Goal: Complete application form: Complete application form

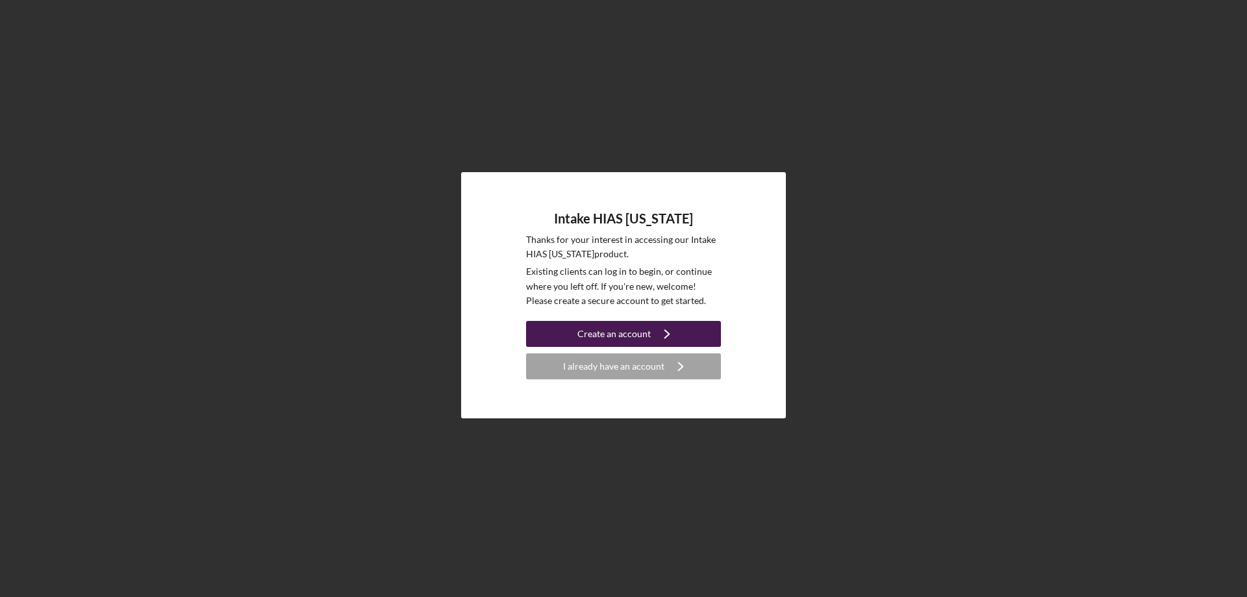
click at [602, 332] on div "Create an account" at bounding box center [614, 334] width 73 height 26
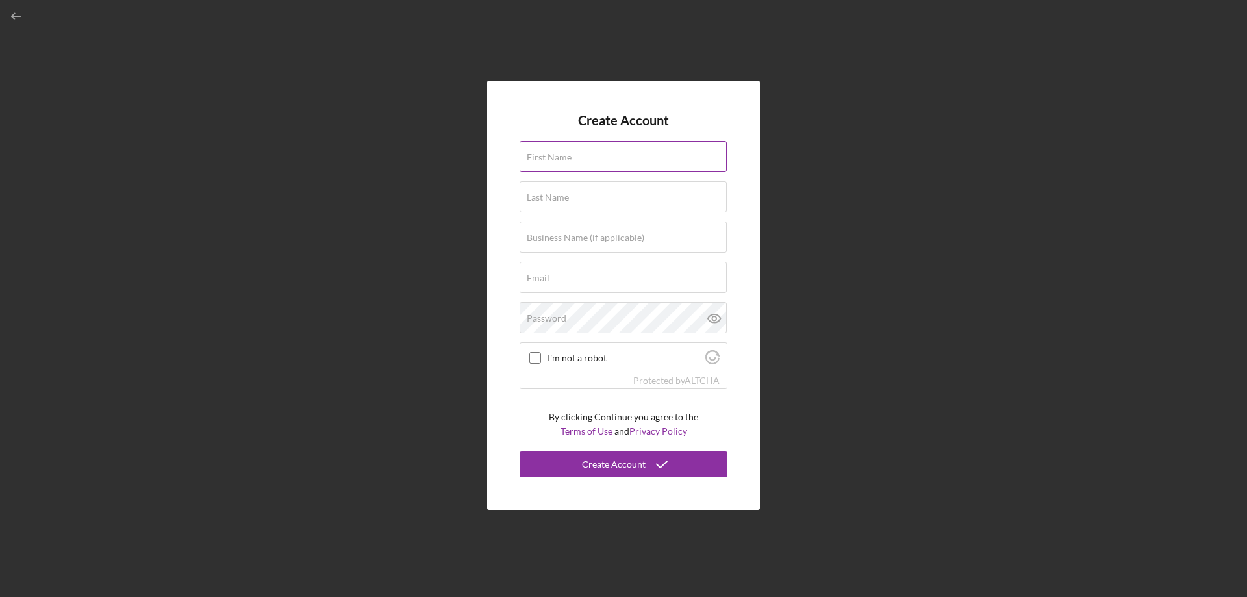
click at [562, 153] on label "First Name" at bounding box center [549, 157] width 45 height 10
click at [562, 153] on input "First Name" at bounding box center [623, 156] width 207 height 31
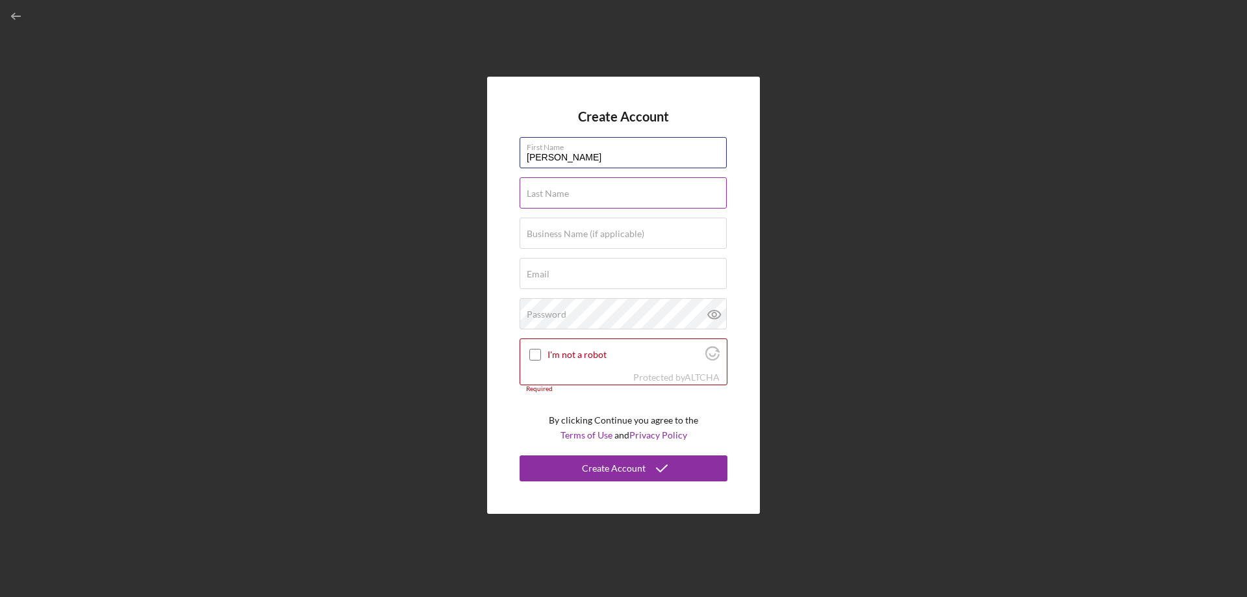
type input "[PERSON_NAME]"
click at [561, 196] on label "Last Name" at bounding box center [548, 193] width 42 height 10
click at [561, 196] on input "Last Name" at bounding box center [623, 192] width 207 height 31
type input "[PERSON_NAME]"
click at [578, 243] on input "Business Name (if applicable)" at bounding box center [623, 233] width 207 height 31
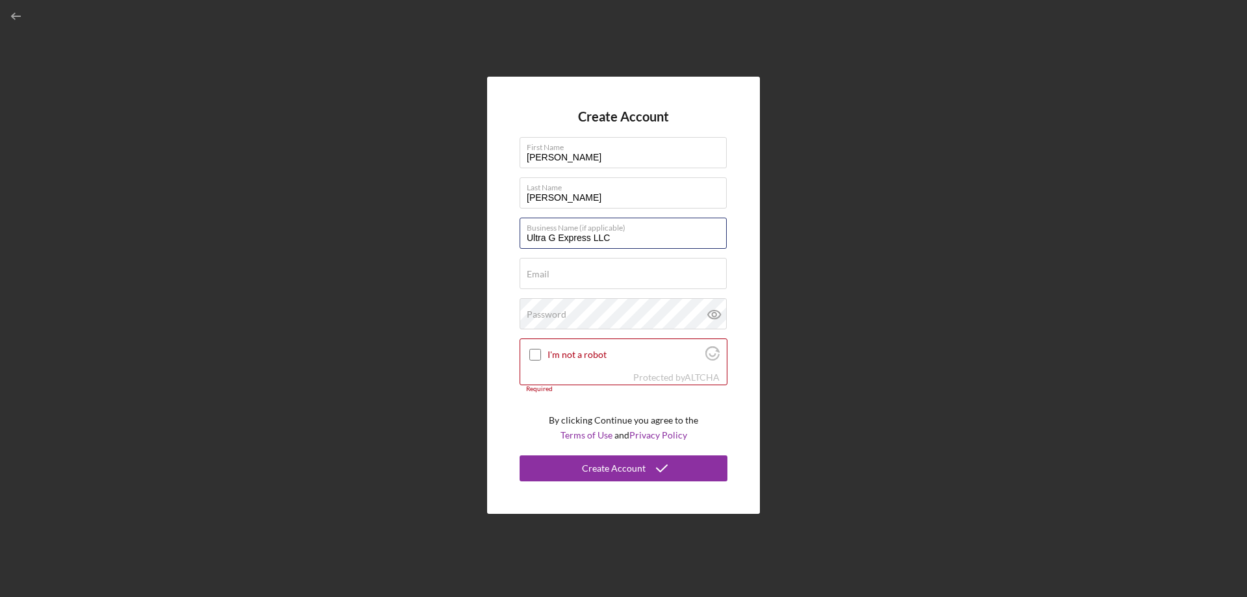
type input "Ultra G Express LLC"
click at [550, 283] on input "Email" at bounding box center [623, 273] width 207 height 31
paste input "[EMAIL_ADDRESS][DOMAIN_NAME]"
type input "[EMAIL_ADDRESS][DOMAIN_NAME]"
click at [546, 314] on label "Password" at bounding box center [547, 314] width 40 height 10
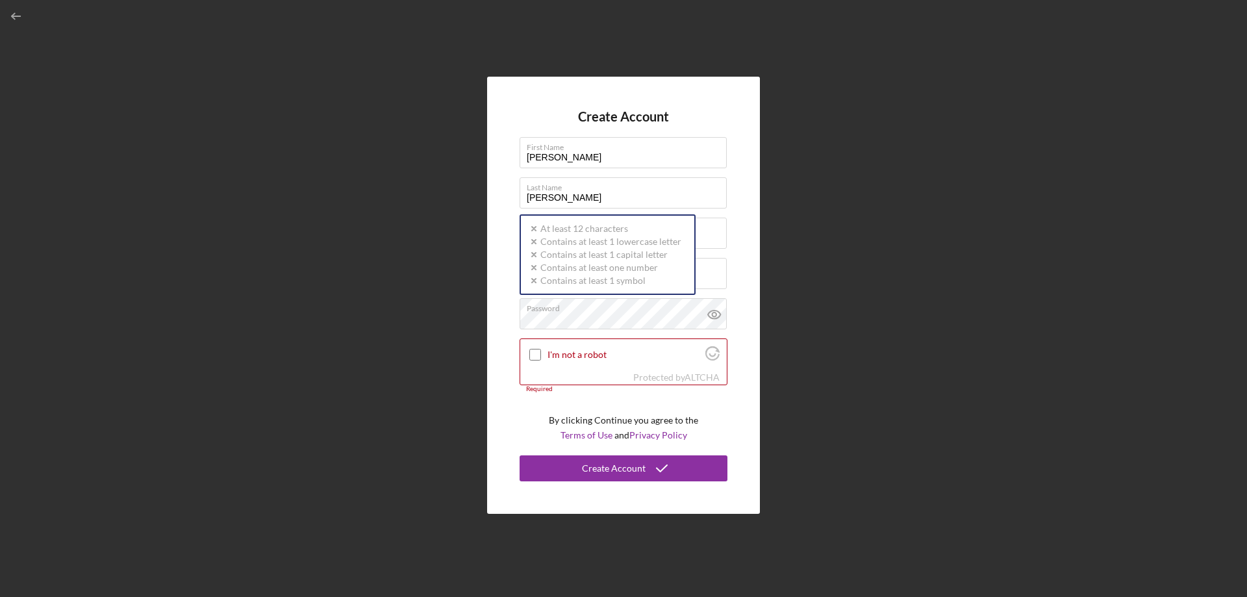
click at [803, 307] on div "Create Account First Name [PERSON_NAME] Last Name [PERSON_NAME] Business Name (…" at bounding box center [623, 295] width 1234 height 591
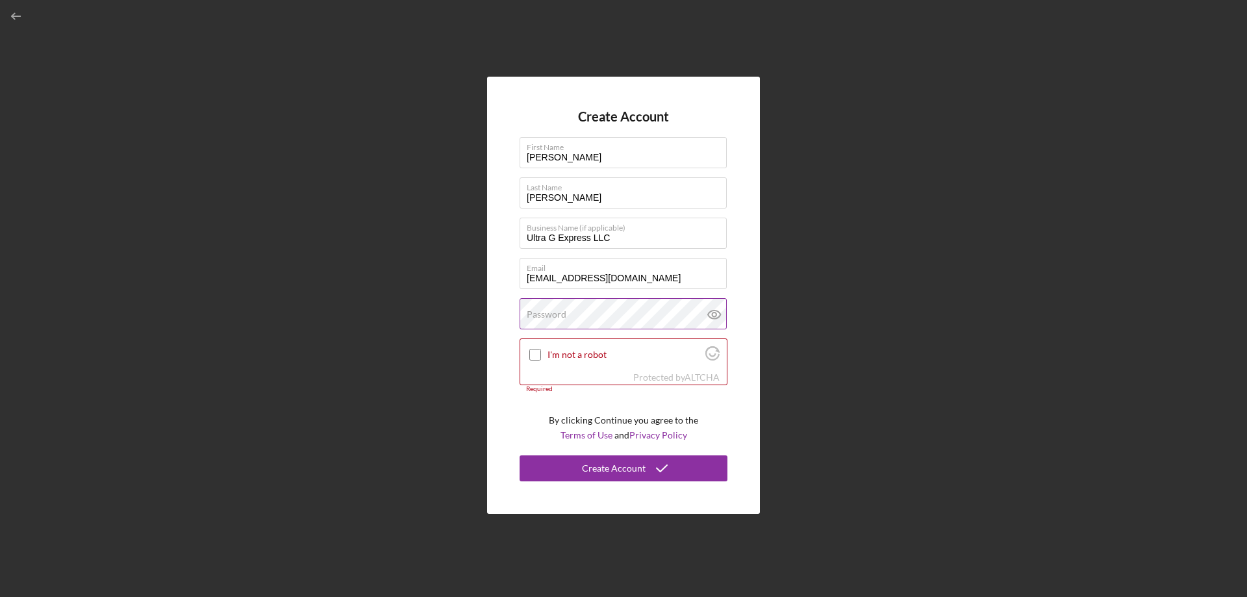
click at [546, 318] on label "Password" at bounding box center [547, 314] width 40 height 10
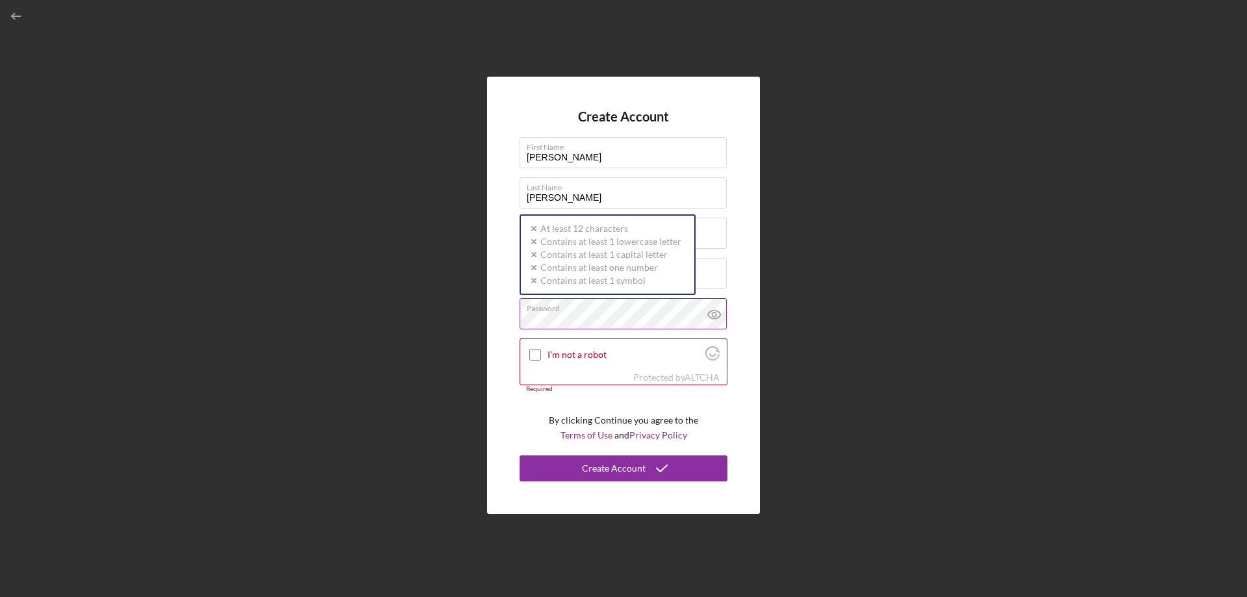
click at [715, 312] on icon at bounding box center [714, 314] width 4 height 4
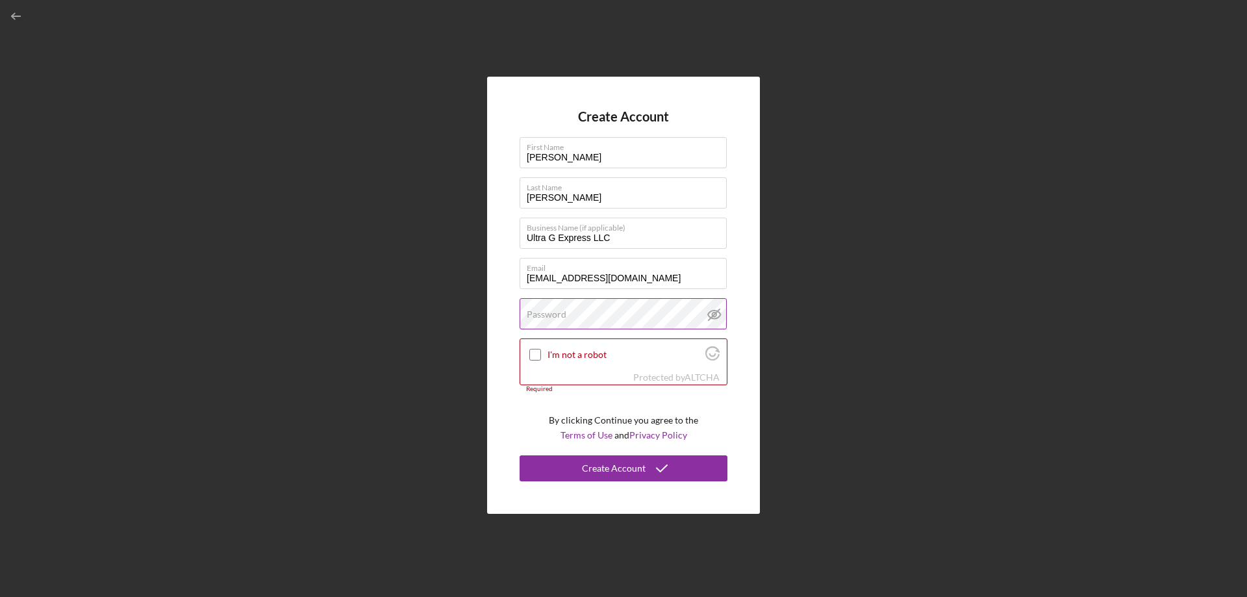
click at [645, 312] on div "Password" at bounding box center [624, 314] width 208 height 32
drag, startPoint x: 900, startPoint y: 322, endPoint x: 746, endPoint y: 331, distance: 154.9
click at [900, 322] on div "Create Account First Name [PERSON_NAME] Last Name [PERSON_NAME] Business Name (…" at bounding box center [623, 295] width 1234 height 591
click at [537, 356] on input "I'm not a robot" at bounding box center [535, 355] width 12 height 12
checkbox input "true"
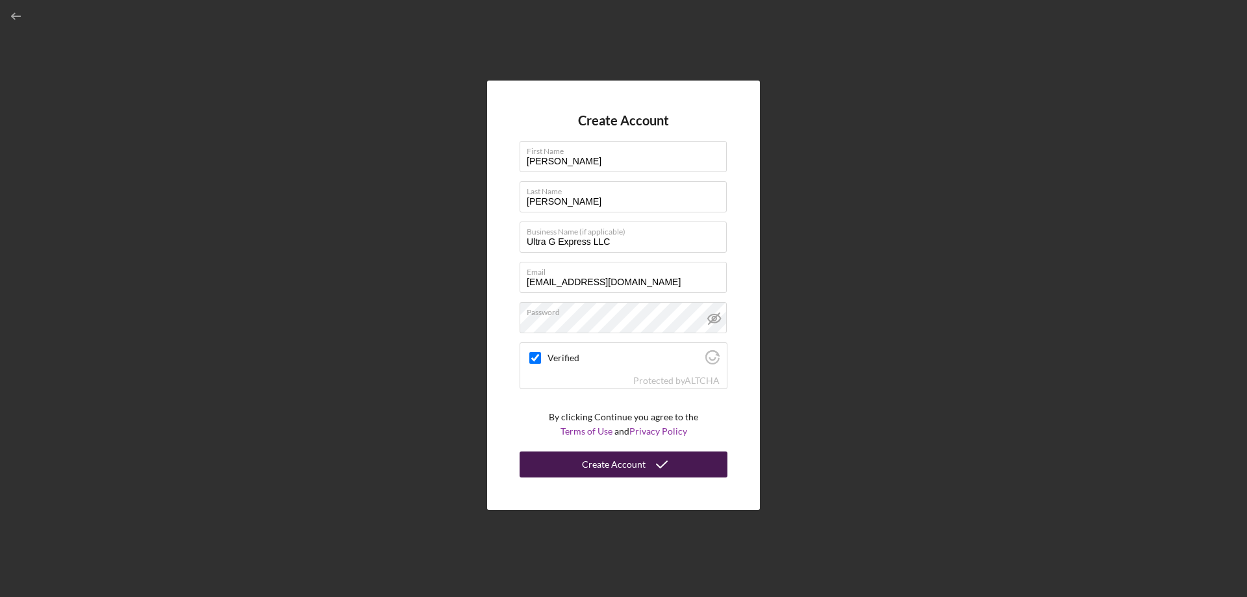
click at [587, 470] on div "Create Account" at bounding box center [614, 465] width 64 height 26
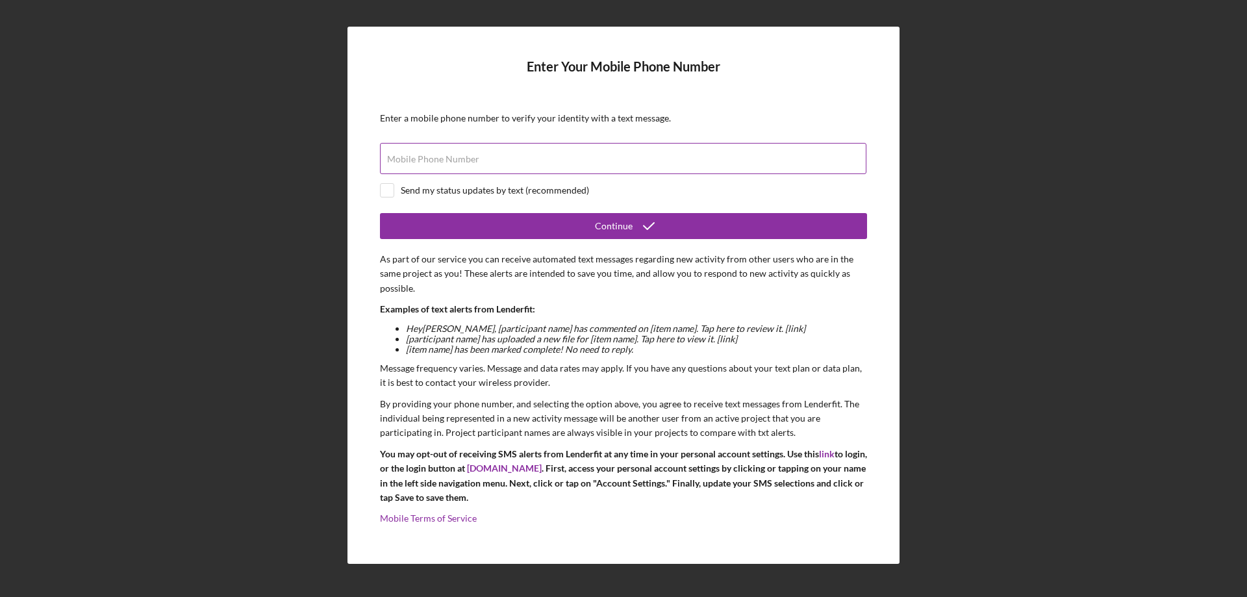
click at [484, 157] on div "Mobile Phone Number" at bounding box center [623, 159] width 487 height 32
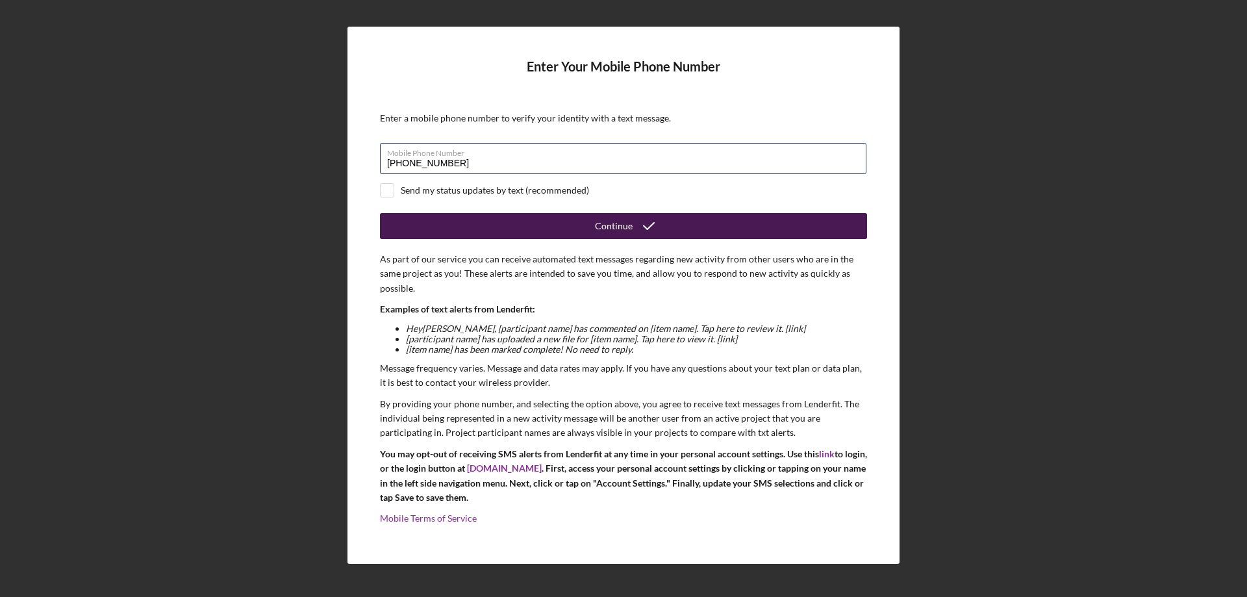
type input "[PHONE_NUMBER]"
click at [505, 230] on button "Continue" at bounding box center [623, 226] width 487 height 26
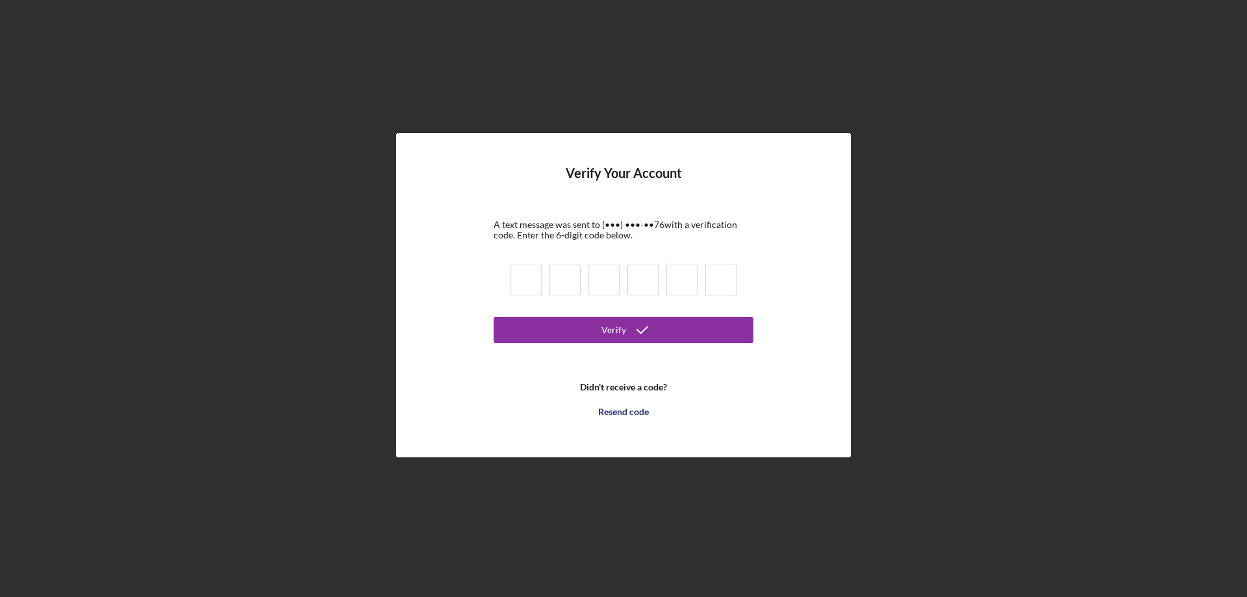
click at [524, 283] on input at bounding box center [526, 280] width 31 height 32
type input "8"
type input "0"
type input "1"
type input "9"
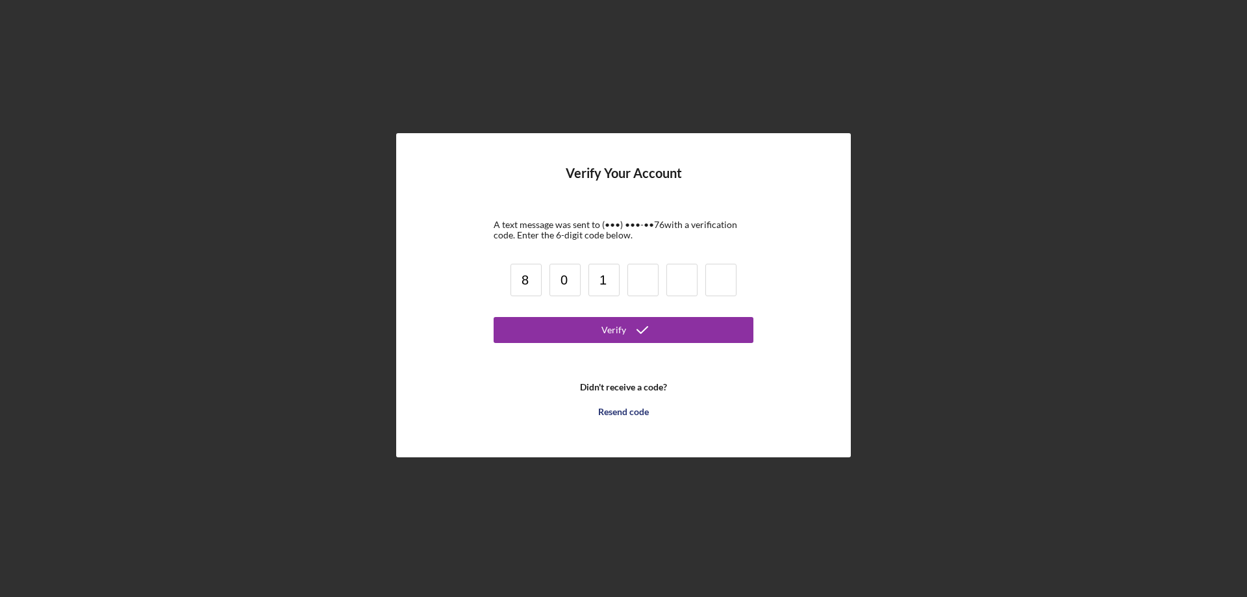
type input "1"
type input "9"
click at [638, 286] on input at bounding box center [643, 280] width 31 height 32
type input "0"
type input "9"
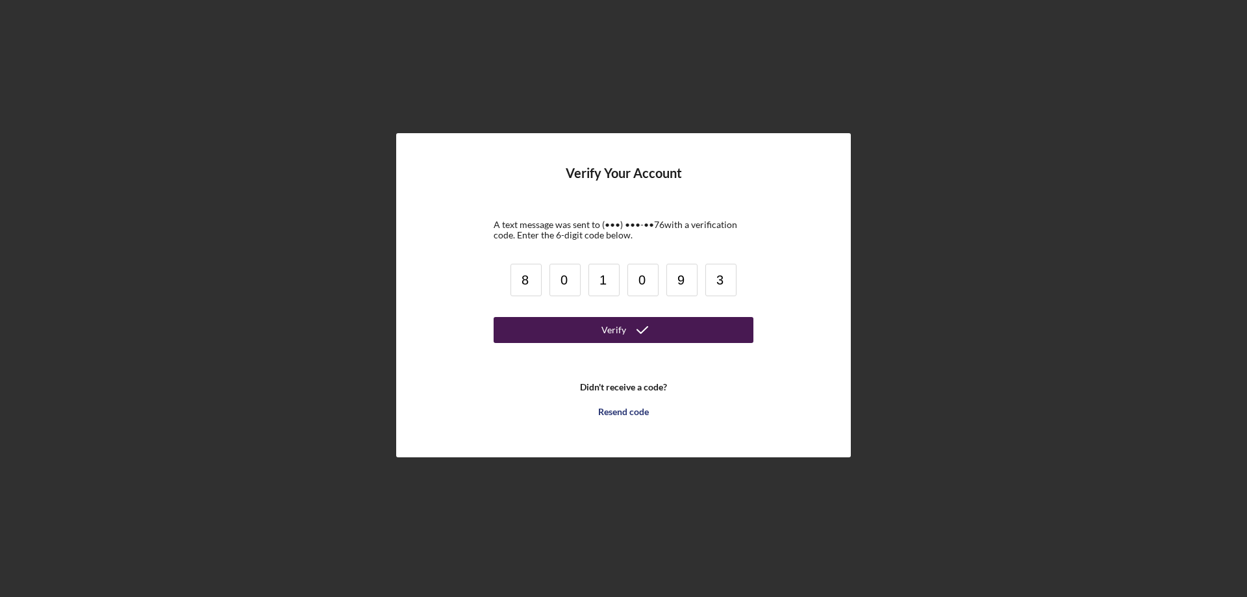
type input "3"
click at [612, 333] on div "Verify" at bounding box center [614, 330] width 25 height 26
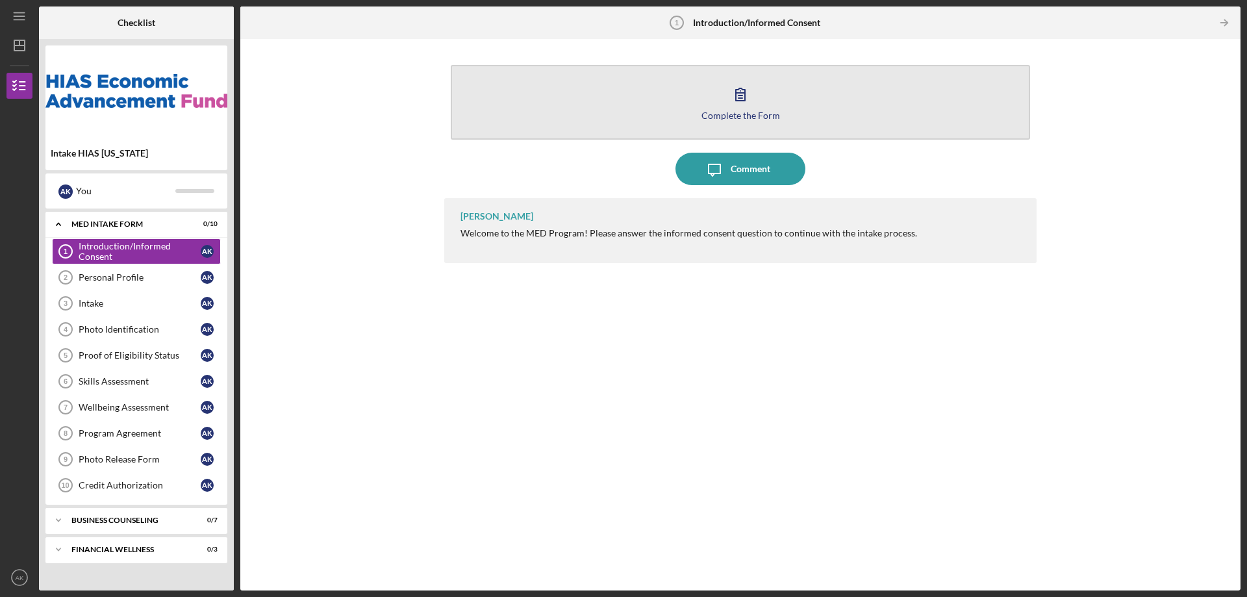
click at [711, 121] on button "Complete the Form Form" at bounding box center [740, 102] width 579 height 75
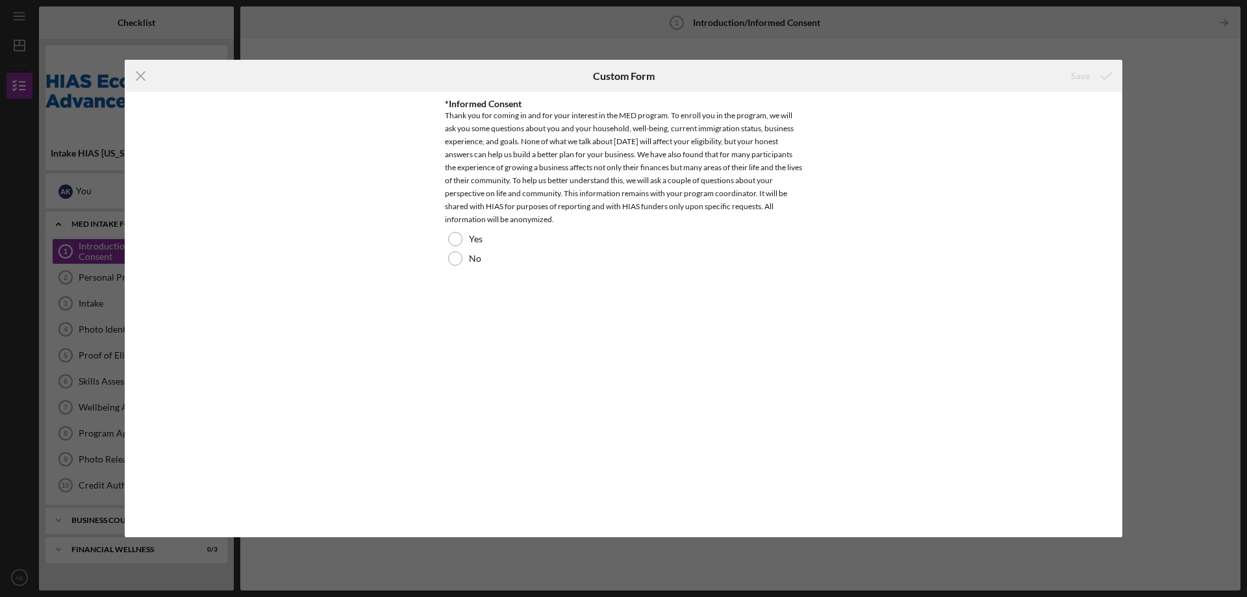
click at [1023, 347] on div "*Informed Consent Thank you for coming in and for your interest in the MED prog…" at bounding box center [624, 314] width 998 height 445
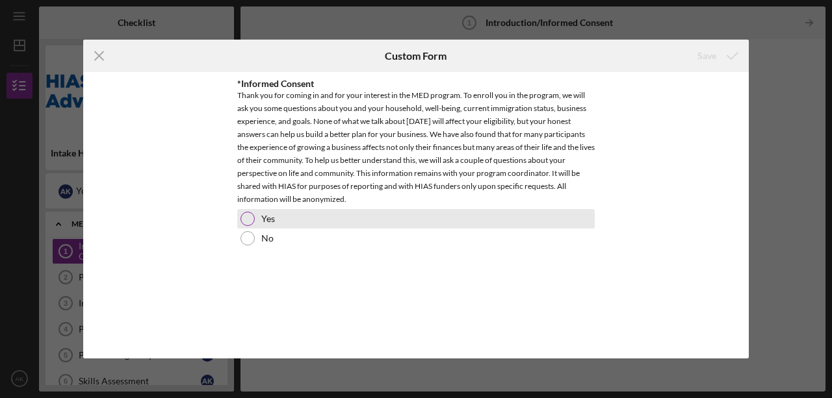
click at [250, 210] on div "Yes" at bounding box center [415, 218] width 357 height 19
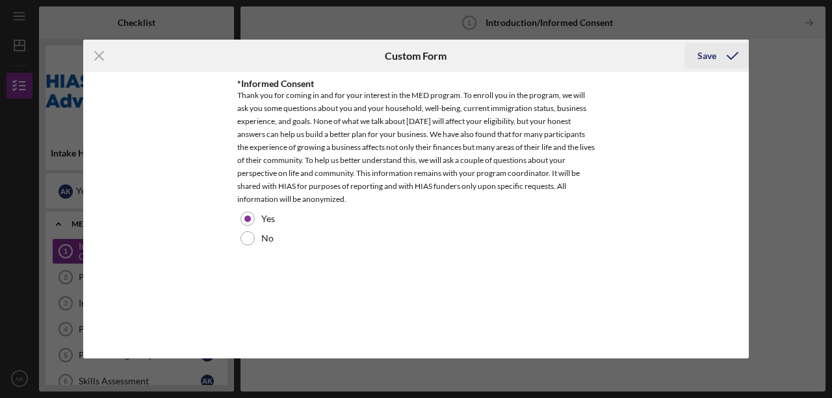
click at [717, 55] on icon "submit" at bounding box center [732, 56] width 32 height 32
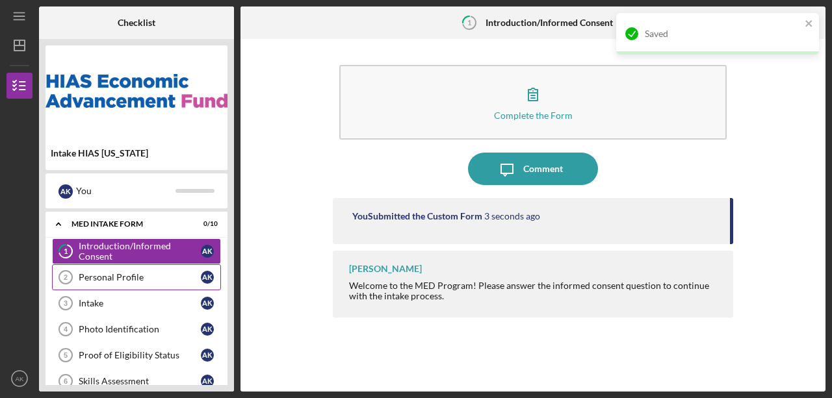
click at [149, 276] on div "Personal Profile" at bounding box center [140, 277] width 122 height 10
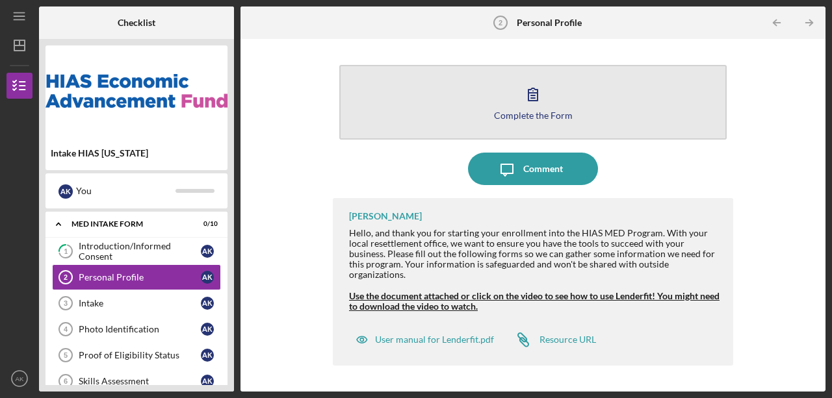
click at [522, 99] on icon "button" at bounding box center [532, 94] width 32 height 32
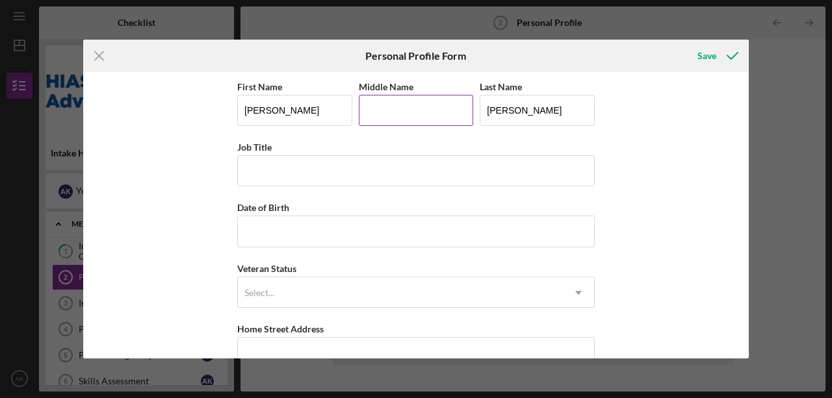
click at [395, 112] on input "Middle Name" at bounding box center [416, 110] width 115 height 31
type input "T"
click at [321, 107] on input "[PERSON_NAME]" at bounding box center [294, 110] width 115 height 31
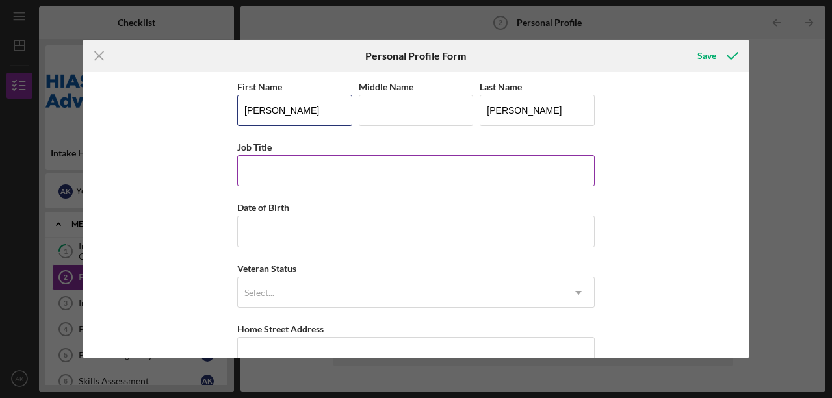
type input "[PERSON_NAME]"
click at [304, 169] on input "Job Title" at bounding box center [415, 170] width 357 height 31
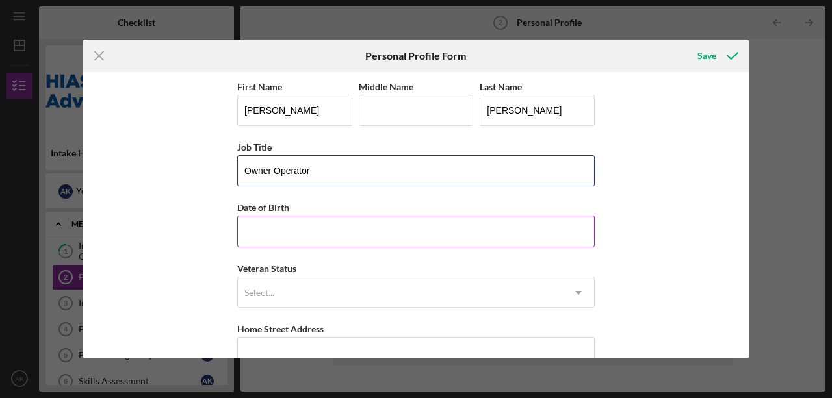
type input "Owner Operator"
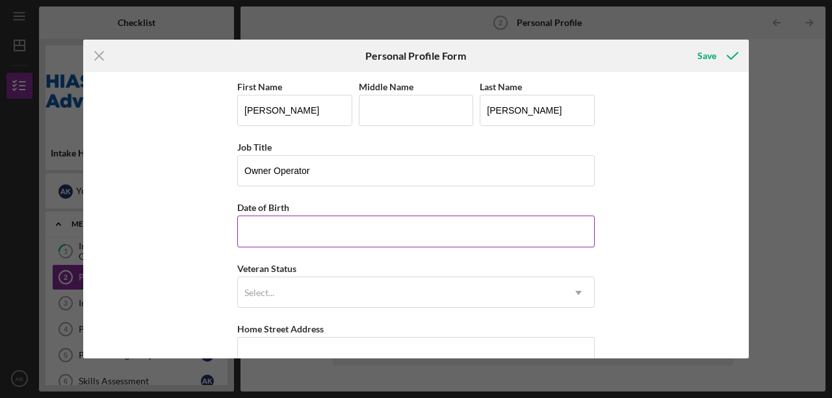
click at [314, 227] on input "Date of Birth" at bounding box center [415, 231] width 357 height 31
type input "[DATE]"
click at [657, 277] on div "First Name [PERSON_NAME] Middle Name Last Name [PERSON_NAME] Job Title Owner Op…" at bounding box center [415, 215] width 665 height 286
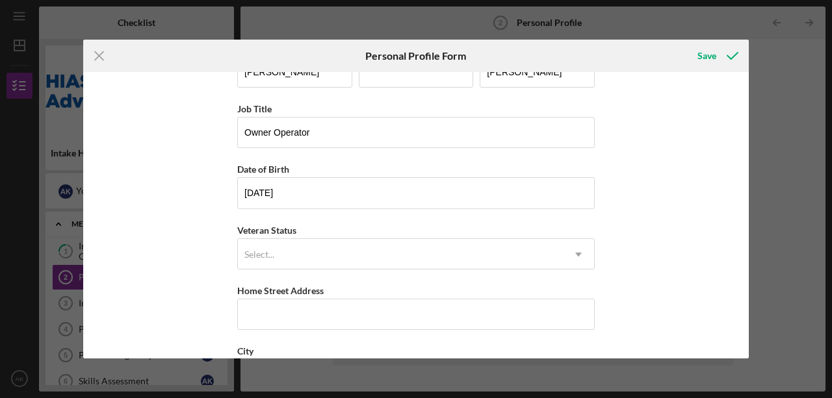
scroll to position [86, 0]
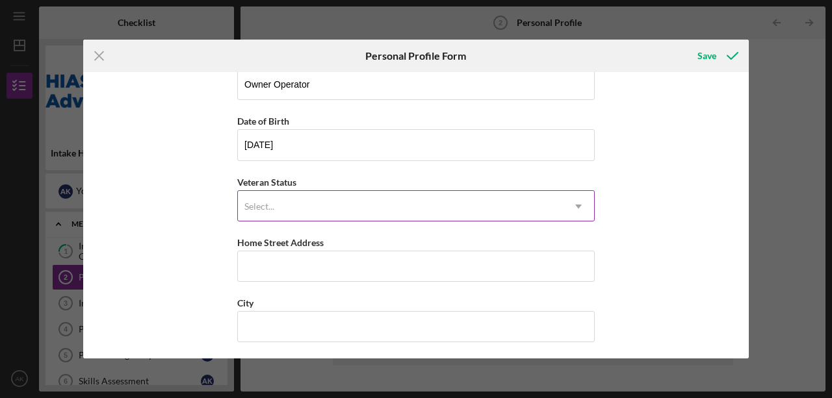
click at [297, 208] on div "Select..." at bounding box center [400, 207] width 325 height 30
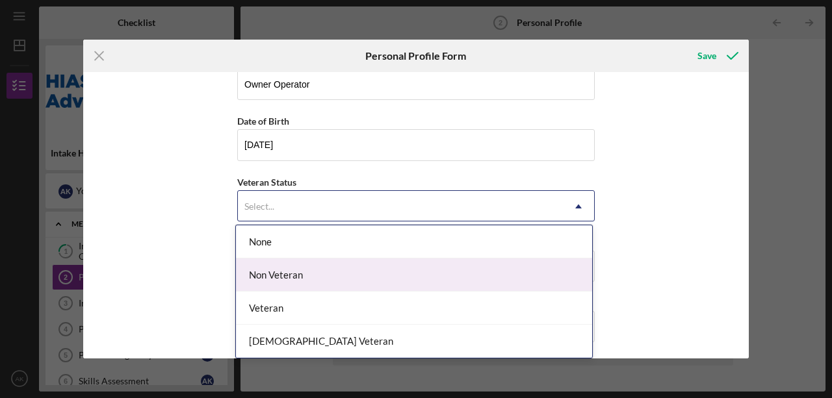
click at [391, 277] on div "Non Veteran" at bounding box center [414, 275] width 356 height 33
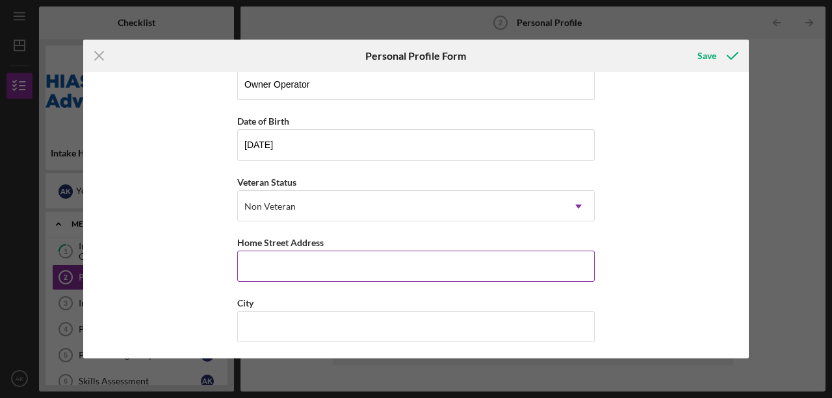
click at [287, 261] on input "Home Street Address" at bounding box center [415, 266] width 357 height 31
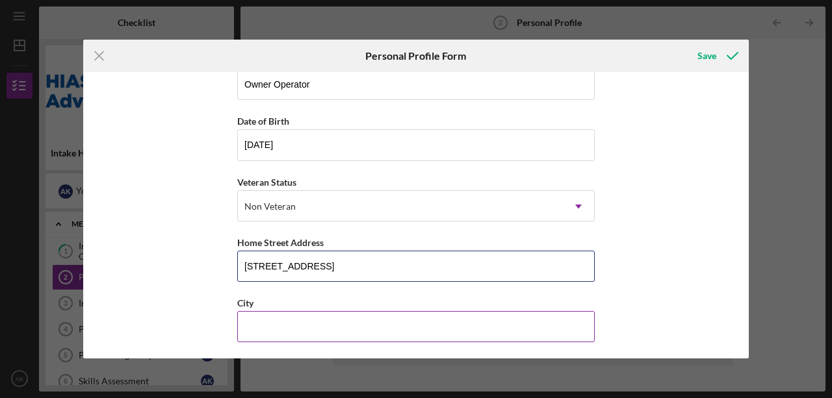
type input "[STREET_ADDRESS]"
click at [298, 321] on input "City" at bounding box center [415, 326] width 357 height 31
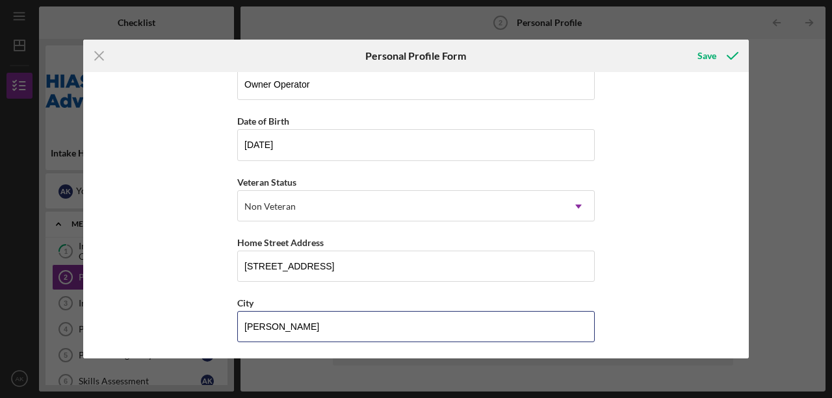
scroll to position [173, 0]
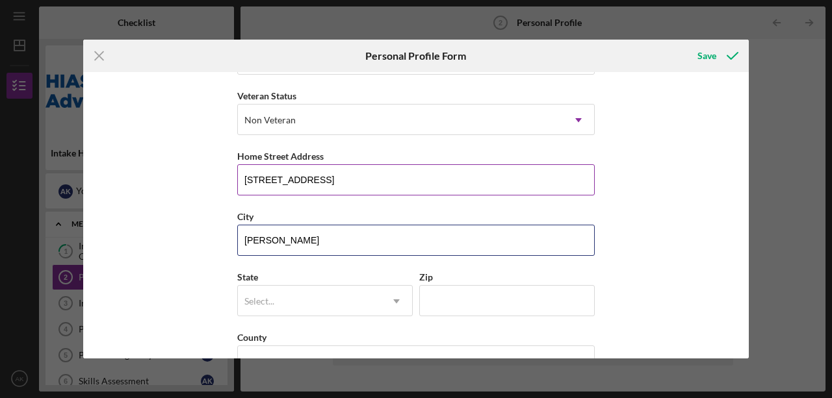
type input "[PERSON_NAME]"
click at [263, 175] on input "[STREET_ADDRESS]" at bounding box center [415, 179] width 357 height 31
click at [266, 179] on input "[STREET_ADDRESS]" at bounding box center [415, 179] width 357 height 31
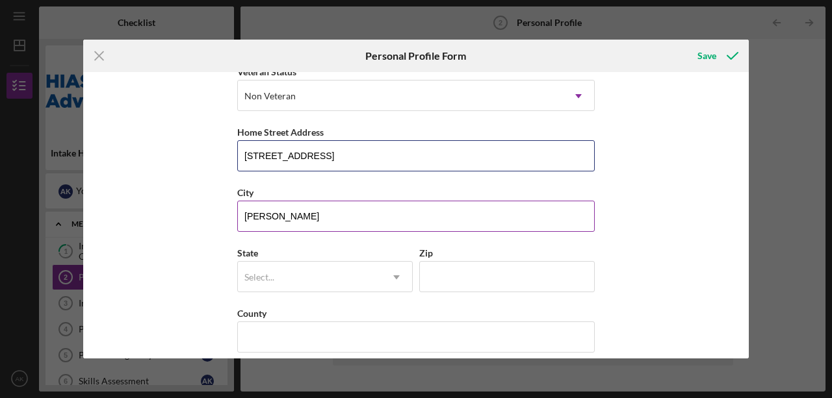
scroll to position [208, 0]
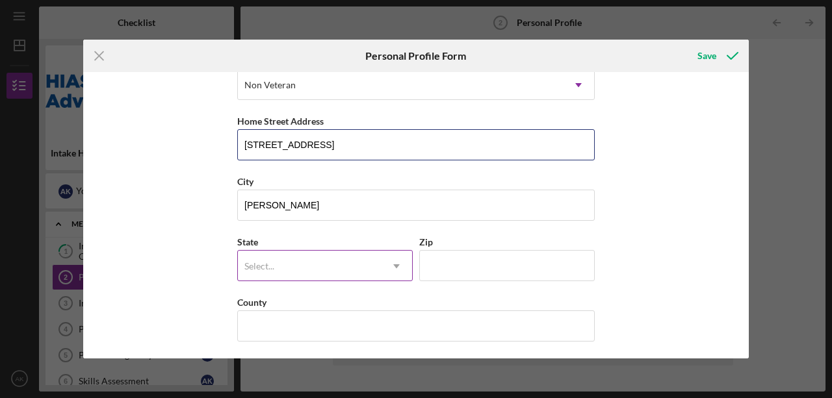
type input "[STREET_ADDRESS]"
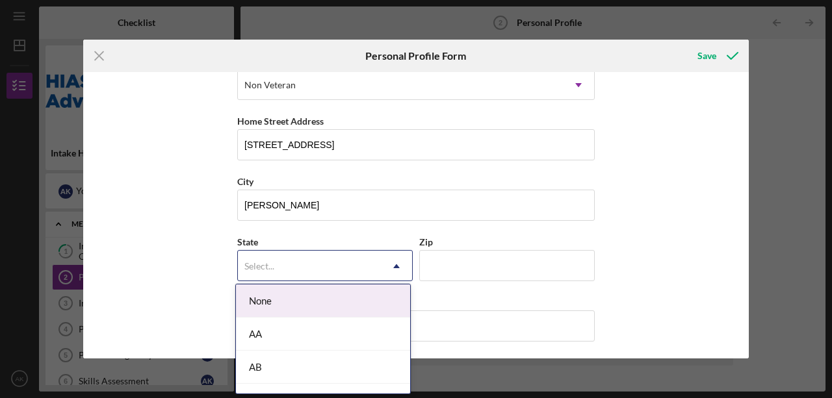
click at [294, 263] on div "Select..." at bounding box center [309, 266] width 143 height 30
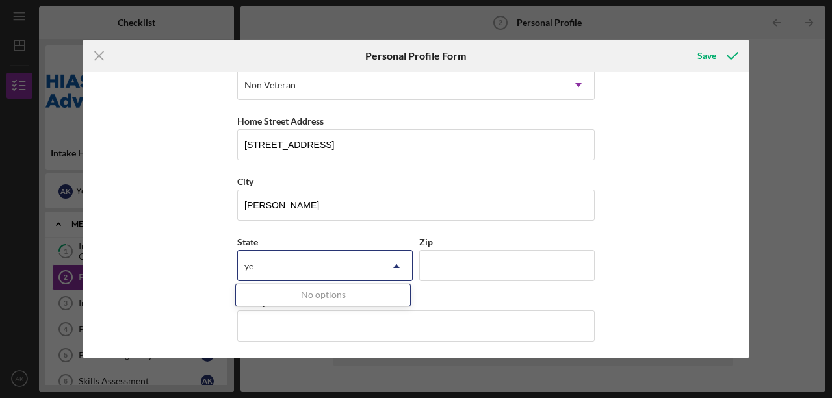
type input "y"
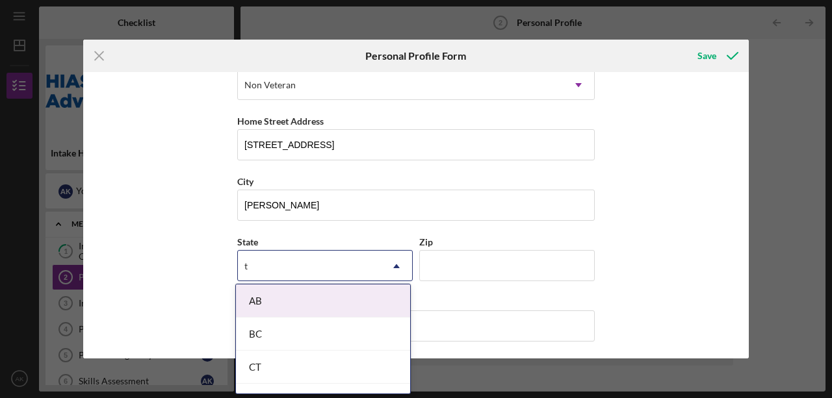
type input "te"
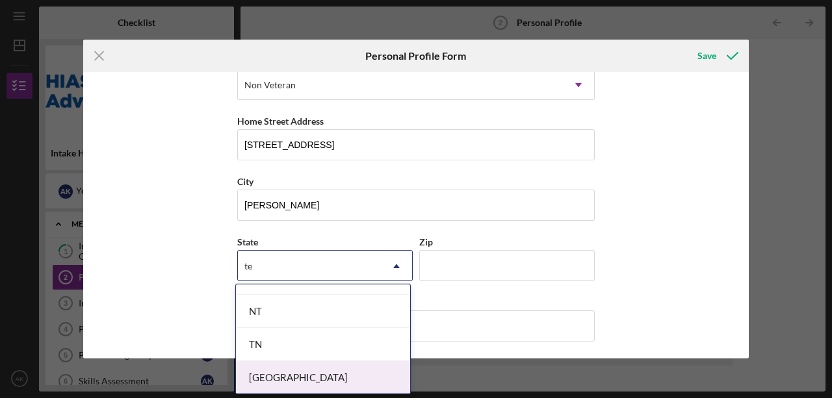
click at [274, 375] on div "[GEOGRAPHIC_DATA]" at bounding box center [323, 377] width 174 height 33
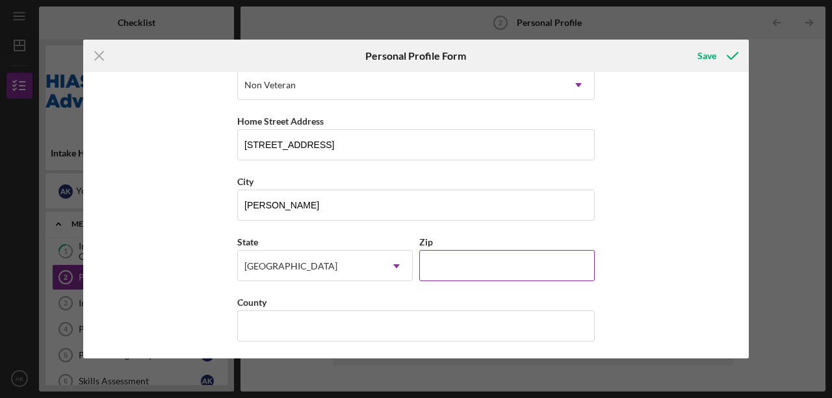
click at [452, 257] on input "Zip" at bounding box center [506, 265] width 175 height 31
type input "76207"
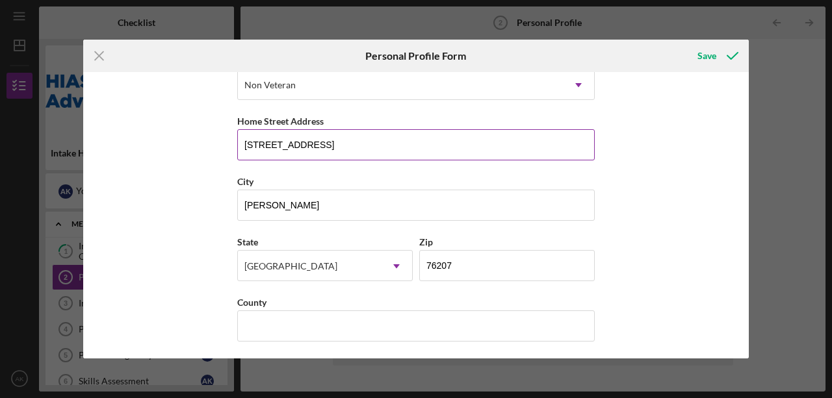
click at [408, 139] on input "[STREET_ADDRESS]" at bounding box center [415, 144] width 357 height 31
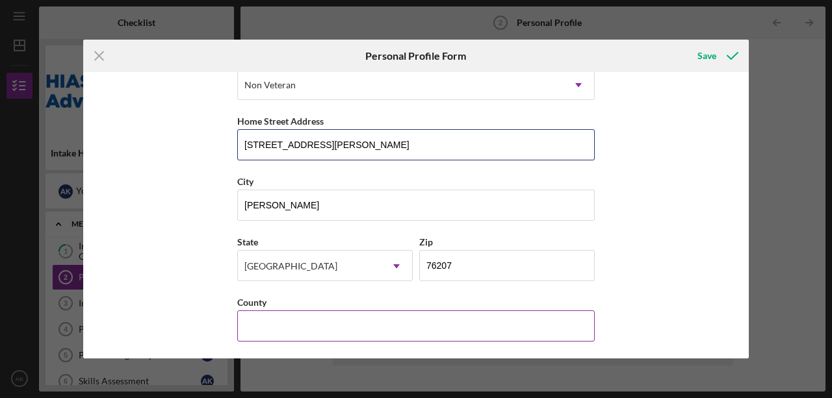
type input "[STREET_ADDRESS][PERSON_NAME]"
click at [276, 337] on input "County" at bounding box center [415, 326] width 357 height 31
click at [289, 325] on input "County" at bounding box center [415, 326] width 357 height 31
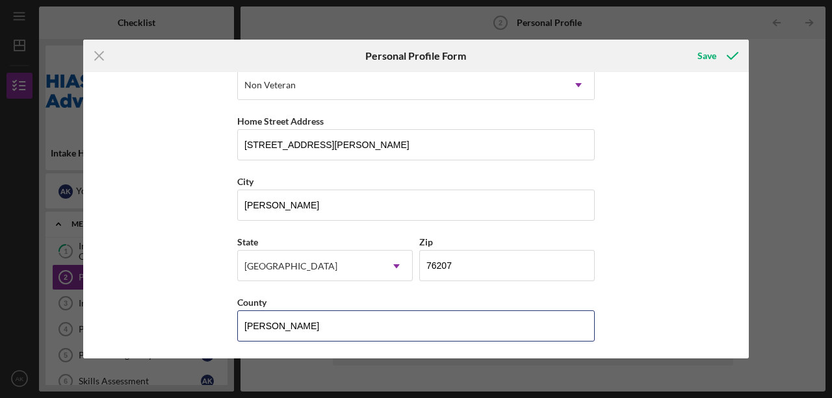
type input "[PERSON_NAME]"
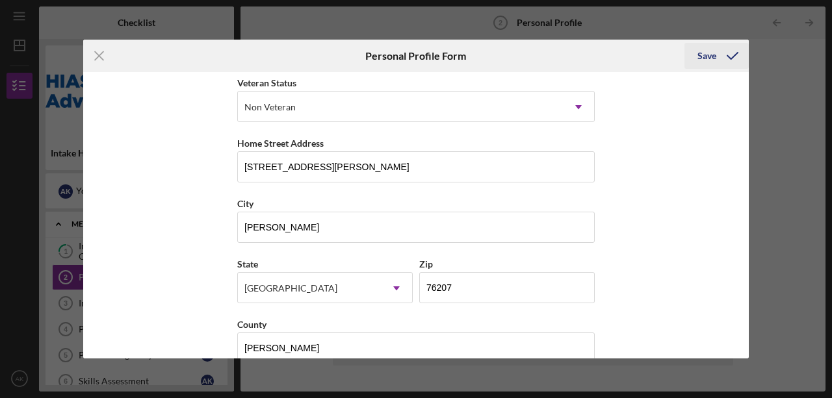
scroll to position [164, 0]
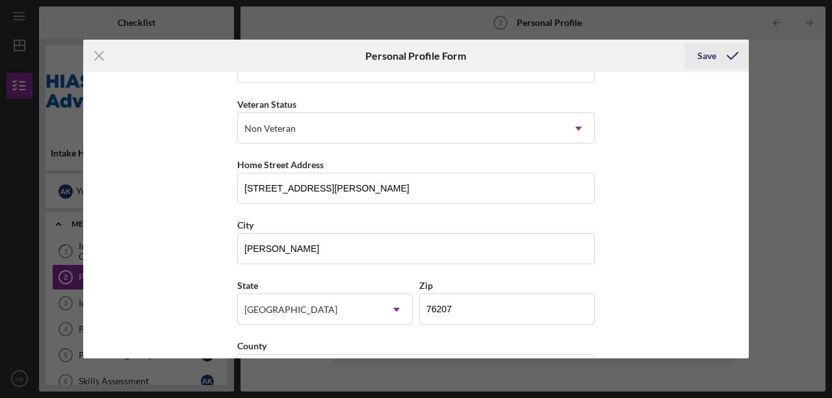
click at [724, 59] on icon "submit" at bounding box center [732, 56] width 32 height 32
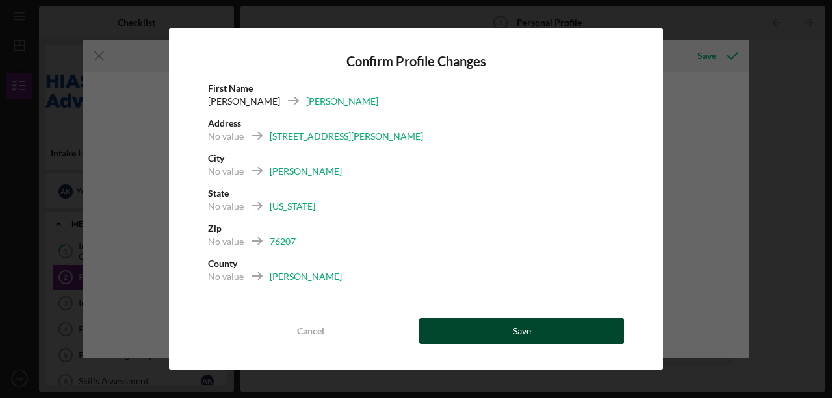
click at [528, 335] on div "Save" at bounding box center [522, 331] width 18 height 26
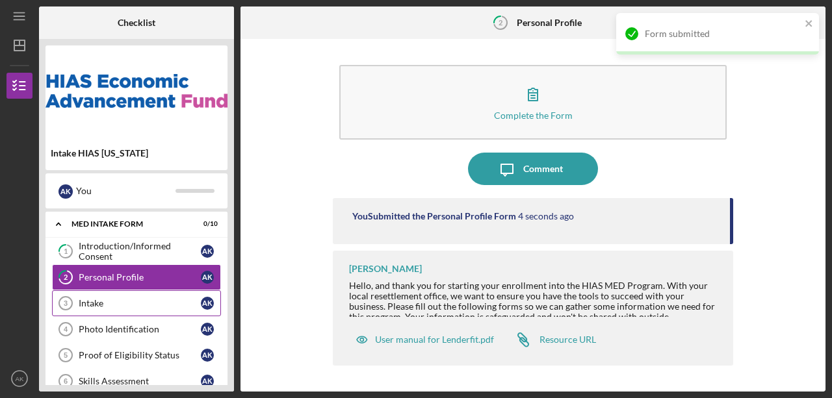
click at [97, 300] on div "Intake" at bounding box center [140, 303] width 122 height 10
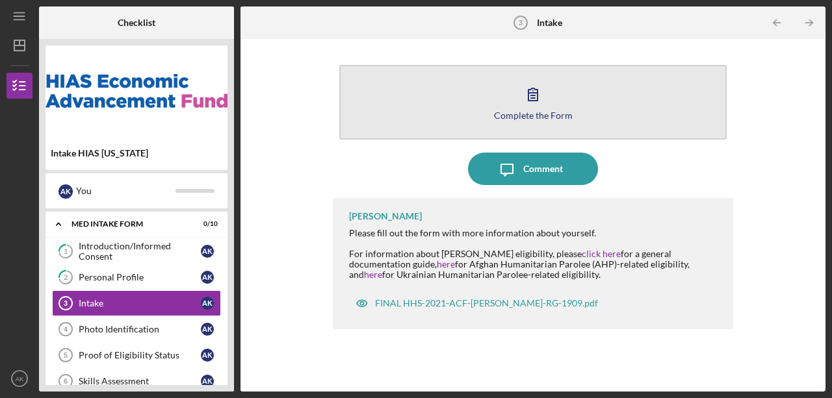
click at [526, 110] on div "Complete the Form" at bounding box center [533, 115] width 79 height 10
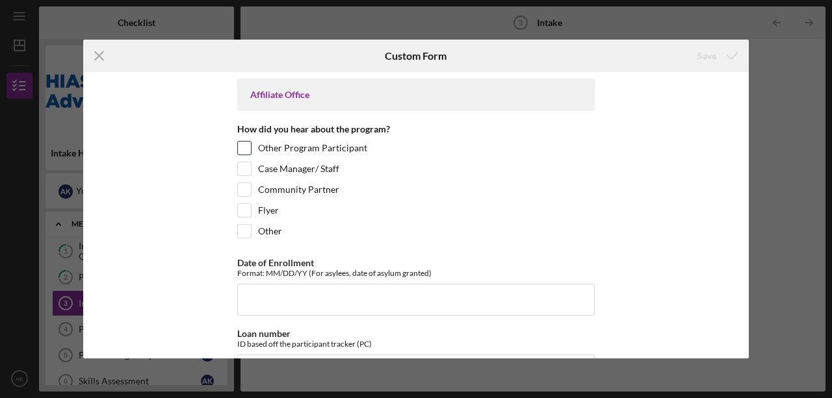
click at [321, 148] on label "Other Program Participant" at bounding box center [312, 148] width 109 height 13
click at [251, 148] on input "Other Program Participant" at bounding box center [244, 148] width 13 height 13
checkbox input "true"
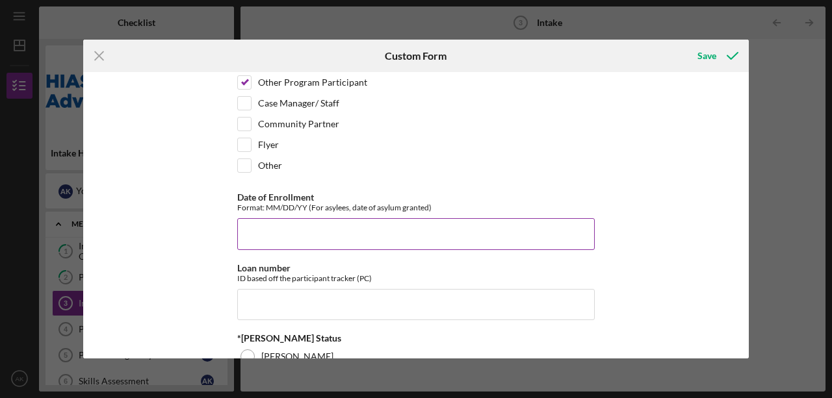
scroll to position [86, 0]
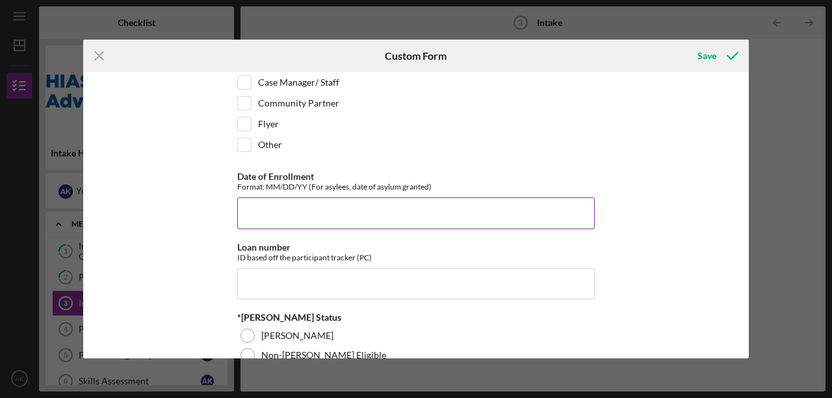
click at [309, 214] on input "Date of Enrollment" at bounding box center [415, 212] width 357 height 31
type input "[DATE]"
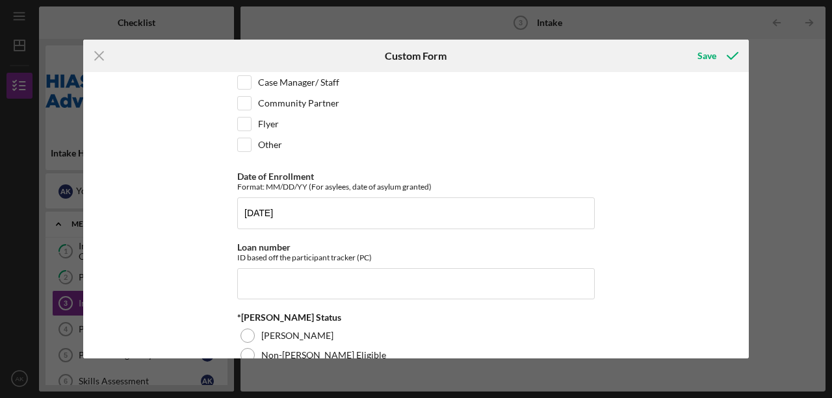
click at [658, 264] on div "Affiliate Office How did you hear about the program? Other Program Participant …" at bounding box center [415, 215] width 665 height 286
click at [277, 278] on input "Loan number" at bounding box center [415, 283] width 357 height 31
paste input "EAFVM2512"
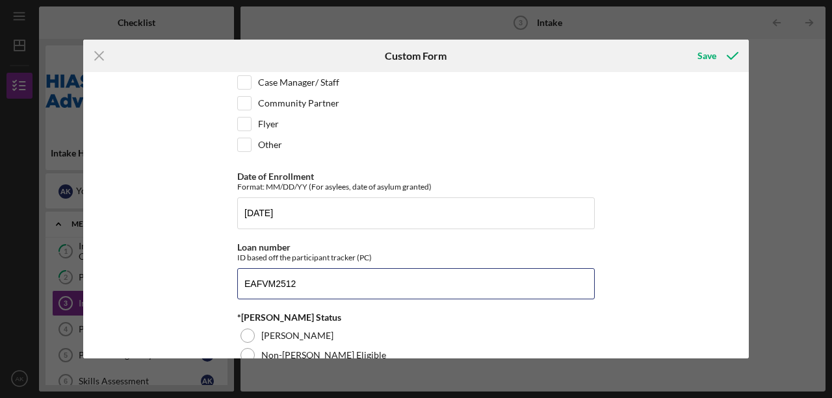
type input "EAFVM2512"
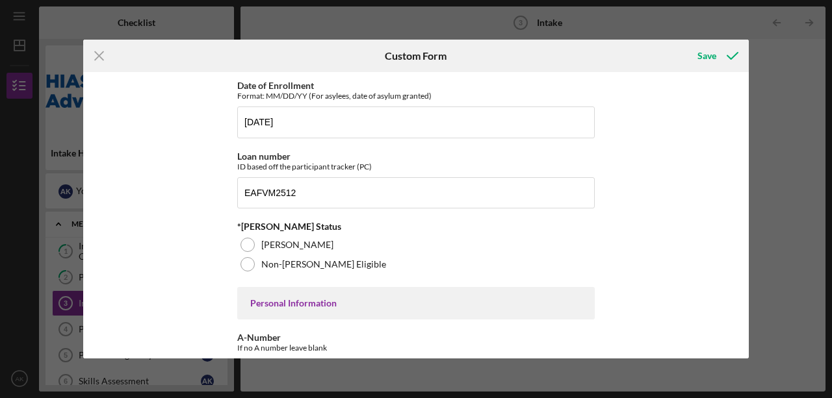
scroll to position [173, 0]
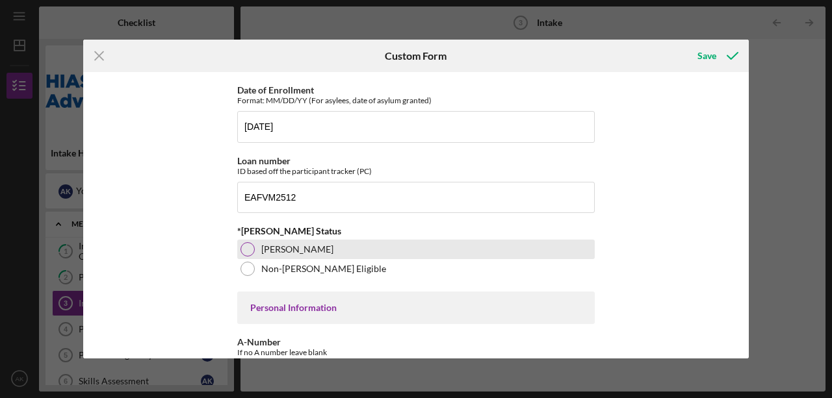
click at [328, 241] on div "[PERSON_NAME]" at bounding box center [415, 249] width 357 height 19
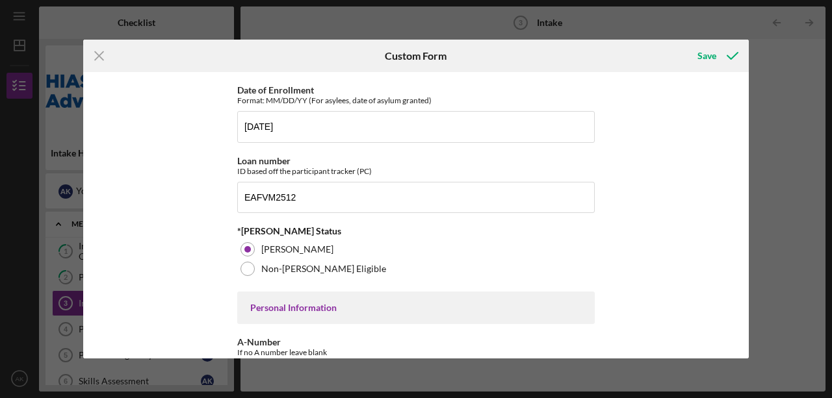
click at [663, 244] on div "Affiliate Office How did you hear about the program? Other Program Participant …" at bounding box center [415, 215] width 665 height 286
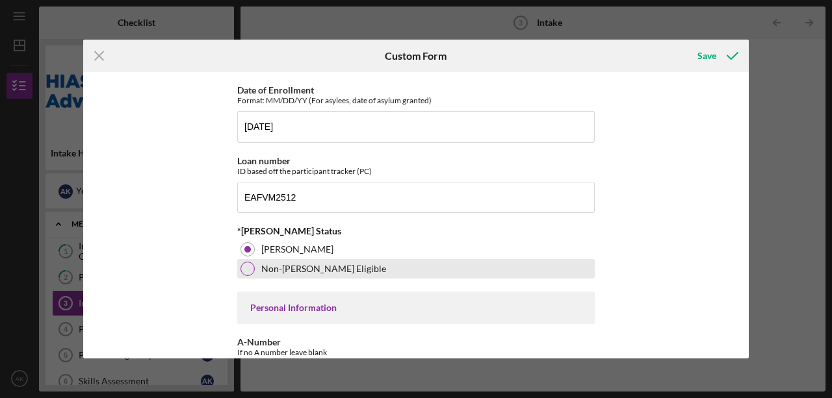
scroll to position [260, 0]
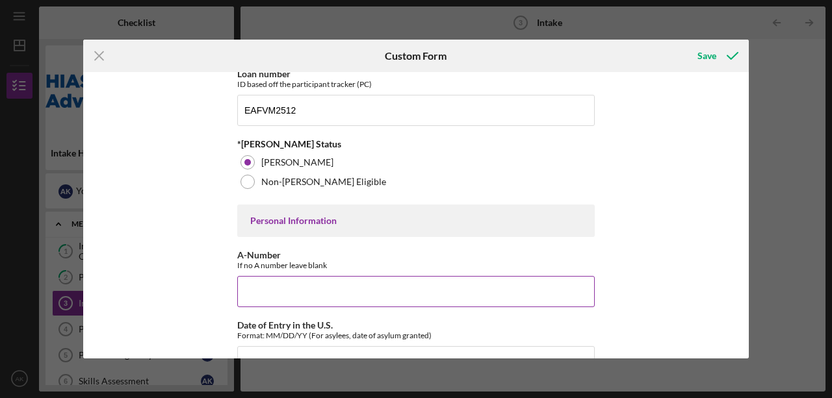
click at [270, 277] on input "A-Number" at bounding box center [415, 291] width 357 height 31
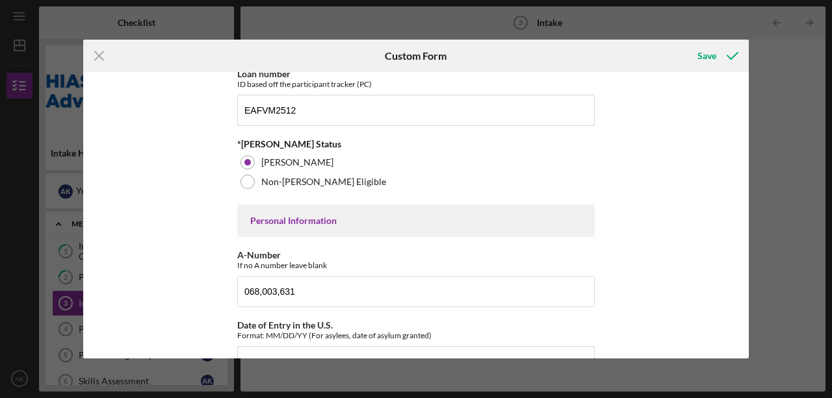
type input "68,003,631"
click at [691, 227] on div "Affiliate Office How did you hear about the program? Other Program Participant …" at bounding box center [415, 215] width 665 height 286
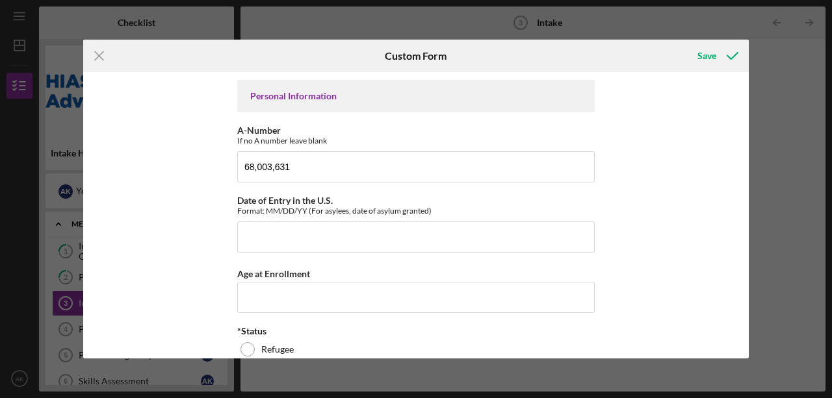
scroll to position [390, 0]
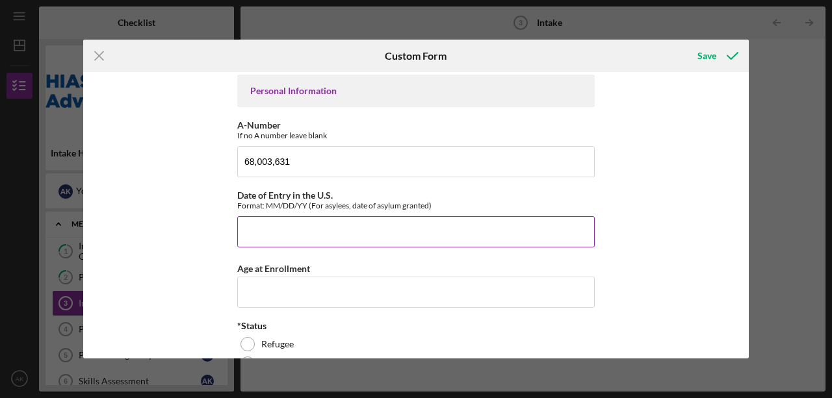
click at [293, 238] on input "Date of Entry in the U.S." at bounding box center [415, 231] width 357 height 31
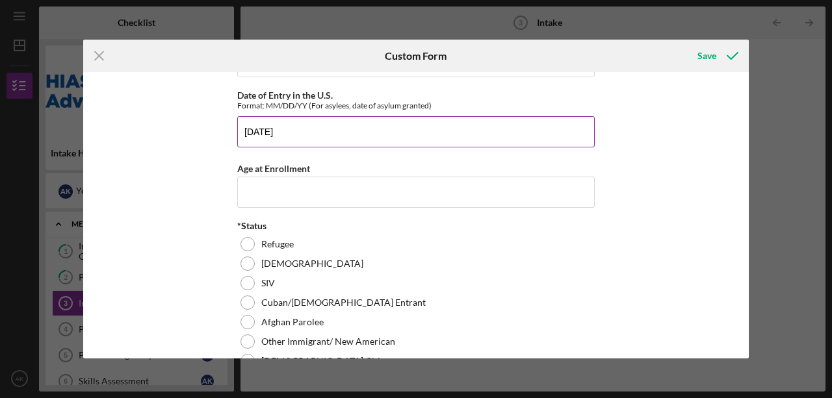
scroll to position [520, 0]
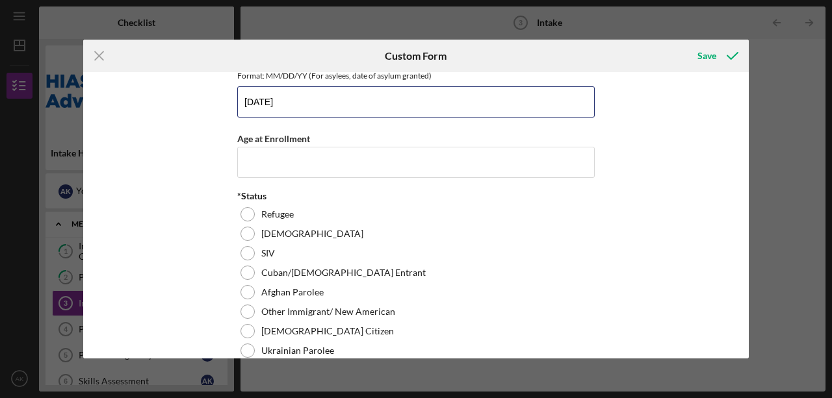
type input "[DATE]"
click at [629, 213] on div "Affiliate Office How did you hear about the program? Other Program Participant …" at bounding box center [415, 215] width 665 height 286
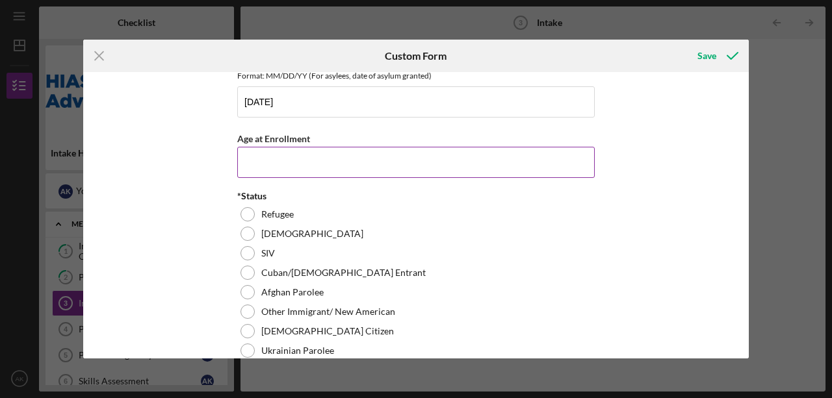
click at [279, 159] on input "Age at Enrollment" at bounding box center [415, 162] width 357 height 31
click at [320, 160] on input "Age at Enrollment" at bounding box center [415, 162] width 357 height 31
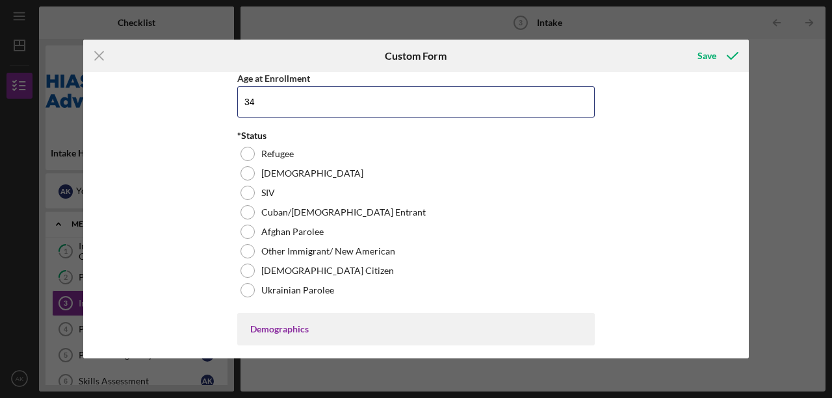
scroll to position [606, 0]
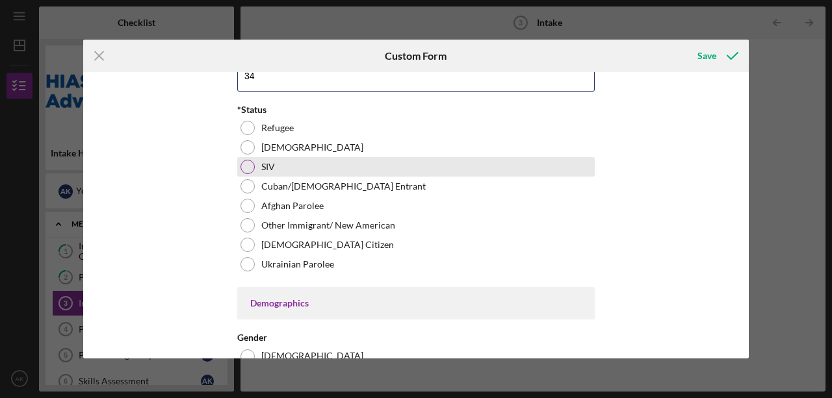
type input "34"
click at [528, 166] on div "SIV" at bounding box center [415, 166] width 357 height 19
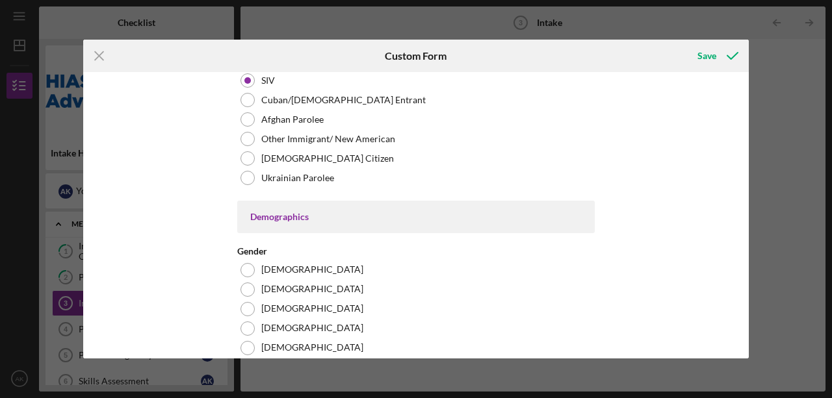
scroll to position [780, 0]
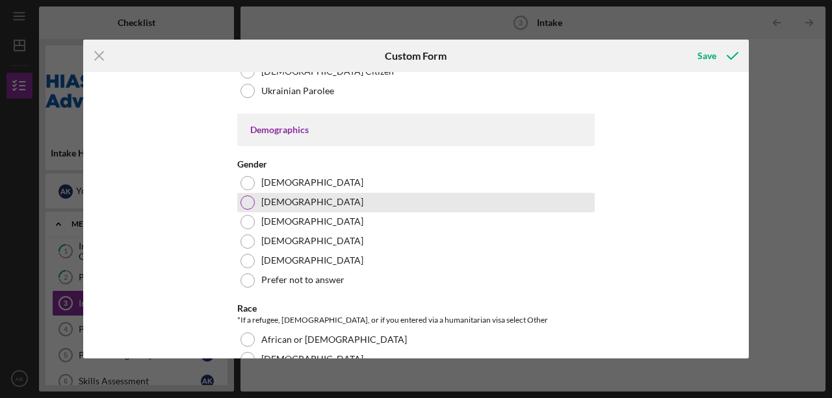
click at [334, 196] on div "[DEMOGRAPHIC_DATA]" at bounding box center [415, 202] width 357 height 19
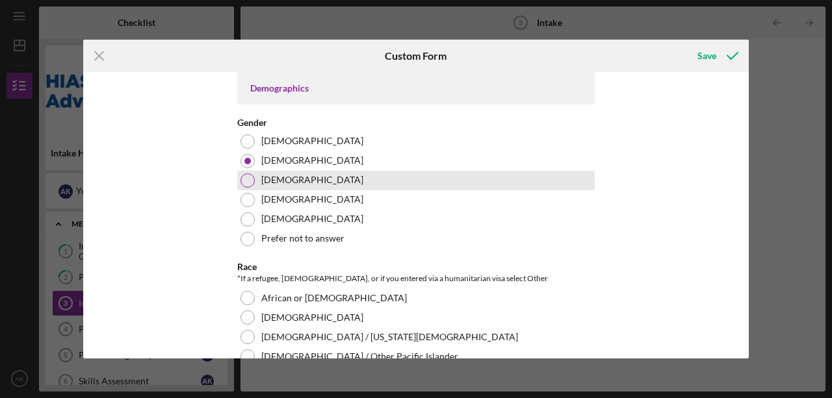
scroll to position [910, 0]
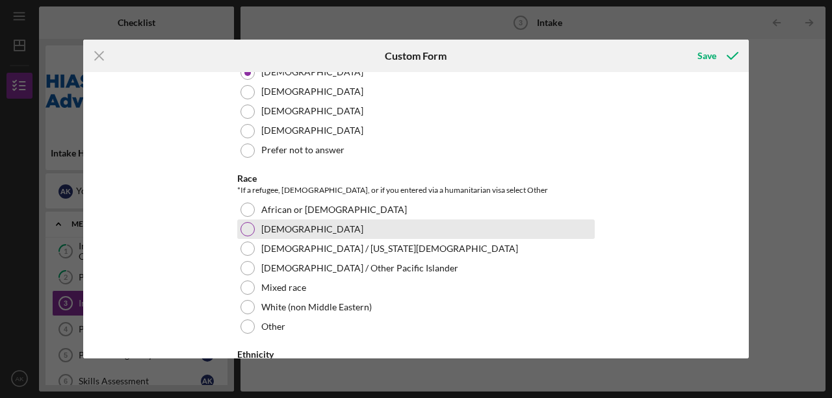
click at [346, 220] on div "[DEMOGRAPHIC_DATA]" at bounding box center [415, 229] width 357 height 19
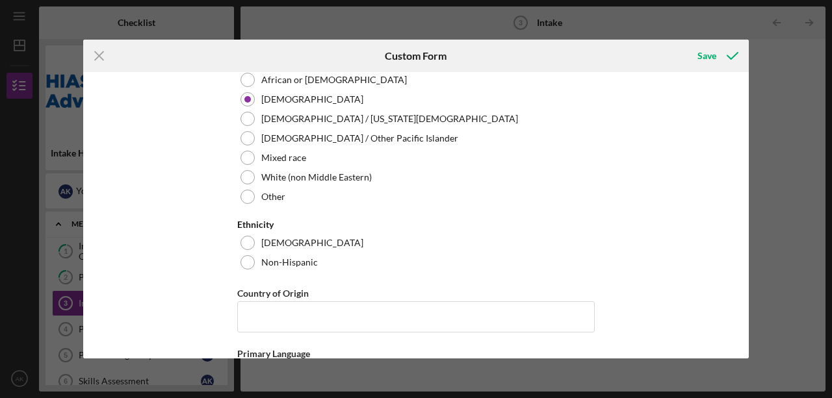
scroll to position [1126, 0]
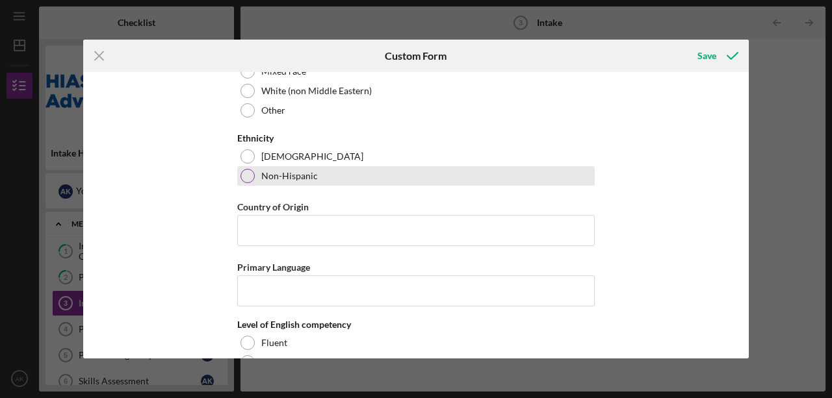
click at [561, 170] on div "Non-Hispanic" at bounding box center [415, 175] width 357 height 19
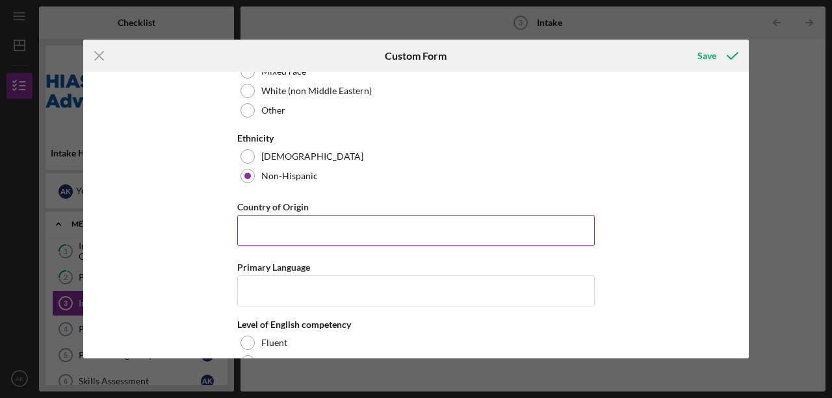
click at [385, 226] on input "Country of Origin" at bounding box center [415, 230] width 357 height 31
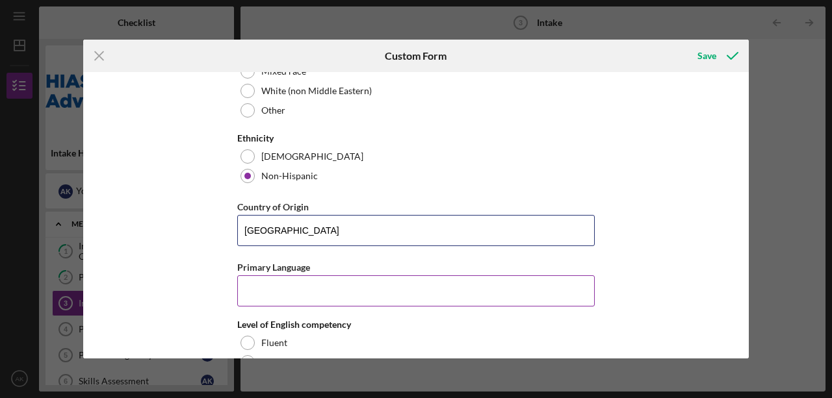
type input "[GEOGRAPHIC_DATA]"
click at [303, 297] on input "Primary Language" at bounding box center [415, 290] width 357 height 31
type input "D"
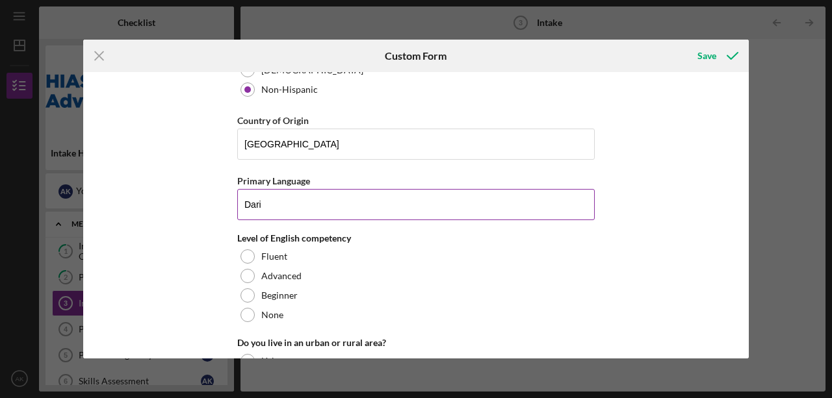
scroll to position [1212, 0]
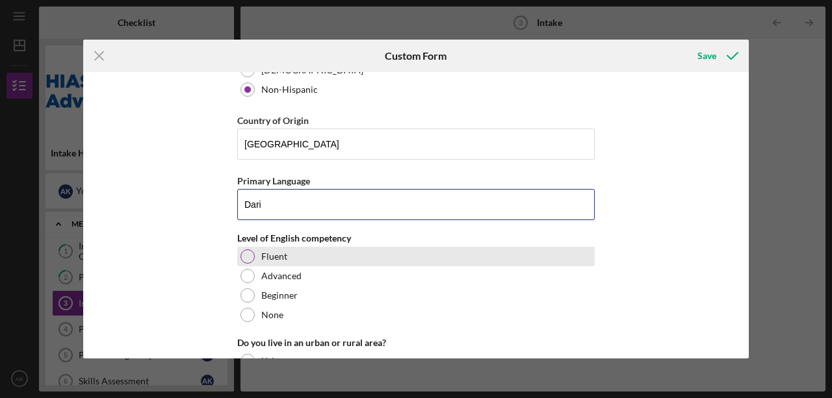
type input "Dari"
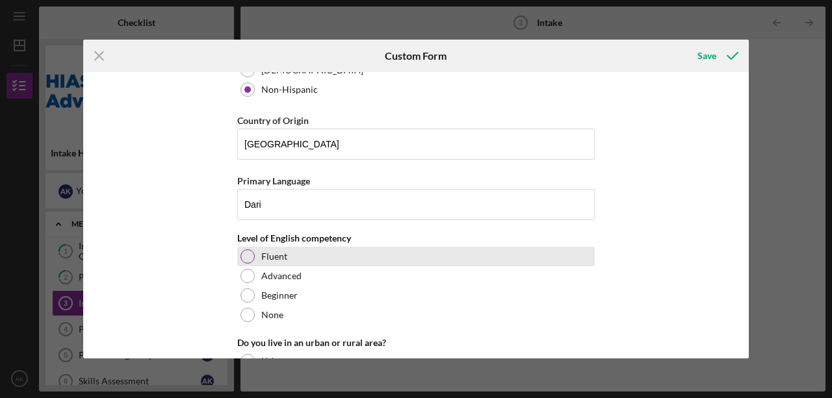
click at [365, 247] on div "Fluent" at bounding box center [415, 256] width 357 height 19
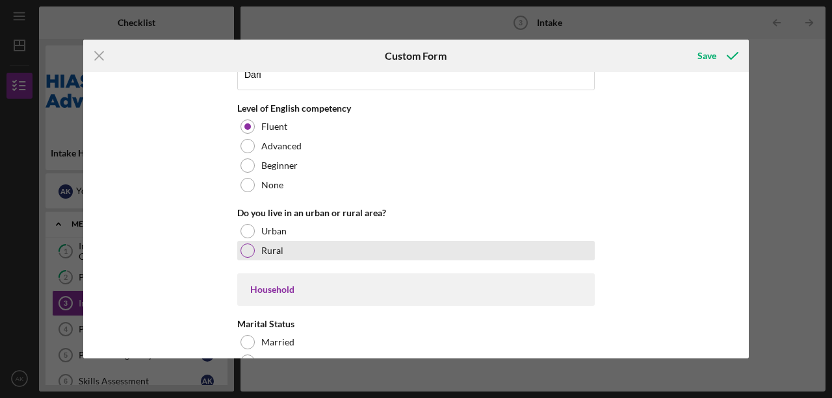
scroll to position [1342, 0]
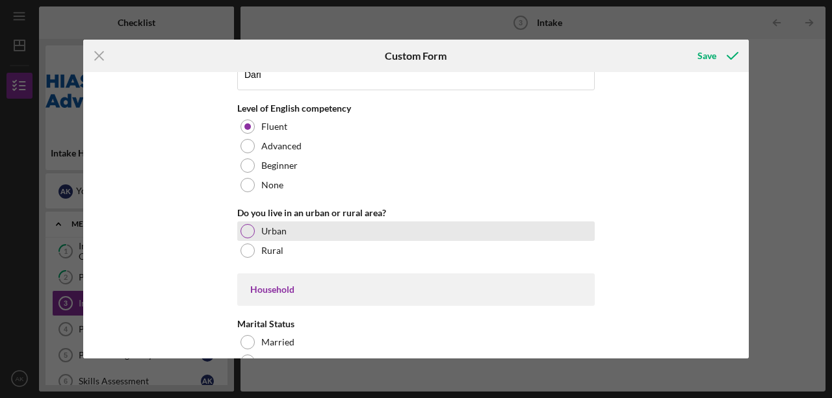
click at [317, 223] on div "Urban" at bounding box center [415, 231] width 357 height 19
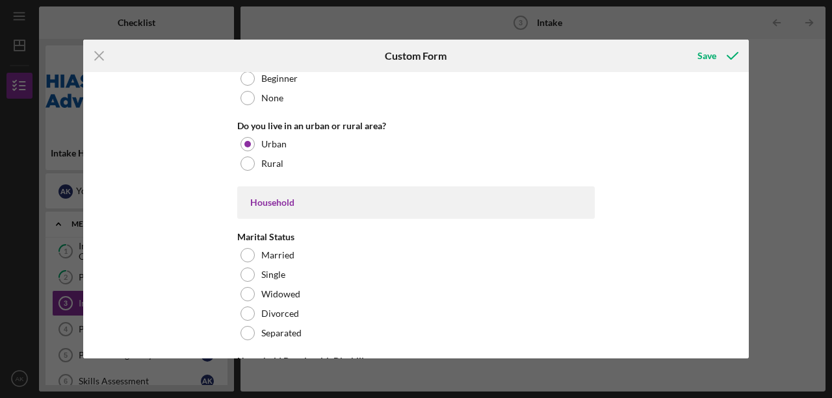
scroll to position [1472, 0]
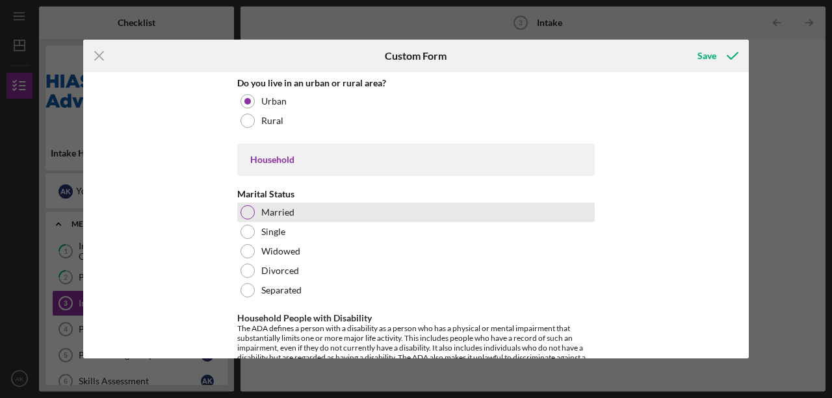
click at [320, 208] on div "Married" at bounding box center [415, 212] width 357 height 19
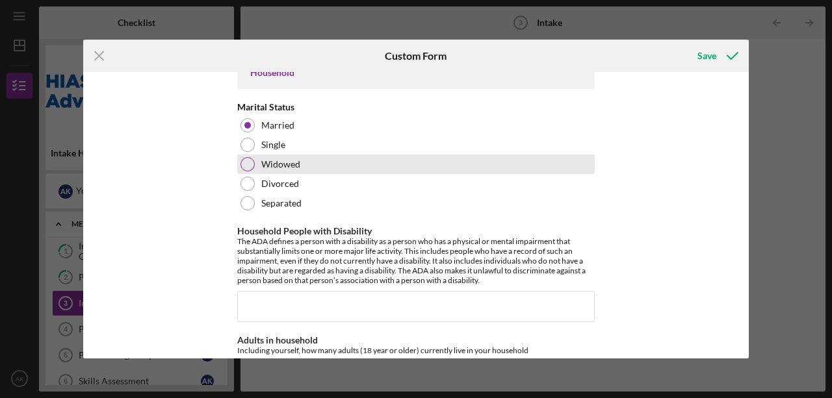
scroll to position [1602, 0]
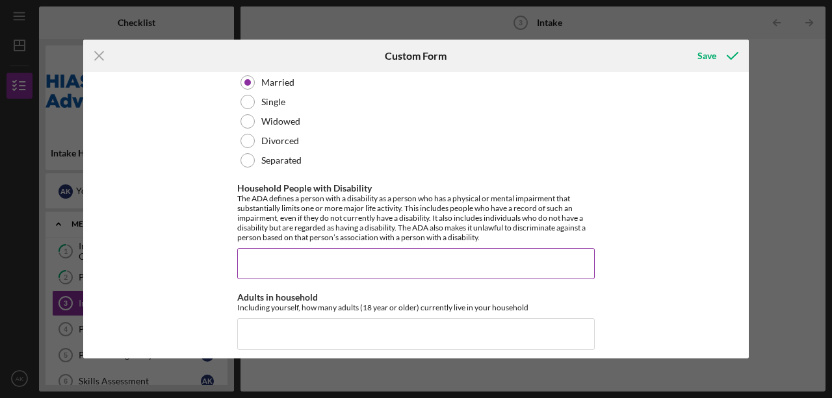
click at [296, 261] on input "Household People with Disability" at bounding box center [415, 263] width 357 height 31
type input "0"
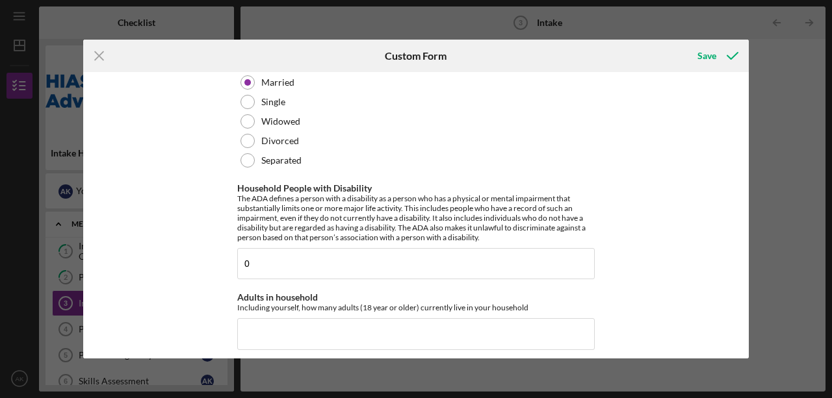
click at [662, 229] on div "Affiliate Office How did you hear about the program? Other Program Participant …" at bounding box center [415, 215] width 665 height 286
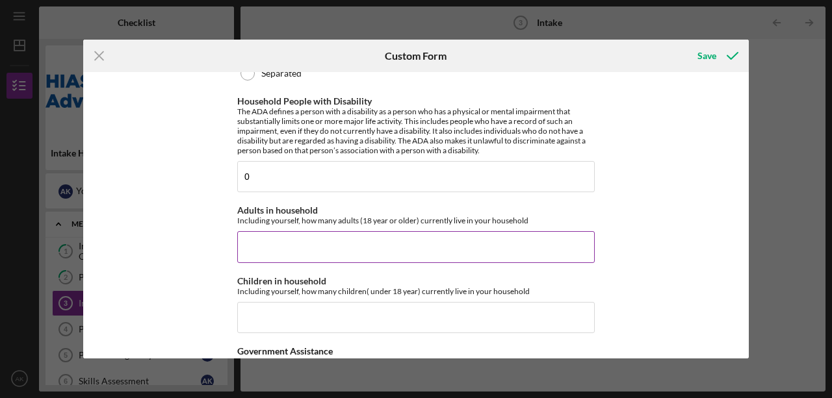
click at [299, 241] on input "Adults in household" at bounding box center [415, 246] width 357 height 31
type input "2"
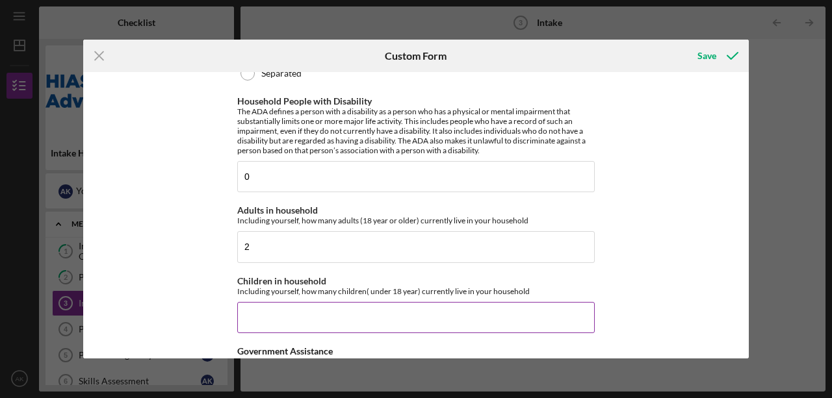
click at [319, 314] on input "Children in household" at bounding box center [415, 317] width 357 height 31
type input "2"
click at [656, 281] on div "Affiliate Office How did you hear about the program? Other Program Participant …" at bounding box center [415, 215] width 665 height 286
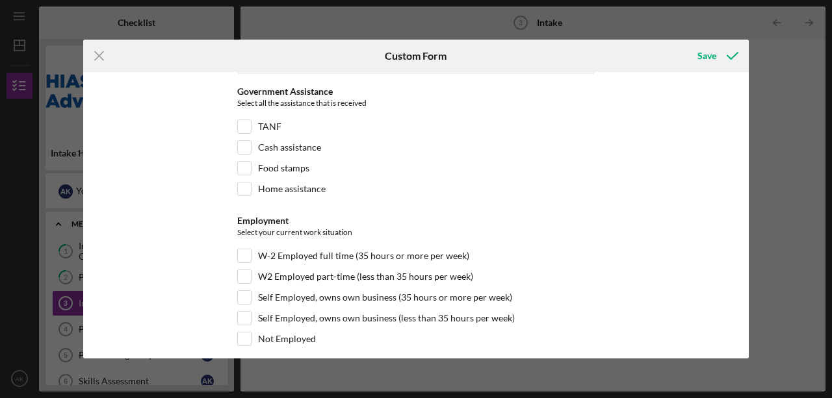
scroll to position [1992, 0]
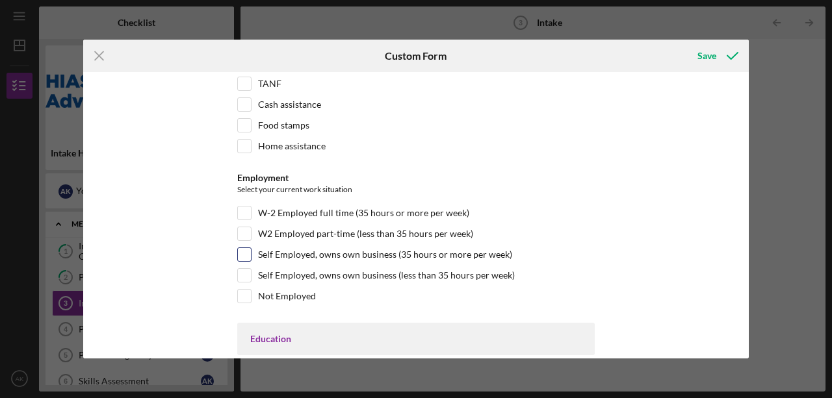
click at [496, 248] on label "Self Employed, owns own business (35 hours or more per week)" at bounding box center [385, 254] width 254 height 13
click at [251, 248] on input "Self Employed, owns own business (35 hours or more per week)" at bounding box center [244, 254] width 13 height 13
checkbox input "true"
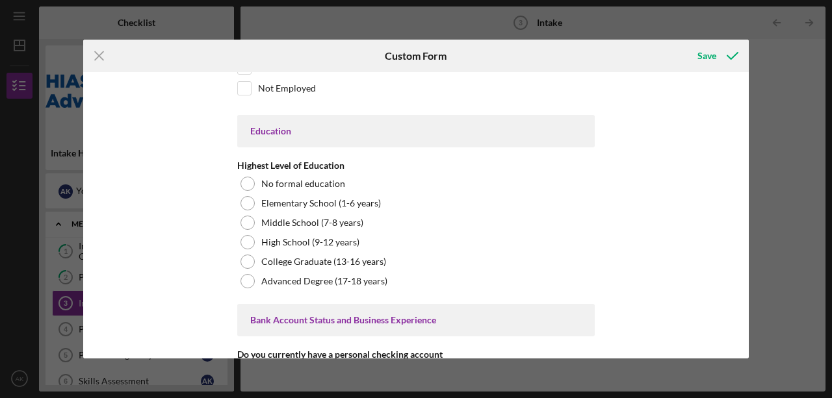
scroll to position [2209, 0]
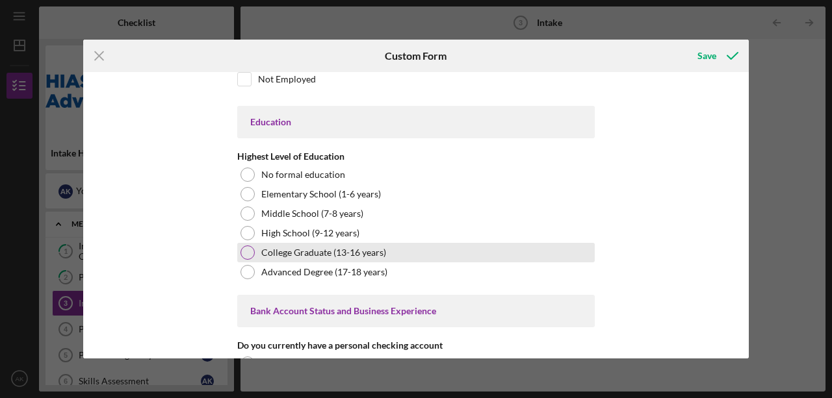
click at [456, 243] on div "College Graduate (13-16 years)" at bounding box center [415, 252] width 357 height 19
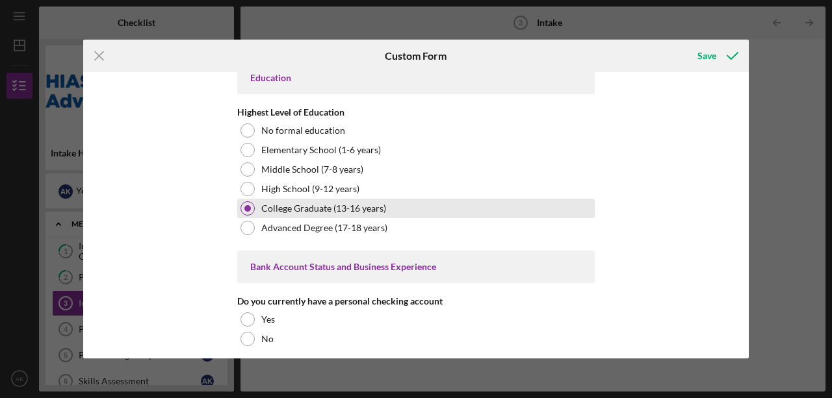
scroll to position [2295, 0]
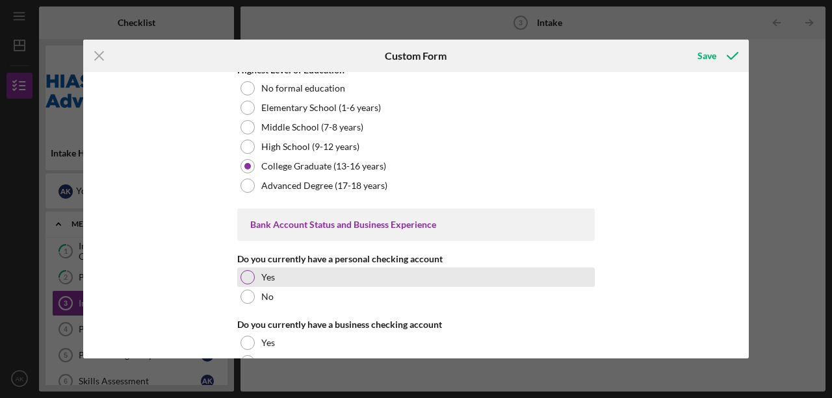
click at [356, 268] on div "Yes" at bounding box center [415, 277] width 357 height 19
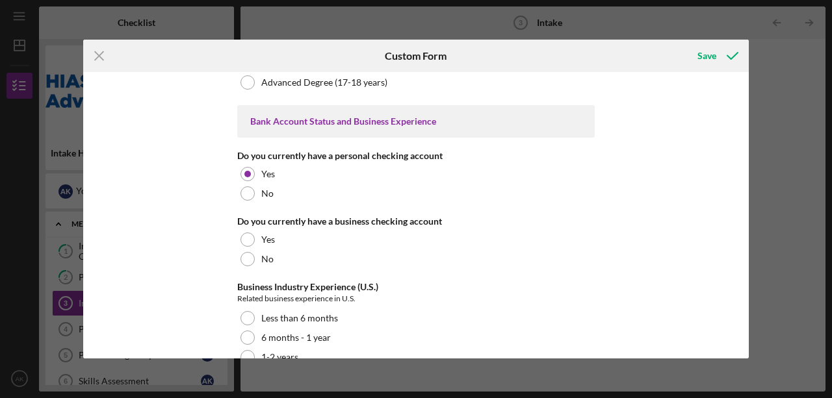
scroll to position [2425, 0]
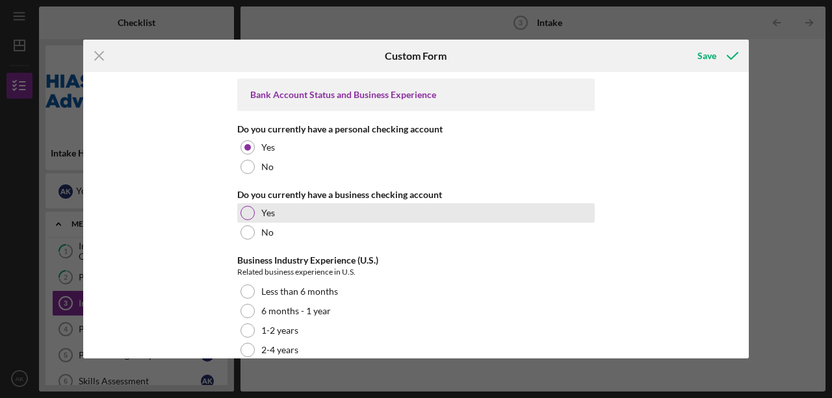
click at [374, 210] on div "Yes" at bounding box center [415, 212] width 357 height 19
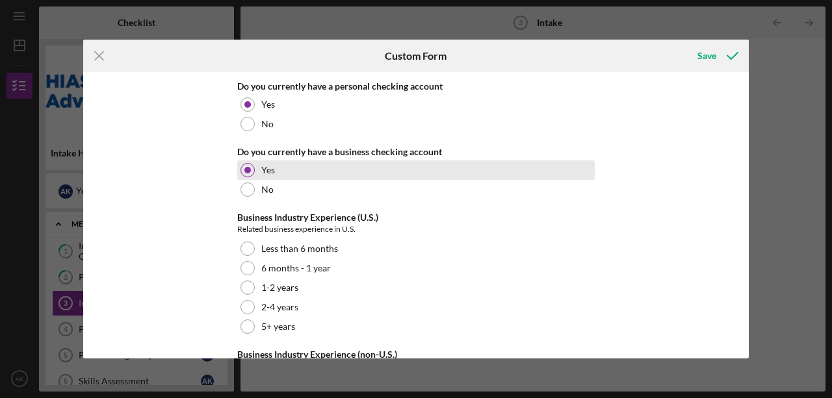
scroll to position [2469, 0]
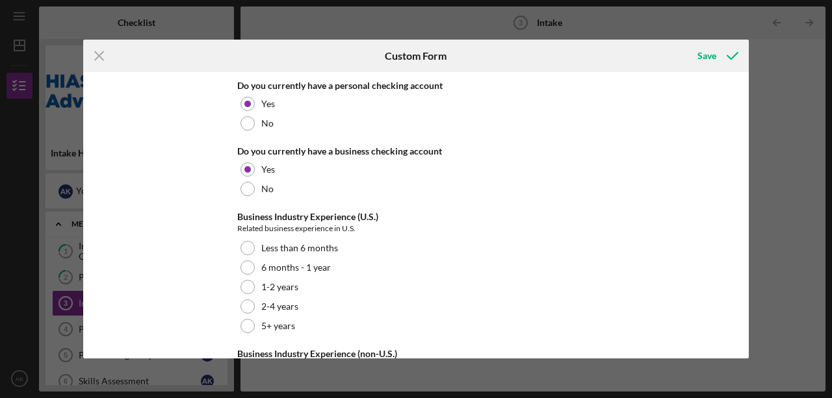
click at [235, 287] on div "Affiliate Office How did you hear about the program? Other Program Participant …" at bounding box center [415, 215] width 665 height 286
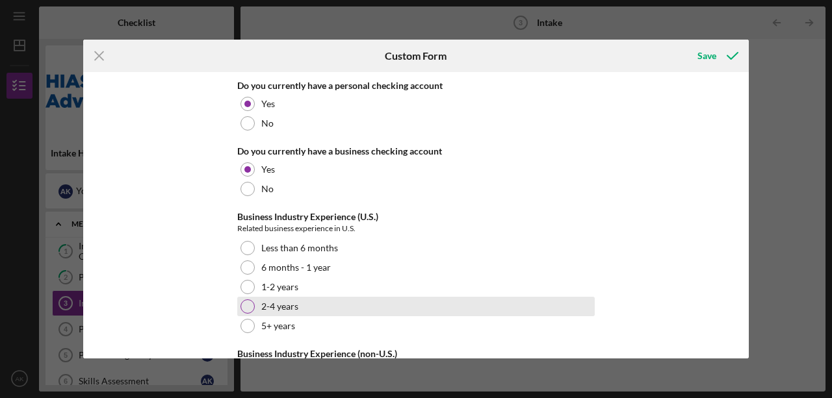
click at [243, 299] on div at bounding box center [247, 306] width 14 height 14
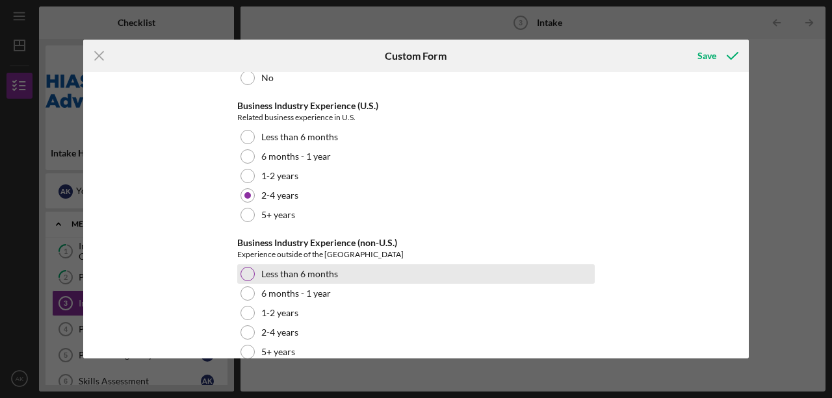
scroll to position [2593, 0]
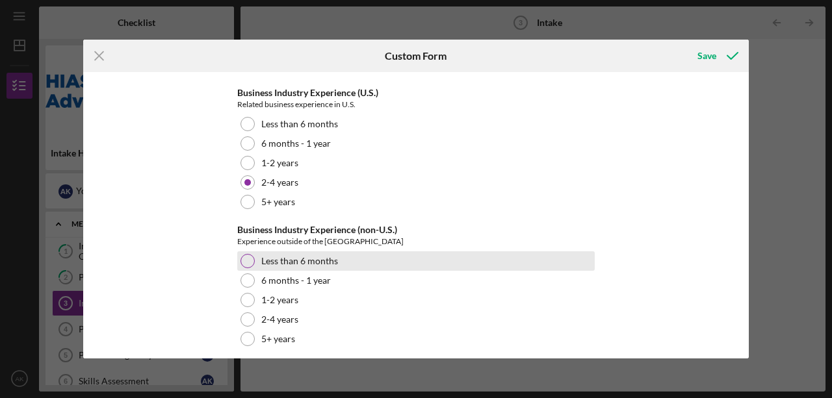
click at [251, 254] on div at bounding box center [247, 261] width 14 height 14
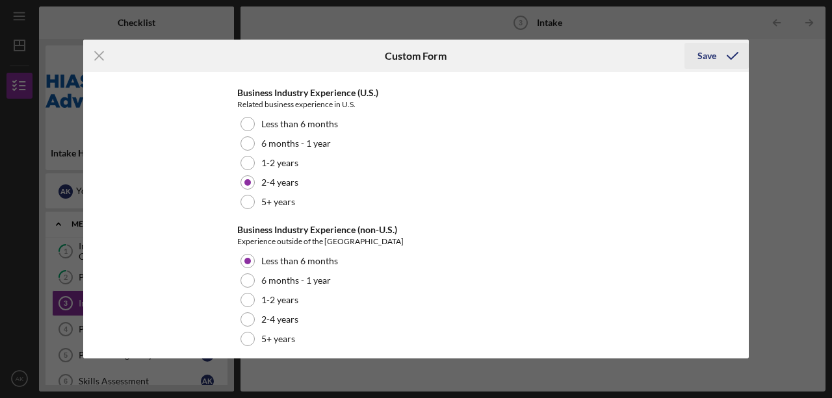
click at [723, 55] on icon "submit" at bounding box center [732, 56] width 32 height 32
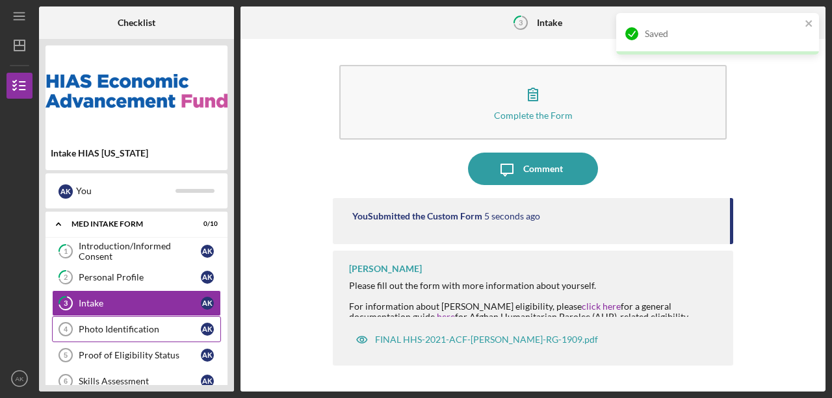
click at [127, 327] on div "Photo Identification" at bounding box center [140, 329] width 122 height 10
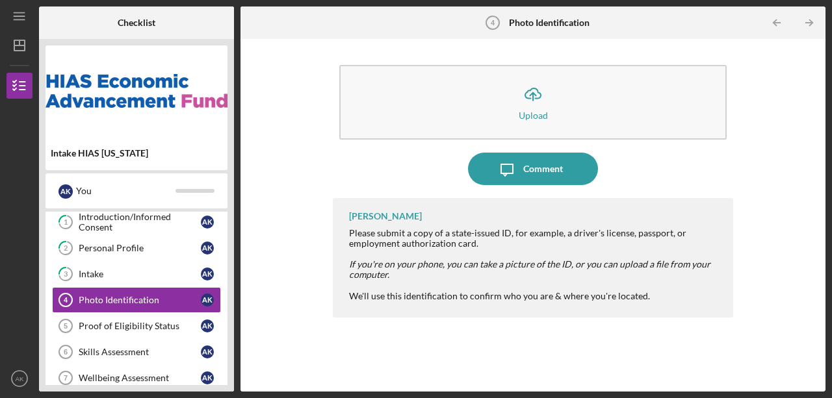
scroll to position [43, 0]
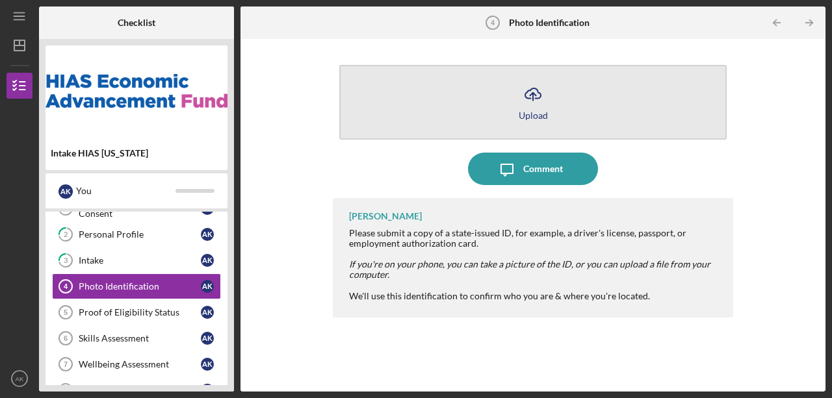
click at [546, 102] on icon "Icon/Upload" at bounding box center [532, 94] width 32 height 32
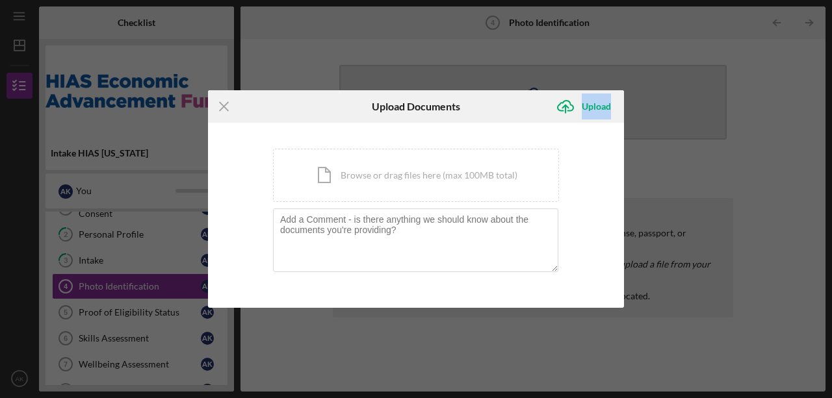
click at [546, 102] on div "Icon/Upload Upload" at bounding box center [554, 106] width 138 height 32
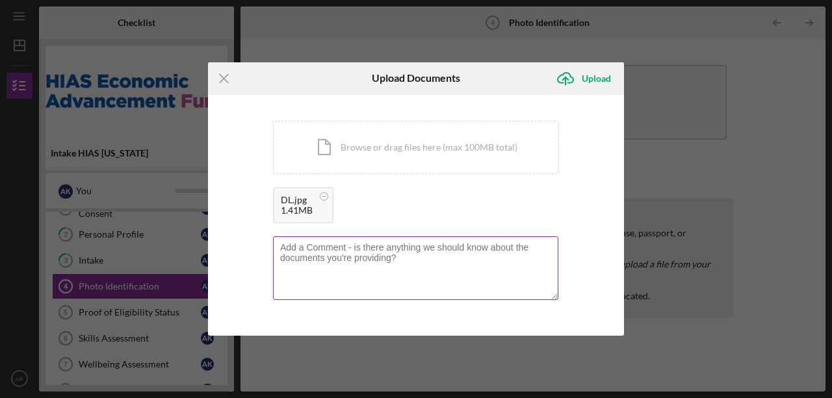
click at [357, 274] on textarea at bounding box center [415, 268] width 285 height 64
type textarea "D"
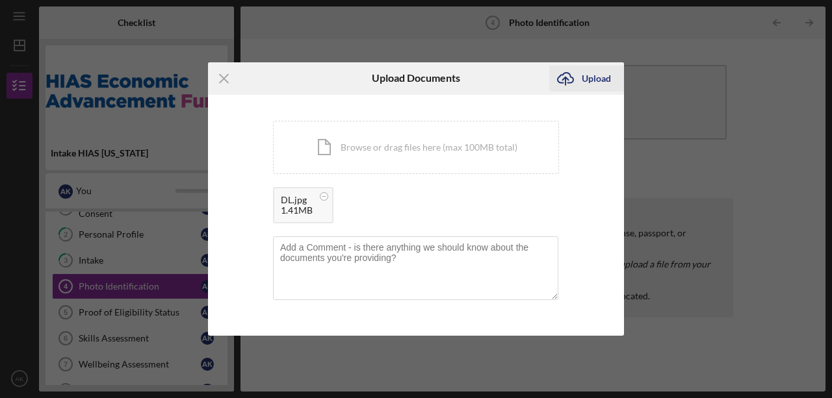
click at [594, 77] on div "Upload" at bounding box center [595, 79] width 29 height 26
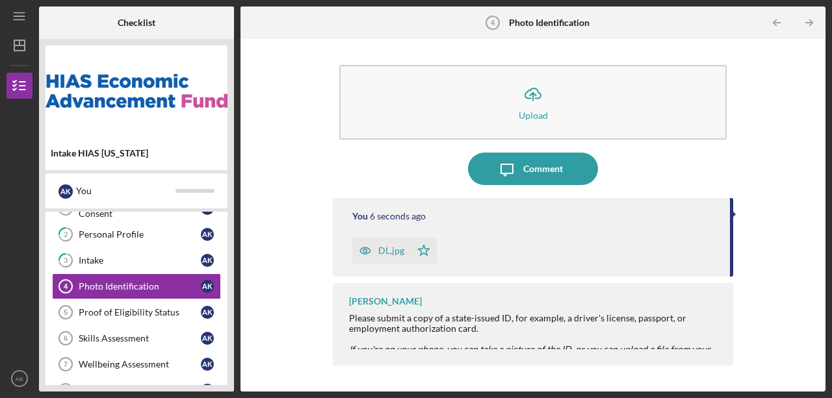
click at [425, 251] on polygon "button" at bounding box center [423, 250] width 11 height 10
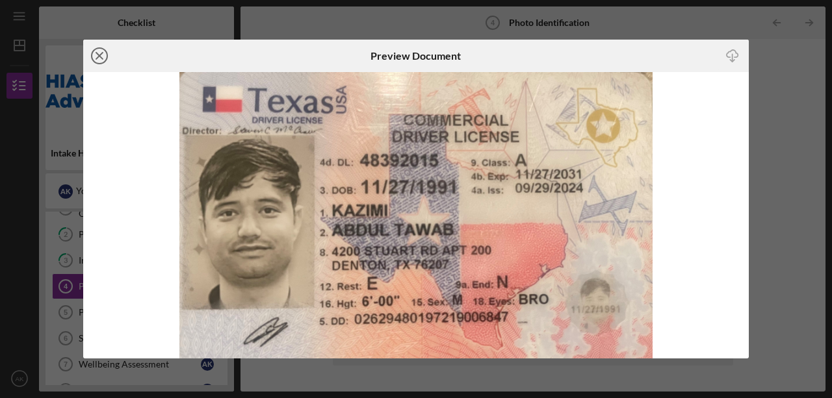
click at [92, 56] on circle at bounding box center [100, 56] width 16 height 16
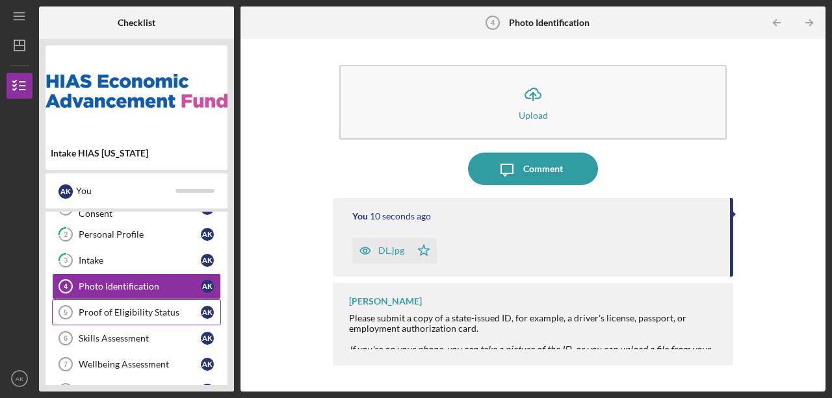
click at [120, 311] on div "Proof of Eligibility Status" at bounding box center [140, 312] width 122 height 10
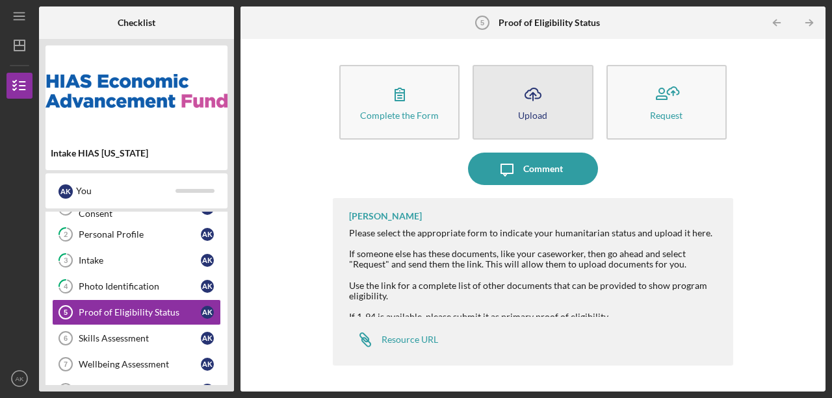
click at [509, 110] on button "Icon/Upload Upload" at bounding box center [532, 102] width 120 height 75
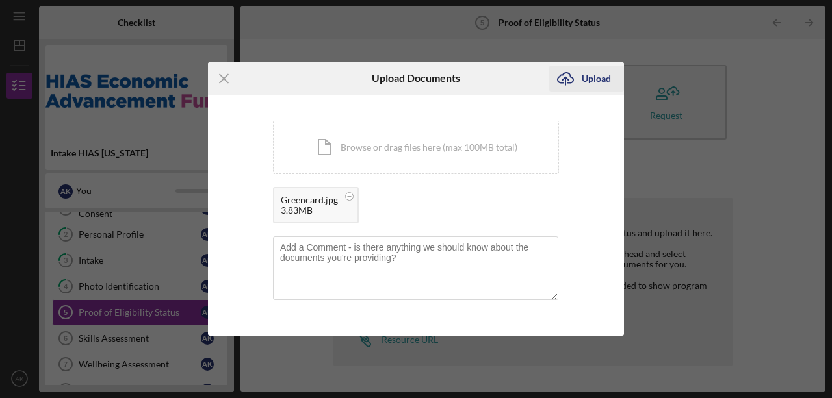
click at [596, 78] on div "Upload" at bounding box center [595, 79] width 29 height 26
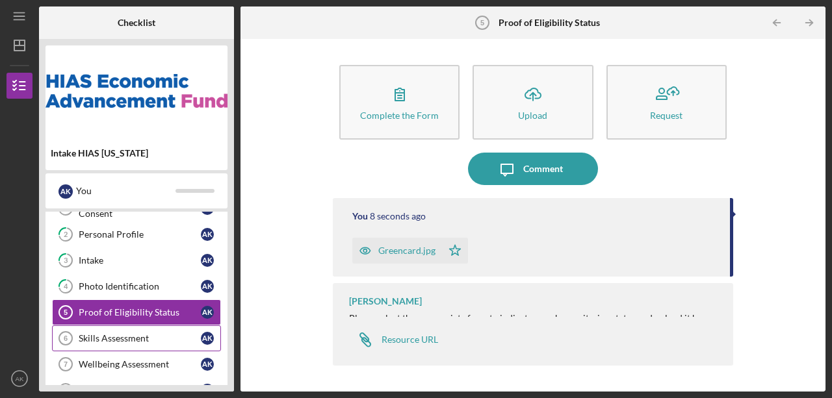
click at [133, 335] on div "Skills Assessment" at bounding box center [140, 338] width 122 height 10
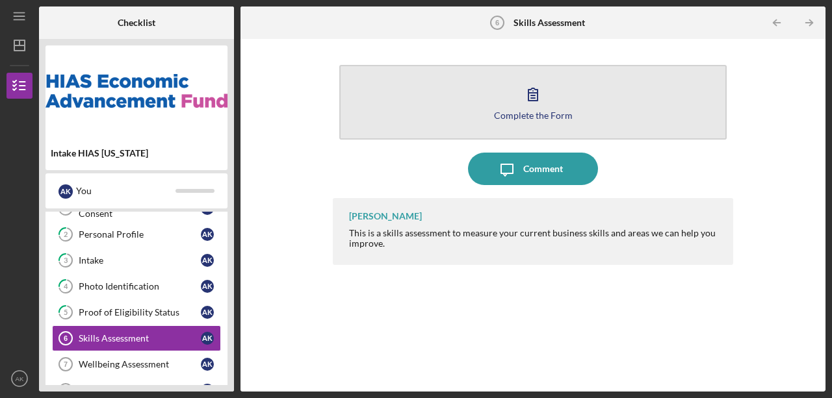
click at [548, 110] on div "Complete the Form" at bounding box center [533, 115] width 79 height 10
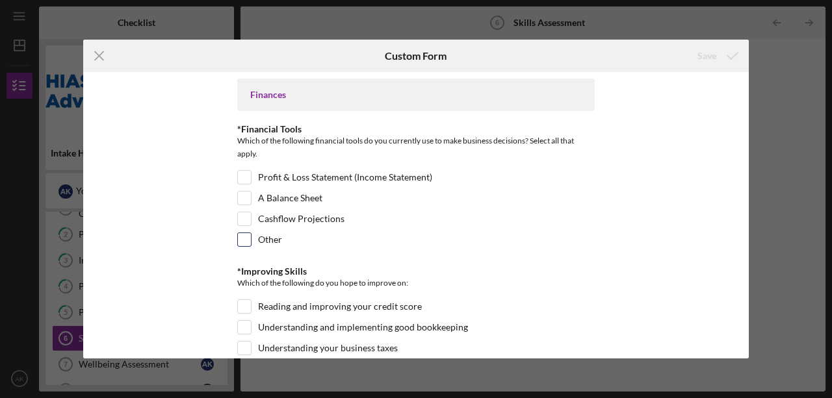
click at [258, 238] on label "Other" at bounding box center [270, 239] width 24 height 13
click at [251, 238] on input "Other" at bounding box center [244, 239] width 13 height 13
checkbox input "true"
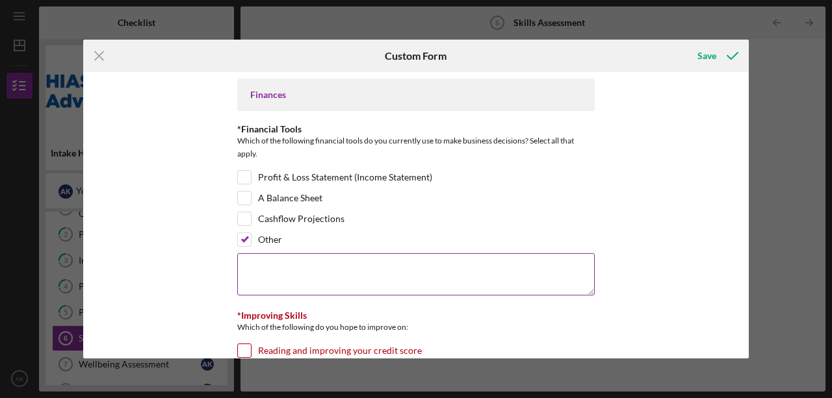
click at [316, 275] on textarea at bounding box center [415, 274] width 357 height 42
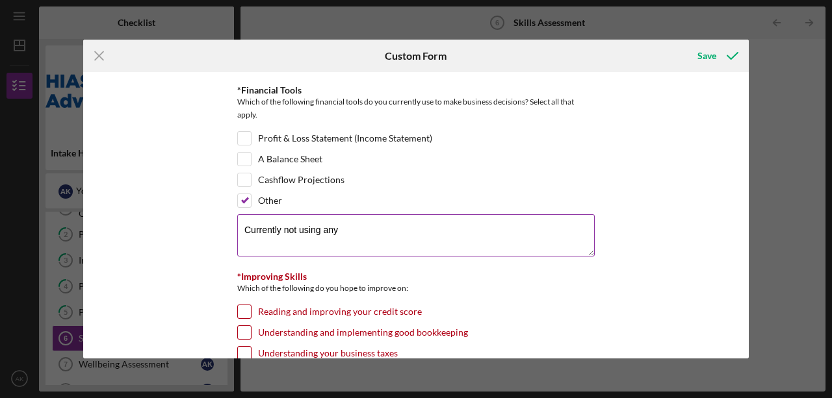
scroll to position [86, 0]
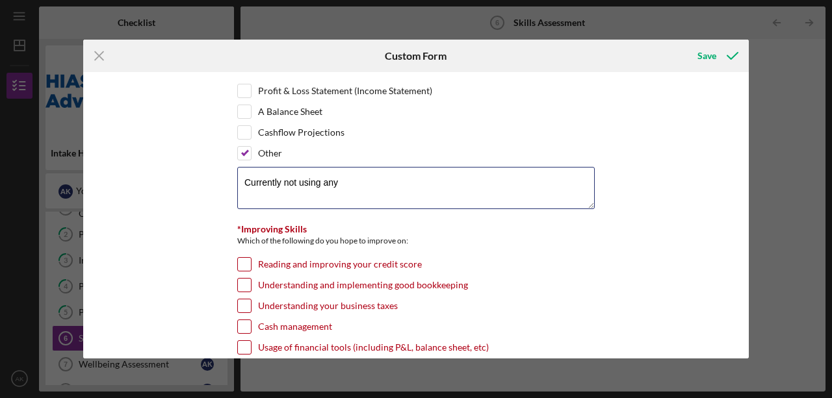
type textarea "Currently not using any"
click at [643, 236] on div "Finances *Financial Tools Which of the following financial tools do you current…" at bounding box center [415, 215] width 665 height 286
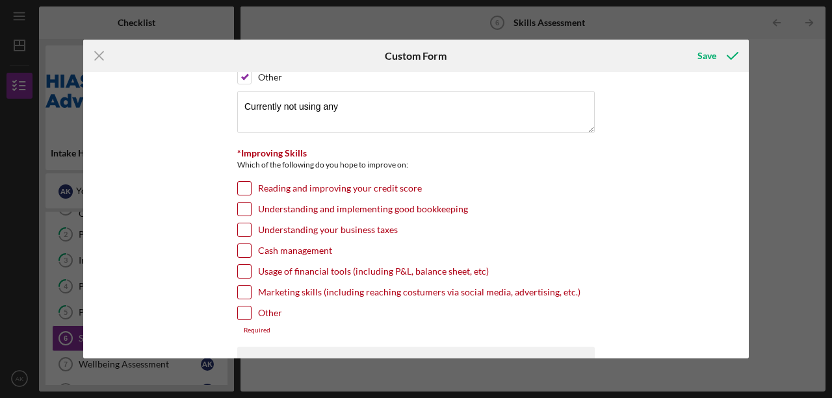
scroll to position [216, 0]
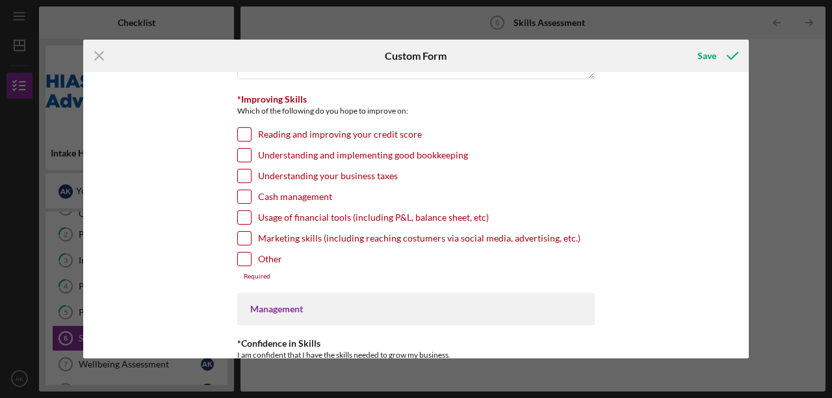
click at [280, 134] on label "Reading and improving your credit score" at bounding box center [340, 134] width 164 height 13
click at [251, 134] on input "Reading and improving your credit score" at bounding box center [244, 134] width 13 height 13
checkbox input "true"
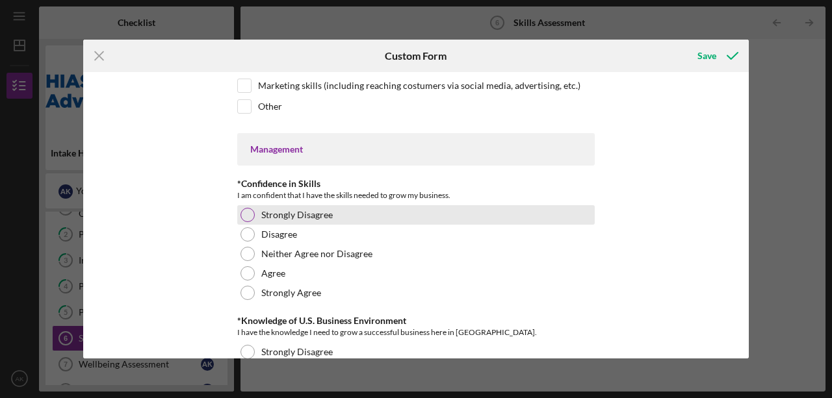
scroll to position [390, 0]
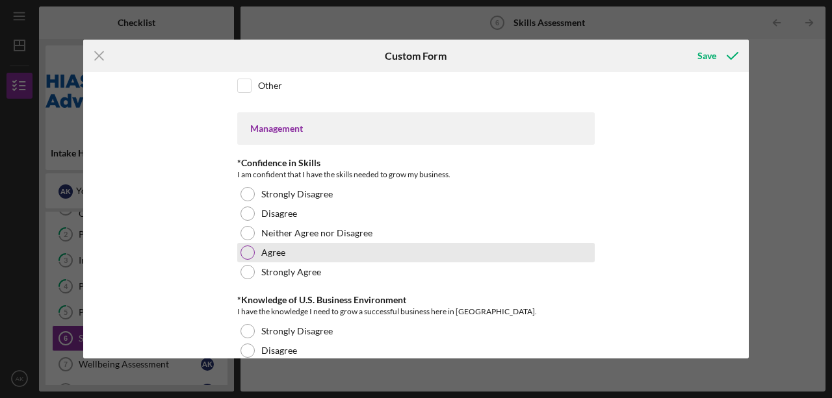
click at [319, 243] on div "Agree" at bounding box center [415, 252] width 357 height 19
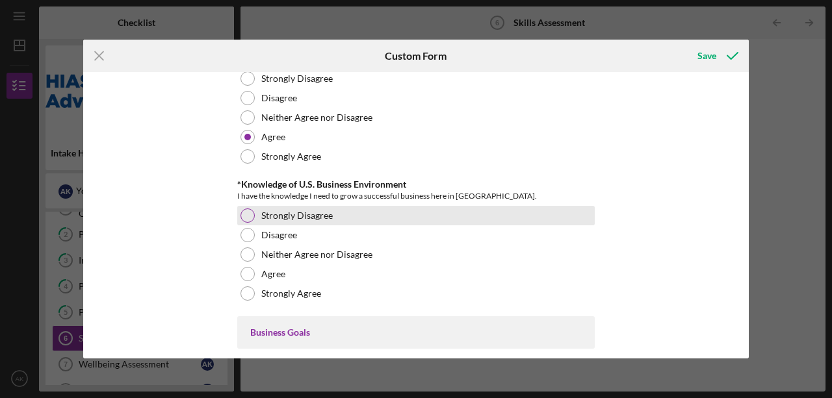
scroll to position [520, 0]
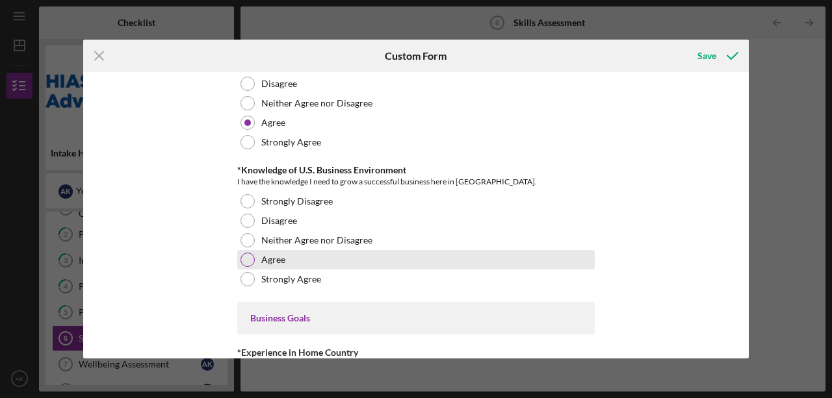
click at [364, 252] on div "Agree" at bounding box center [415, 259] width 357 height 19
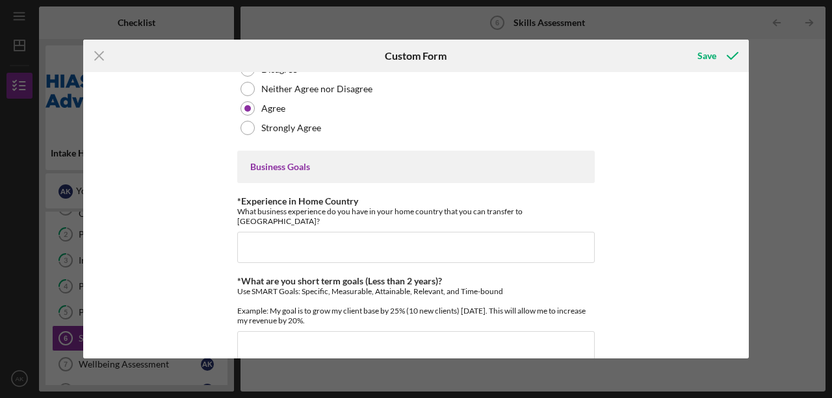
scroll to position [693, 0]
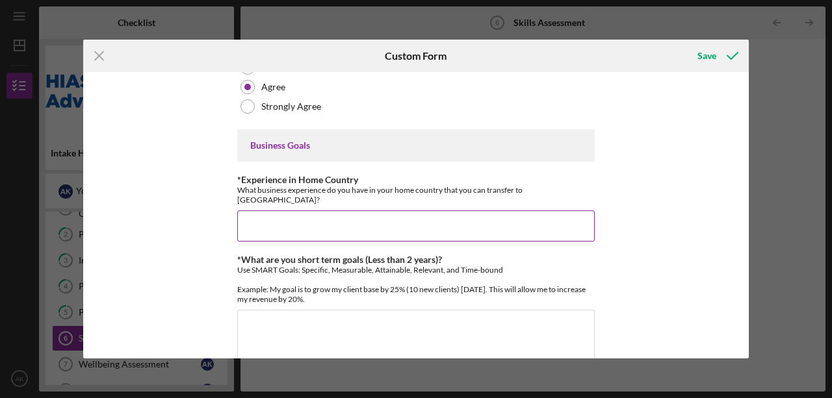
click at [309, 210] on input "*Experience in Home Country" at bounding box center [415, 225] width 357 height 31
click at [412, 210] on input "I have a BA in Computer Science from" at bounding box center [415, 225] width 357 height 31
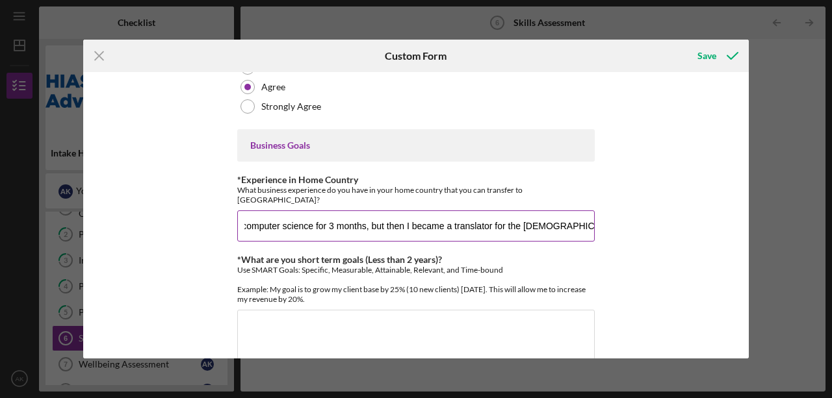
scroll to position [0, 717]
drag, startPoint x: 569, startPoint y: 209, endPoint x: 523, endPoint y: 209, distance: 46.1
click at [523, 210] on input "I have a BA in Computer Science from [GEOGRAPHIC_DATA] in [GEOGRAPHIC_DATA]. Af…" at bounding box center [415, 225] width 357 height 31
click at [537, 210] on input "I have a BA in Computer Science from [GEOGRAPHIC_DATA] in [GEOGRAPHIC_DATA]. Af…" at bounding box center [415, 225] width 357 height 31
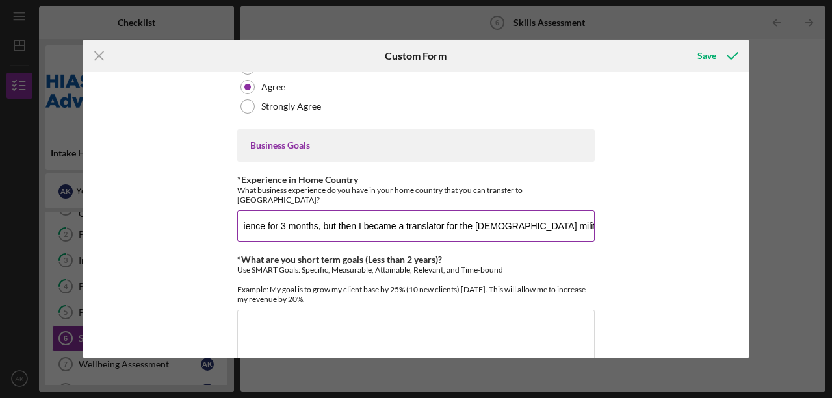
click at [555, 218] on input "I have a BA in Computer Science from [GEOGRAPHIC_DATA] in [GEOGRAPHIC_DATA]. Af…" at bounding box center [415, 225] width 357 height 31
click at [566, 215] on input "I have a BA in Computer Science from [GEOGRAPHIC_DATA] in [GEOGRAPHIC_DATA]. Af…" at bounding box center [415, 225] width 357 height 31
click at [589, 215] on input "I have a BA in Computer Science from [GEOGRAPHIC_DATA] in [GEOGRAPHIC_DATA]. Af…" at bounding box center [415, 225] width 357 height 31
click at [561, 215] on input "I have a BA in Computer Science from [GEOGRAPHIC_DATA] in [GEOGRAPHIC_DATA]. Af…" at bounding box center [415, 225] width 357 height 31
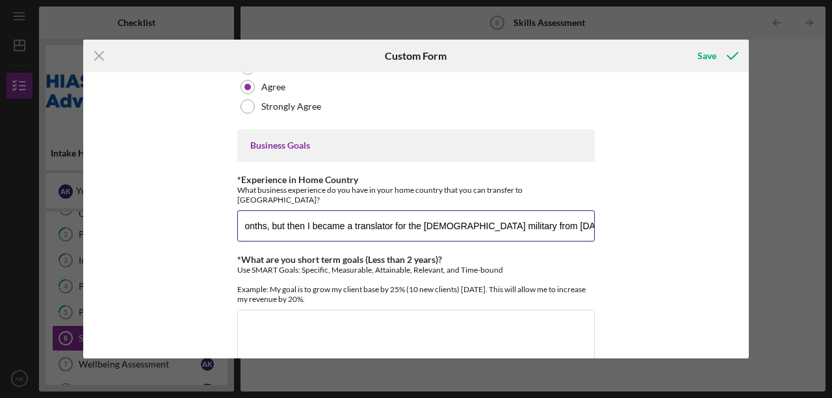
drag, startPoint x: 548, startPoint y: 210, endPoint x: 601, endPoint y: 213, distance: 52.7
click at [601, 213] on div "Finances *Financial Tools Which of the following financial tools do you current…" at bounding box center [415, 215] width 665 height 286
drag, startPoint x: 550, startPoint y: 214, endPoint x: 543, endPoint y: 213, distance: 6.5
click at [543, 213] on input "I have a BA in Computer Science from [GEOGRAPHIC_DATA] in [GEOGRAPHIC_DATA]. Af…" at bounding box center [415, 225] width 357 height 31
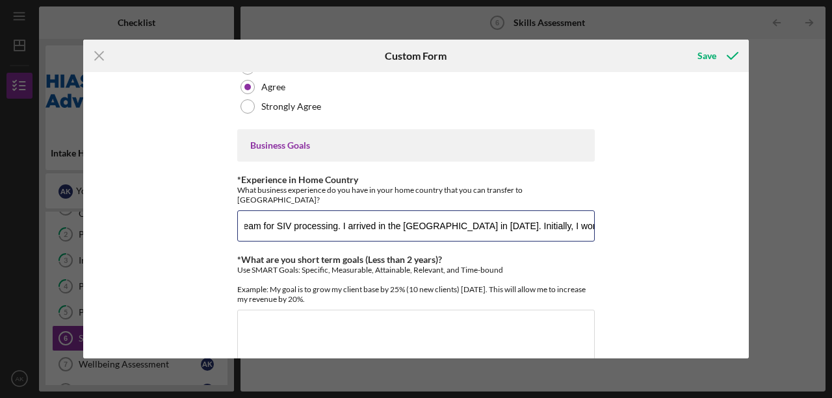
scroll to position [0, 1475]
drag, startPoint x: 383, startPoint y: 212, endPoint x: 423, endPoint y: 217, distance: 40.5
click at [423, 217] on input "I have a BA in Computer Science from [GEOGRAPHIC_DATA] in [GEOGRAPHIC_DATA]. Af…" at bounding box center [415, 225] width 357 height 31
click at [418, 214] on input "I have a BA in Computer Science from [GEOGRAPHIC_DATA] in [GEOGRAPHIC_DATA]. Af…" at bounding box center [415, 225] width 357 height 31
click at [587, 216] on input "I have a BA in Computer Science from [GEOGRAPHIC_DATA] in [GEOGRAPHIC_DATA]. Af…" at bounding box center [415, 225] width 357 height 31
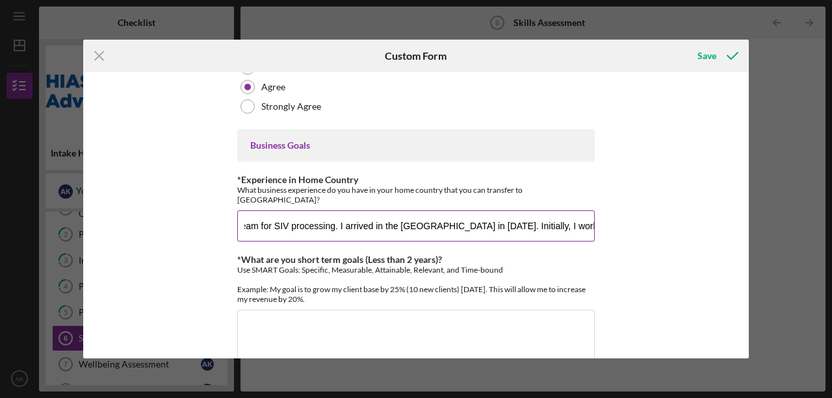
click at [590, 214] on input "I have a BA in Computer Science from [GEOGRAPHIC_DATA] in [GEOGRAPHIC_DATA]. Af…" at bounding box center [415, 225] width 357 height 31
drag, startPoint x: 382, startPoint y: 207, endPoint x: 394, endPoint y: 208, distance: 11.8
click at [394, 210] on input "I have a BA in Computer Science from [GEOGRAPHIC_DATA] in [GEOGRAPHIC_DATA]. Af…" at bounding box center [415, 225] width 357 height 31
click at [427, 210] on input "I have a BA in Computer Science from [GEOGRAPHIC_DATA] in [GEOGRAPHIC_DATA]. Af…" at bounding box center [415, 225] width 357 height 31
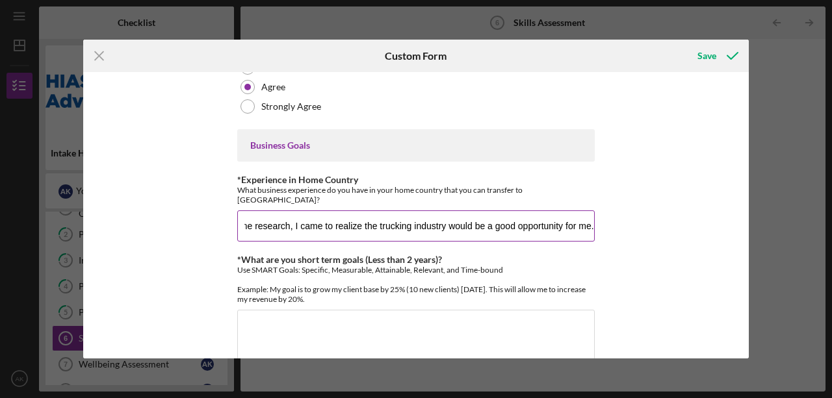
click at [513, 212] on input "I have a BA in Computer Science from [GEOGRAPHIC_DATA] in [GEOGRAPHIC_DATA]. Af…" at bounding box center [415, 225] width 357 height 31
drag, startPoint x: 513, startPoint y: 212, endPoint x: 409, endPoint y: 218, distance: 104.1
click at [409, 218] on input "I have a BA in Computer Science from [GEOGRAPHIC_DATA] in [GEOGRAPHIC_DATA]. Af…" at bounding box center [415, 225] width 357 height 31
click at [456, 210] on input "I have a BA in Computer Science from [GEOGRAPHIC_DATA] in [GEOGRAPHIC_DATA]. Af…" at bounding box center [415, 225] width 357 height 31
click at [443, 210] on input "I have a BA in Computer Science from [GEOGRAPHIC_DATA] in [GEOGRAPHIC_DATA]. Af…" at bounding box center [415, 225] width 357 height 31
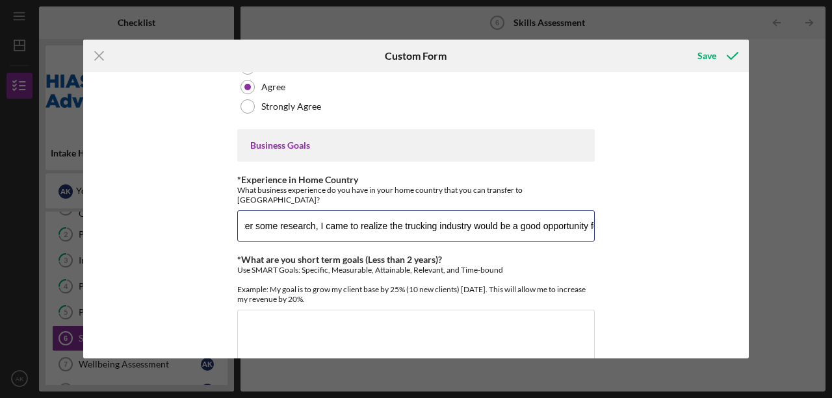
scroll to position [0, 2201]
drag, startPoint x: 554, startPoint y: 214, endPoint x: 617, endPoint y: 213, distance: 62.4
click at [617, 213] on div "Finances *Financial Tools Which of the following financial tools do you current…" at bounding box center [415, 215] width 665 height 286
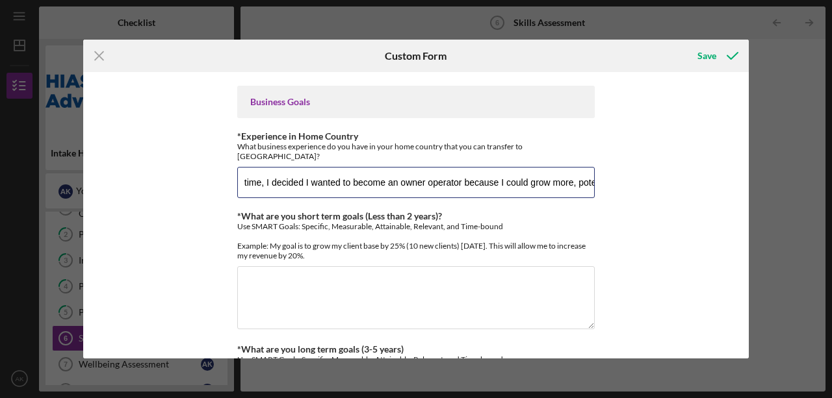
scroll to position [822, 0]
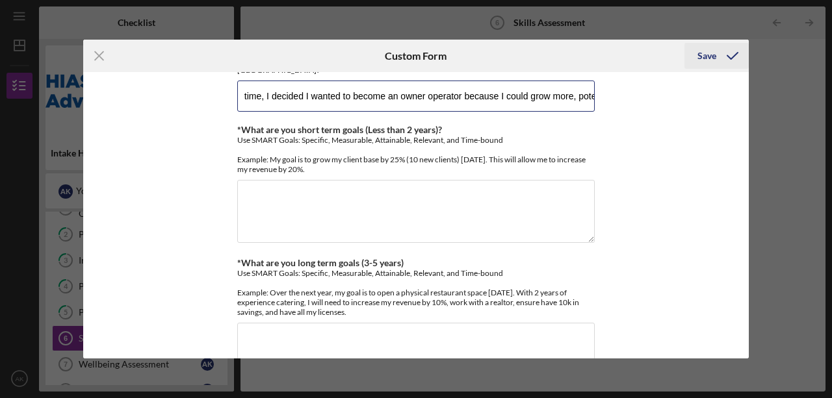
type input "I have a BA in Computer Science from [GEOGRAPHIC_DATA] in [GEOGRAPHIC_DATA]. Af…"
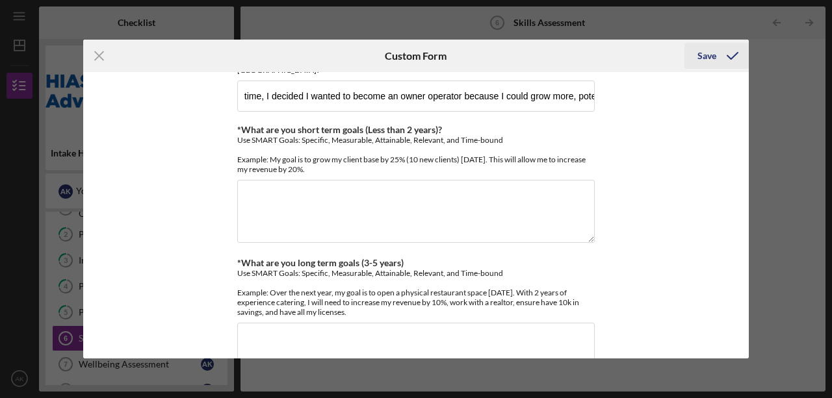
click at [707, 62] on div "Save" at bounding box center [706, 56] width 19 height 26
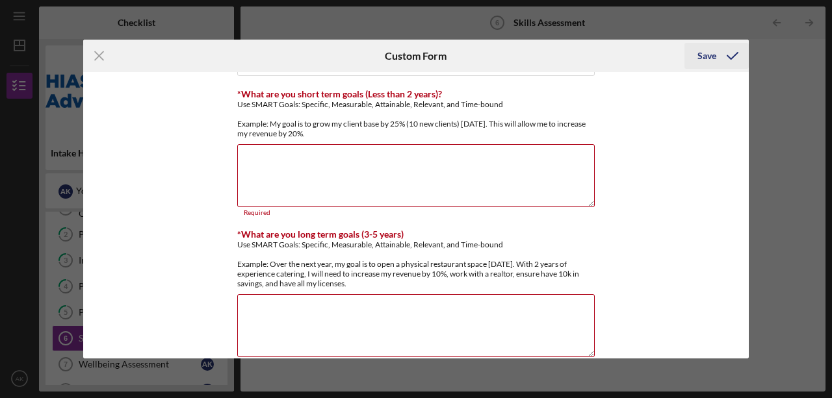
scroll to position [859, 0]
click at [298, 144] on textarea "*What are you short term goals (Less than 2 years)?" at bounding box center [415, 175] width 357 height 62
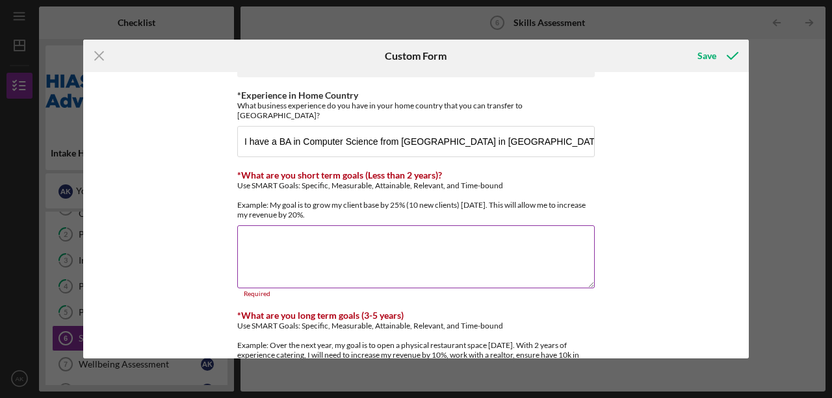
scroll to position [773, 0]
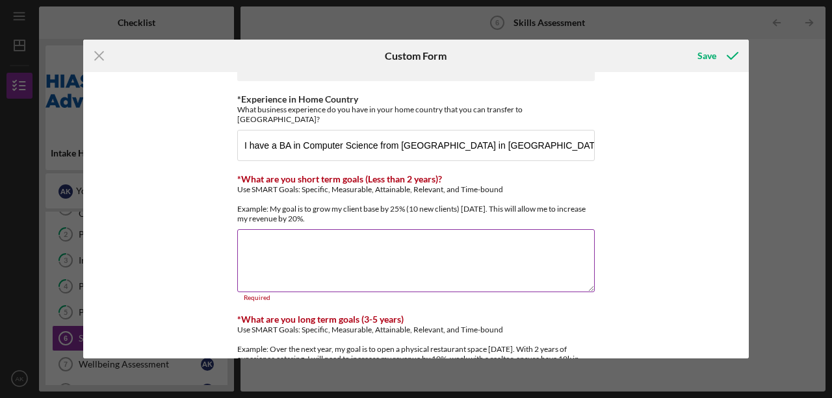
click at [398, 248] on textarea "*What are you short term goals (Less than 2 years)?" at bounding box center [415, 260] width 357 height 62
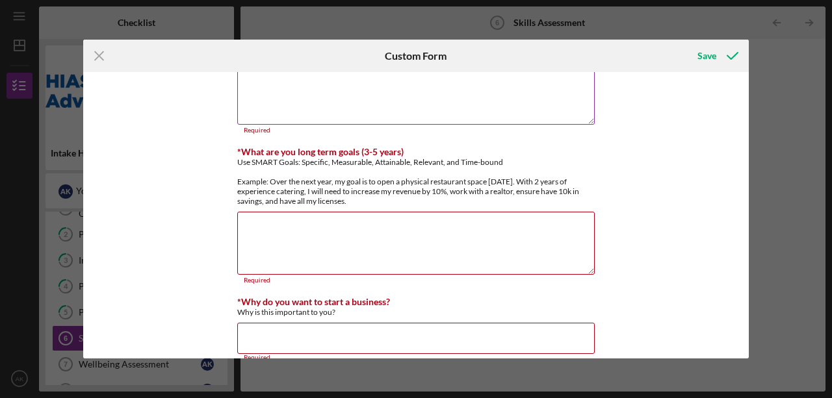
scroll to position [946, 0]
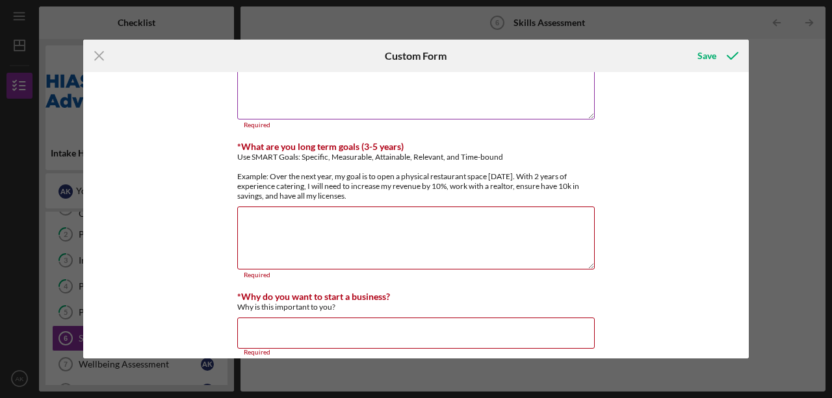
click at [398, 248] on textarea "*What are you long term goals (3-5 years)" at bounding box center [415, 238] width 357 height 62
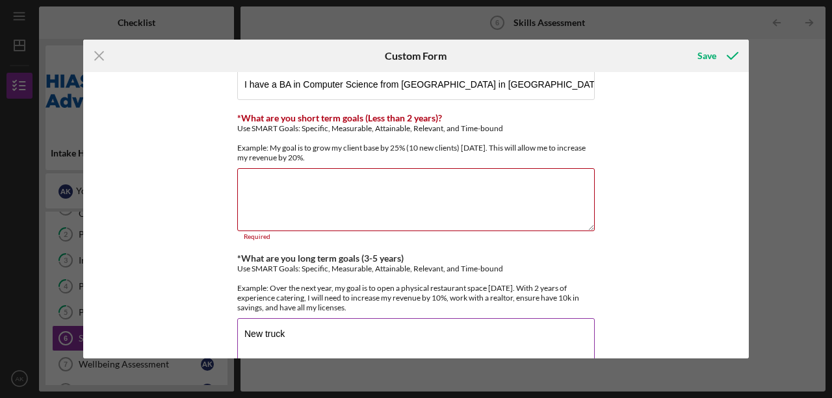
scroll to position [809, 0]
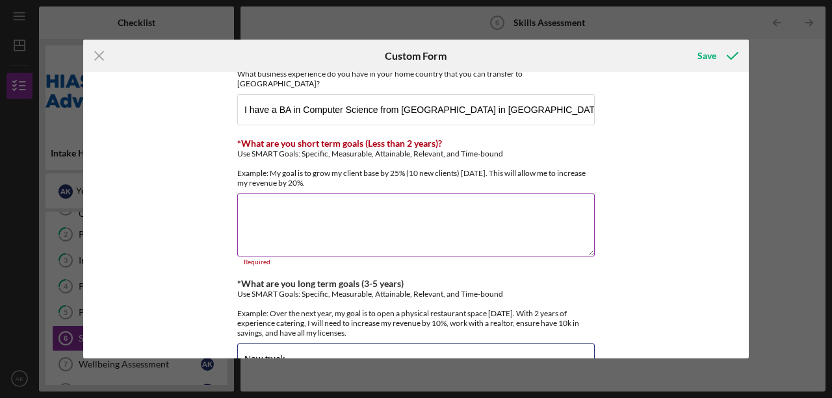
type textarea "New truck"
click at [417, 222] on textarea "*What are you short term goals (Less than 2 years)?" at bounding box center [415, 225] width 357 height 62
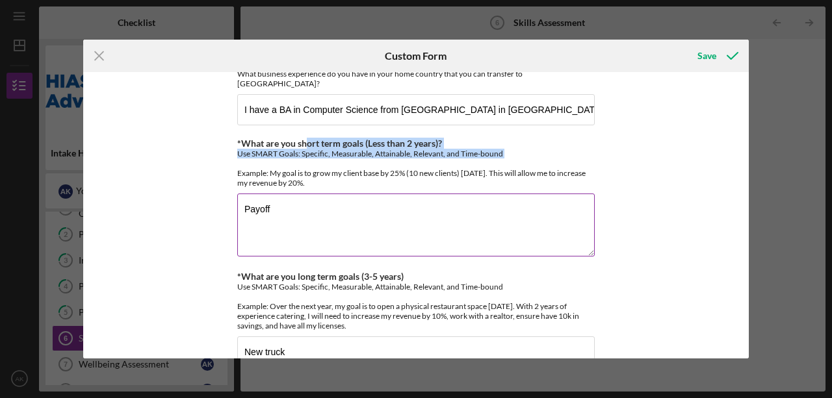
drag, startPoint x: 304, startPoint y: 129, endPoint x: 340, endPoint y: 198, distance: 78.2
click at [387, 143] on div "*What are you short term goals (Less than 2 years)? Use SMART Goals: Specific, …" at bounding box center [415, 162] width 357 height 49
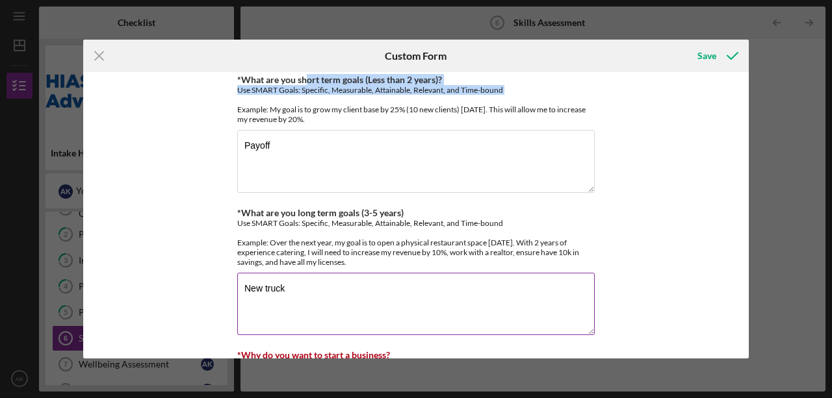
scroll to position [852, 0]
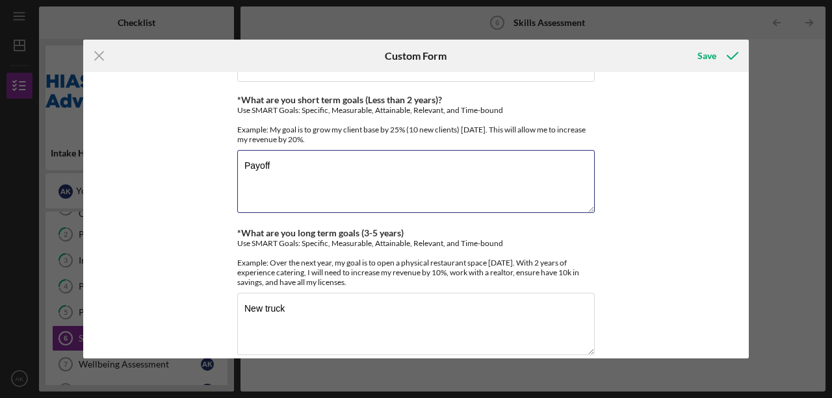
drag, startPoint x: 320, startPoint y: 151, endPoint x: -71, endPoint y: 157, distance: 390.5
click at [0, 157] on html "Icon/Menu Skills Assessment 6 Skills Assessment Checklist Intake HIAS [US_STATE…" at bounding box center [416, 199] width 832 height 398
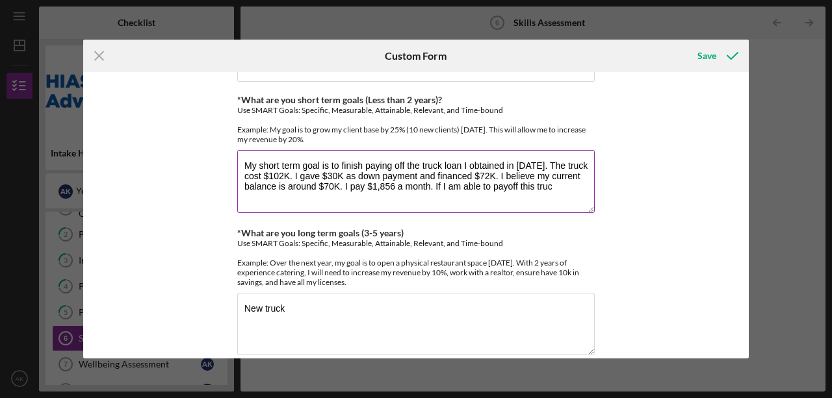
click at [290, 158] on textarea "My short term goal is to finish paying off the truck loan I obtained in [DATE].…" at bounding box center [415, 181] width 357 height 62
click at [353, 177] on textarea "My short term goal is to finish paying off the truck loan I obtained in [DATE].…" at bounding box center [415, 181] width 357 height 62
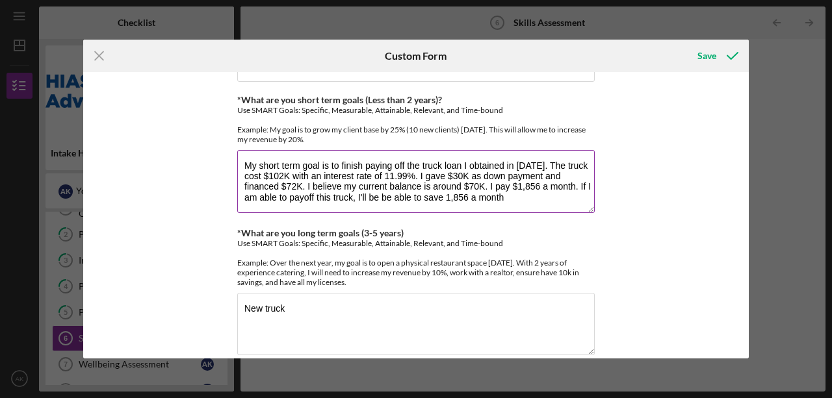
click at [444, 179] on textarea "My short term goal is to finish paying off the truck loan I obtained in [DATE].…" at bounding box center [415, 181] width 357 height 62
drag, startPoint x: 438, startPoint y: 181, endPoint x: 426, endPoint y: 183, distance: 12.4
click at [426, 183] on textarea "My short term goal is to finish paying off the truck loan I obtained in [DATE].…" at bounding box center [415, 181] width 357 height 62
drag, startPoint x: 442, startPoint y: 188, endPoint x: 421, endPoint y: 183, distance: 21.4
click at [421, 183] on textarea "My short term goal is to finish paying off the truck loan I obtained in [DATE].…" at bounding box center [415, 181] width 357 height 62
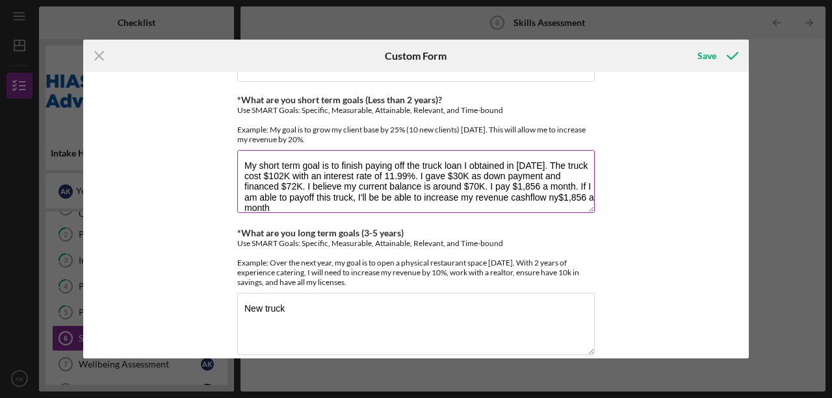
scroll to position [0, 0]
click at [308, 195] on textarea "My short term goal is to finish paying off the truck loan I obtained in [DATE].…" at bounding box center [415, 181] width 357 height 62
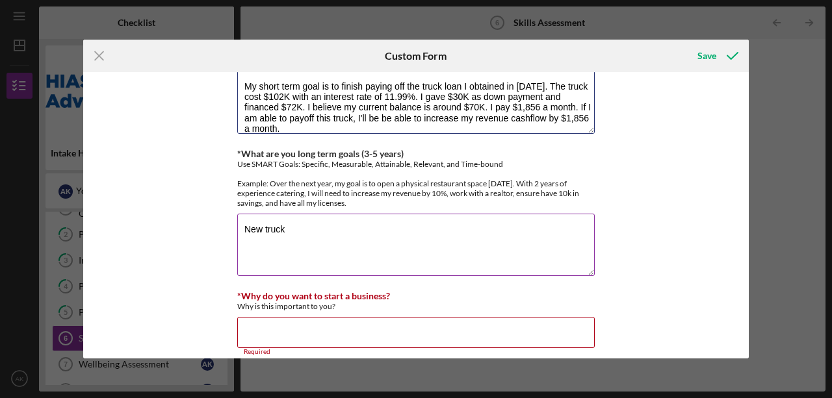
type textarea "My short term goal is to finish paying off the truck loan I obtained in [DATE].…"
click at [249, 214] on textarea "New truck" at bounding box center [415, 245] width 357 height 62
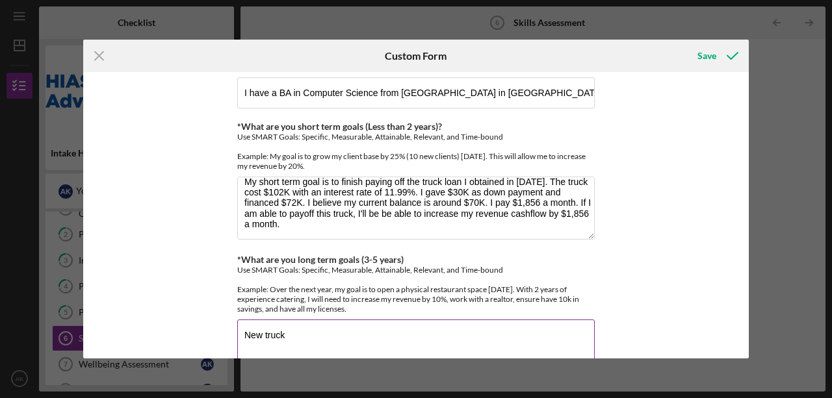
scroll to position [845, 0]
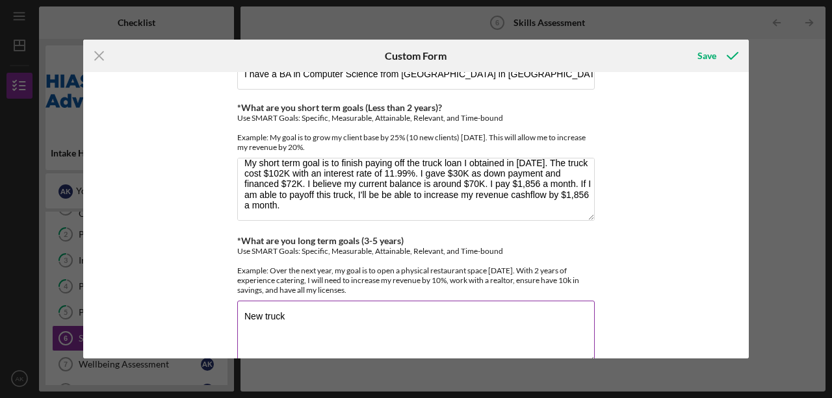
click at [246, 301] on textarea "New truck" at bounding box center [415, 332] width 357 height 62
click at [287, 307] on textarea "New truck" at bounding box center [415, 332] width 357 height 62
click at [242, 301] on textarea "New truck" at bounding box center [415, 332] width 357 height 62
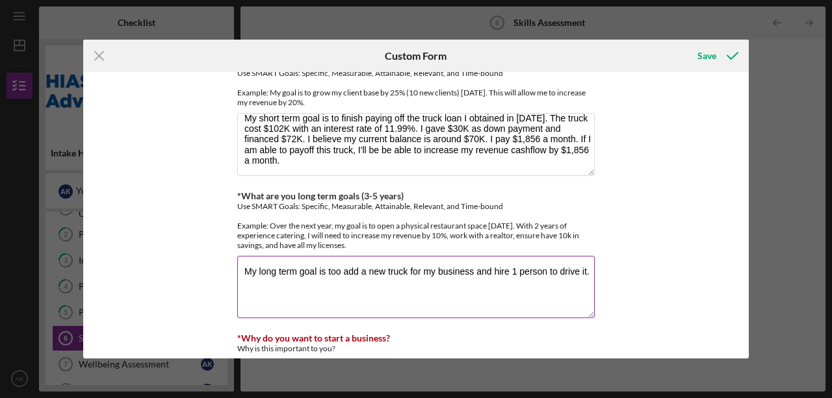
scroll to position [932, 0]
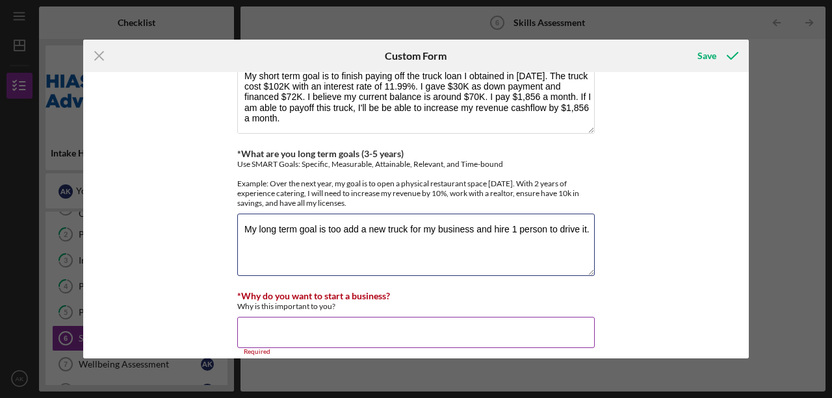
type textarea "My long term goal is too add a new truck for my business and hire 1 person to d…"
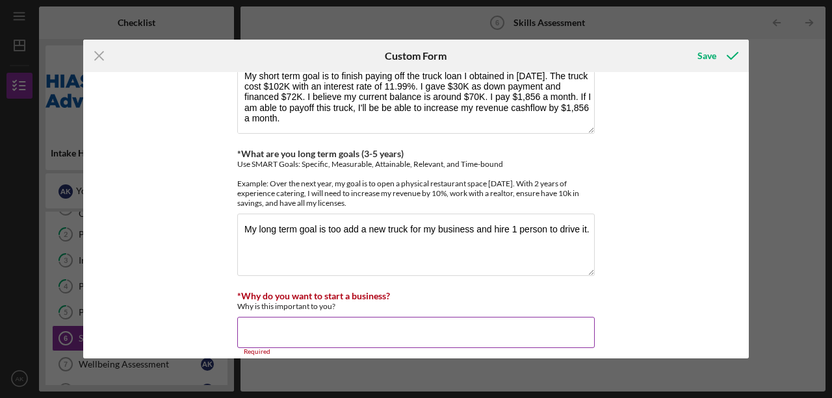
click at [284, 322] on input "*Why do you want to start a business?" at bounding box center [415, 332] width 357 height 31
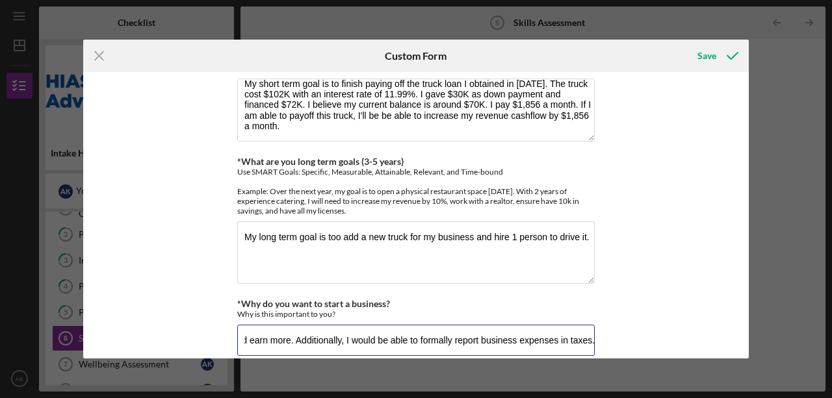
scroll to position [0, 260]
click at [515, 325] on input "I wanted to start a business because I could be independent and earn more. Addi…" at bounding box center [415, 340] width 357 height 31
click at [502, 326] on input "I wanted to start a business because I could be independent and earn more. Addi…" at bounding box center [415, 340] width 357 height 31
type input "I wanted to start a business because I could be independent and earn more. Addi…"
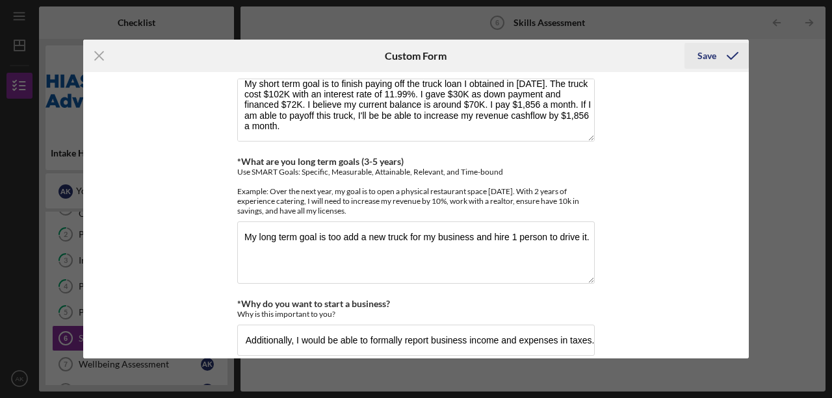
click at [707, 56] on div "Save" at bounding box center [706, 56] width 19 height 26
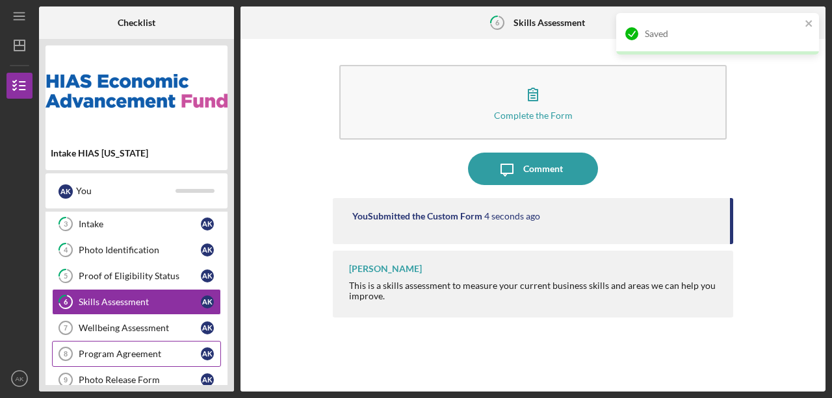
scroll to position [130, 0]
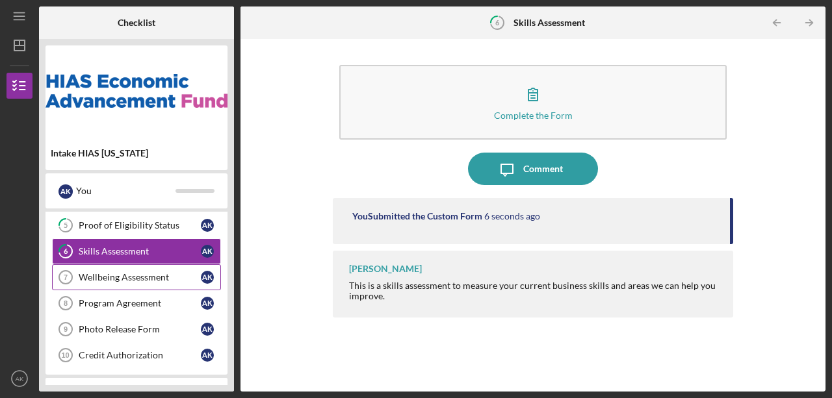
click at [129, 274] on div "Wellbeing Assessment" at bounding box center [140, 277] width 122 height 10
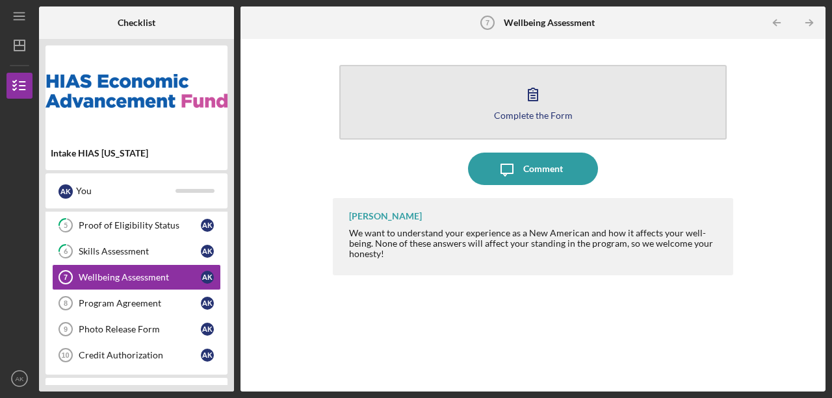
click at [521, 96] on icon "button" at bounding box center [532, 94] width 32 height 32
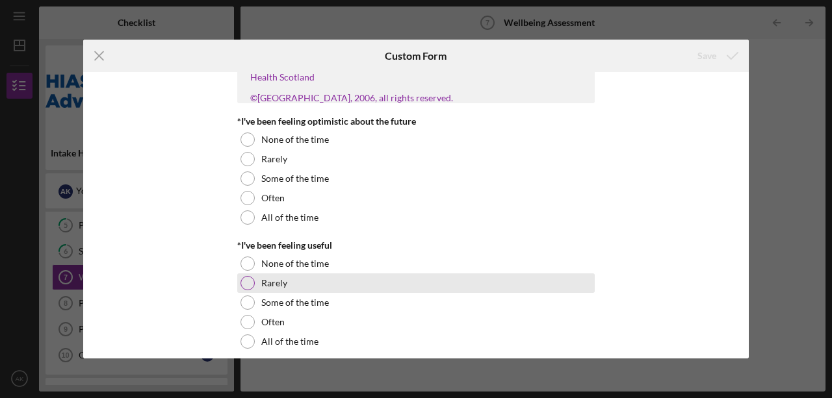
scroll to position [86, 0]
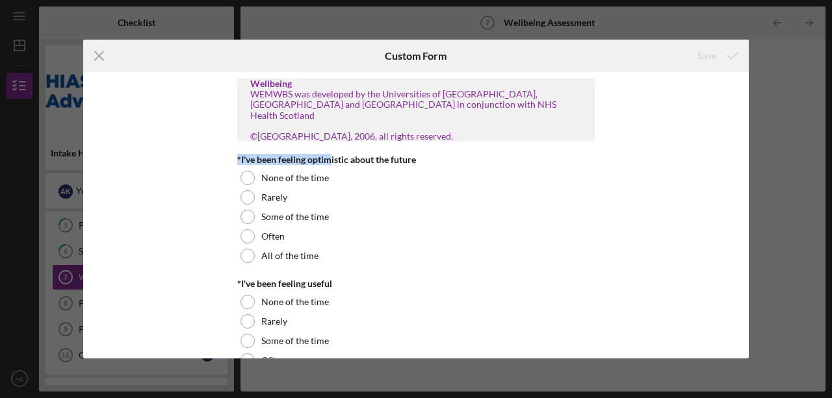
drag, startPoint x: 231, startPoint y: 158, endPoint x: 327, endPoint y: 156, distance: 95.5
click at [327, 156] on div "Wellbeing WEMWBS was developed by the Universities of [GEOGRAPHIC_DATA], [GEOGR…" at bounding box center [415, 215] width 665 height 286
click at [250, 156] on div "*I've been feeling optimistic about the future" at bounding box center [415, 160] width 357 height 10
drag, startPoint x: 236, startPoint y: 159, endPoint x: 351, endPoint y: 155, distance: 114.4
click at [351, 155] on div "*I've been feeling optimistic about the future" at bounding box center [415, 160] width 357 height 10
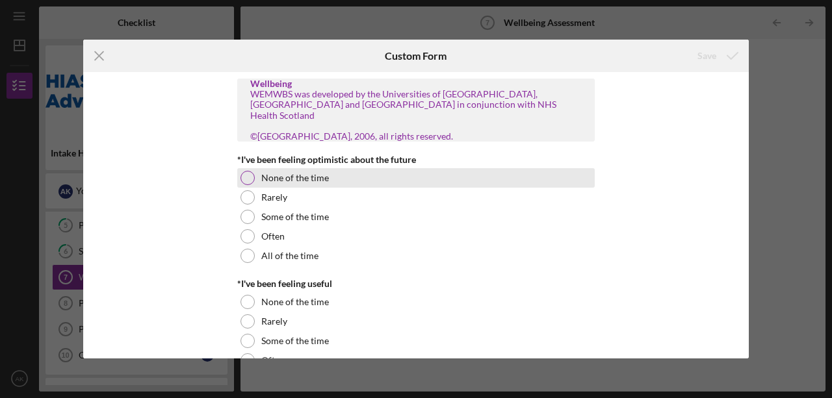
click at [361, 177] on div "None of the time" at bounding box center [415, 177] width 357 height 19
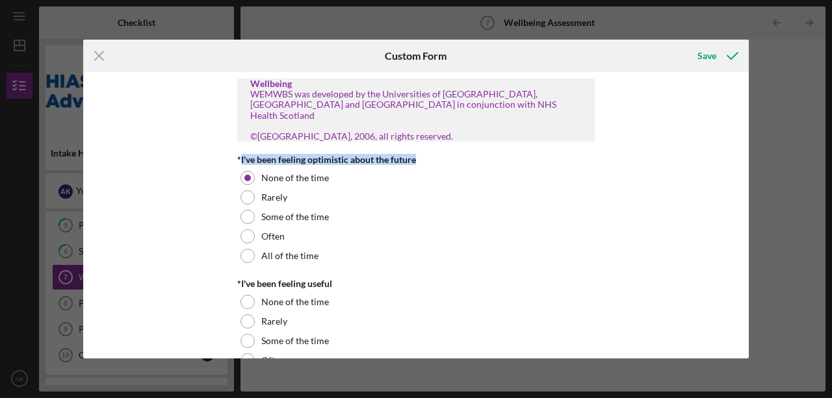
drag, startPoint x: 239, startPoint y: 159, endPoint x: 429, endPoint y: 155, distance: 189.7
click at [429, 155] on div "*I've been feeling optimistic about the future" at bounding box center [415, 160] width 357 height 10
copy div "I've been feeling optimistic about the future"
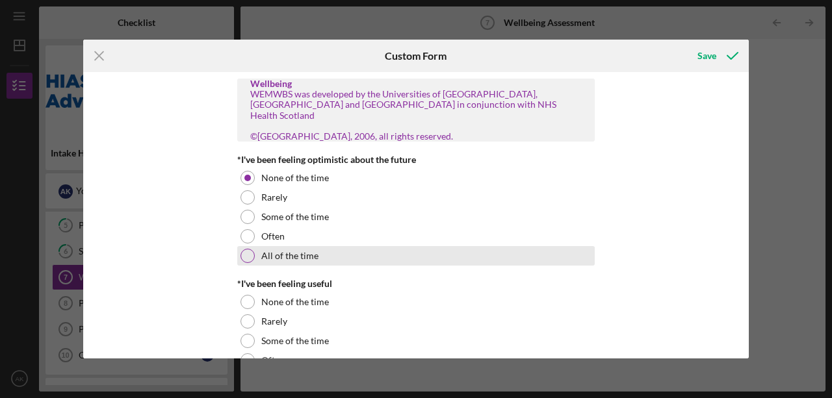
click at [322, 249] on div "All of the time" at bounding box center [415, 255] width 357 height 19
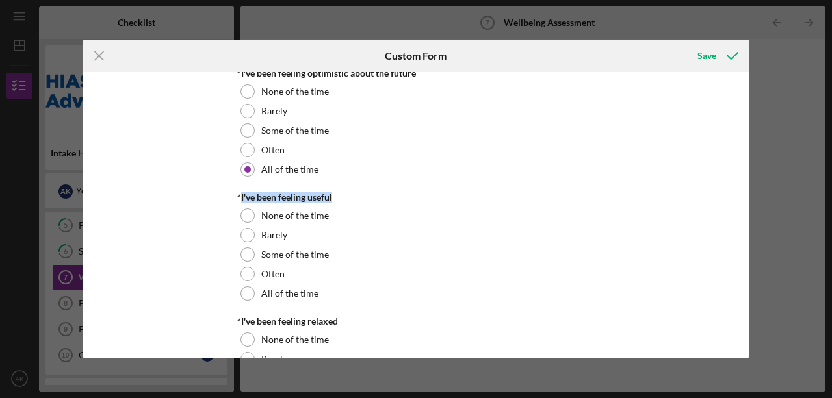
drag, startPoint x: 238, startPoint y: 194, endPoint x: 355, endPoint y: 197, distance: 117.7
click at [355, 197] on div "*I've been feeling useful" at bounding box center [415, 197] width 357 height 10
copy div "I've been feeling useful"
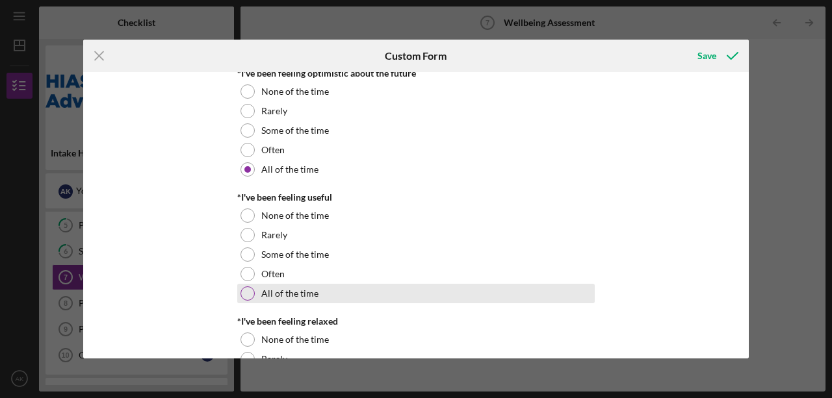
click at [287, 288] on label "All of the time" at bounding box center [289, 293] width 57 height 10
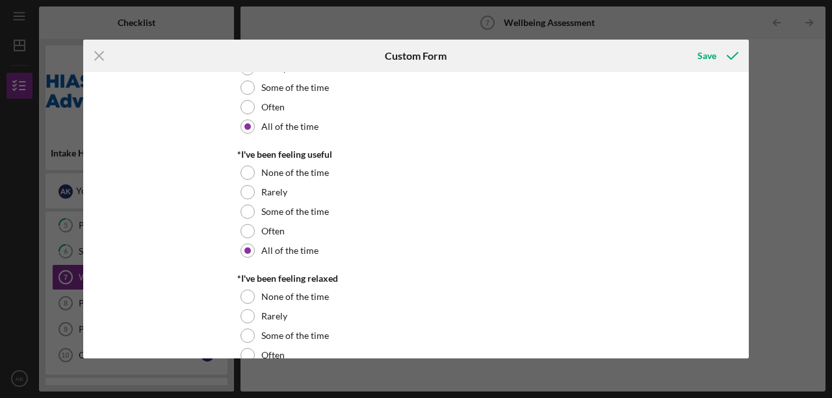
scroll to position [130, 0]
drag, startPoint x: 337, startPoint y: 275, endPoint x: 239, endPoint y: 271, distance: 98.2
copy div "I've been feeling relaxed"
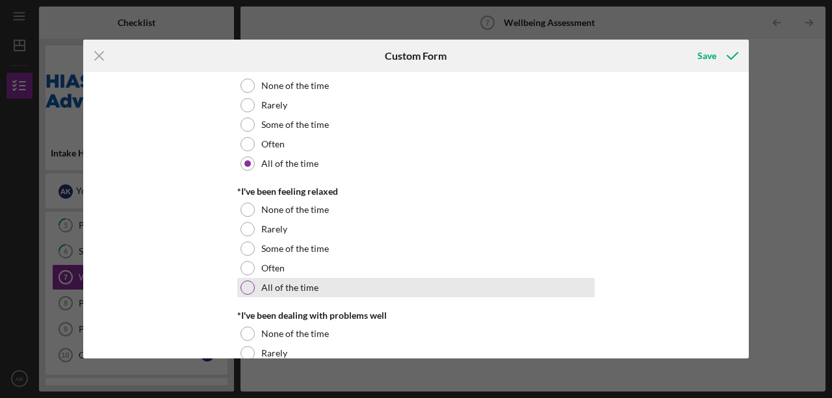
click at [339, 292] on div "All of the time" at bounding box center [415, 287] width 357 height 19
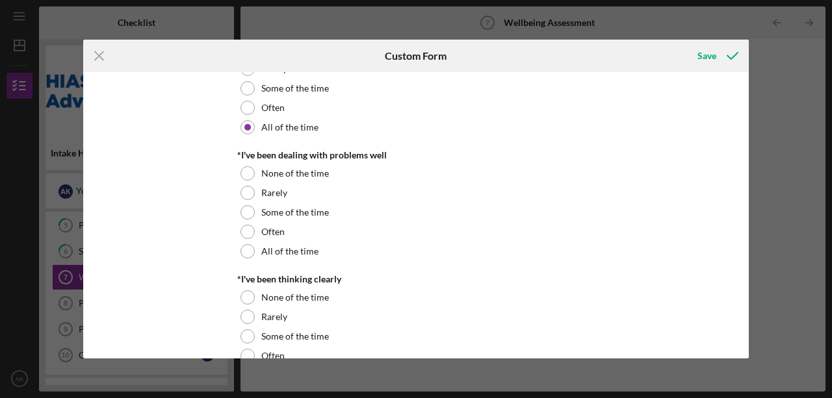
scroll to position [390, 0]
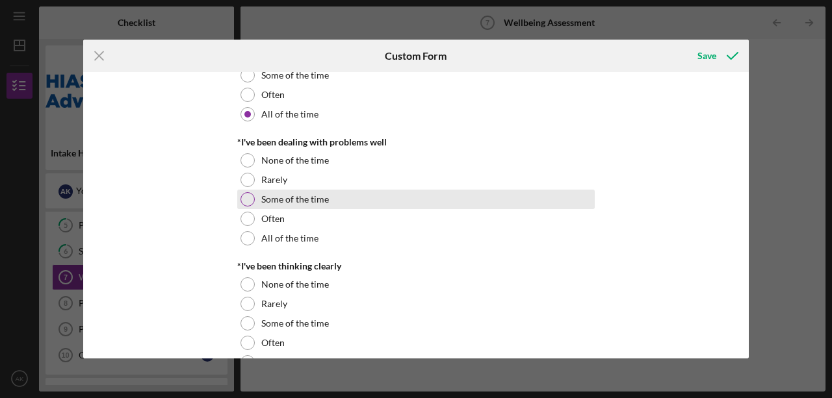
click at [348, 199] on div "Some of the time" at bounding box center [415, 199] width 357 height 19
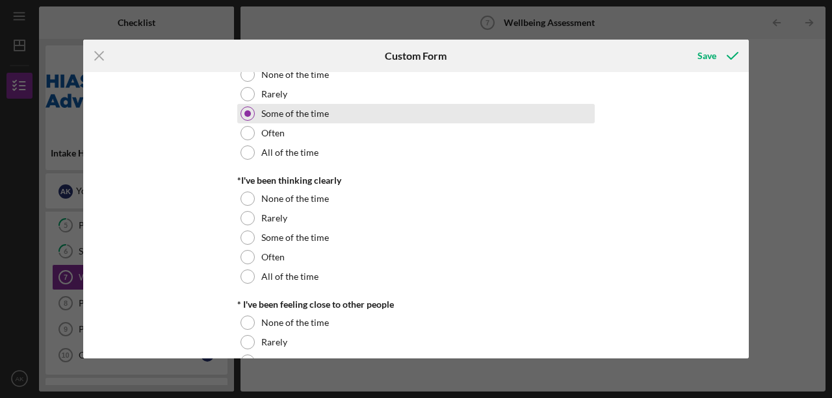
scroll to position [476, 0]
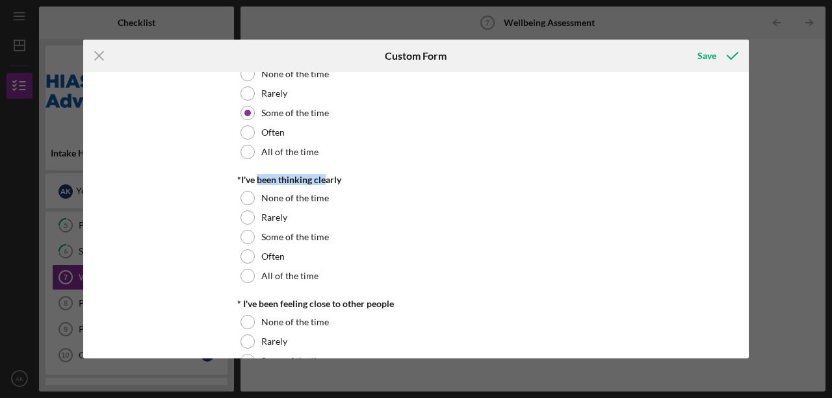
drag, startPoint x: 255, startPoint y: 175, endPoint x: 325, endPoint y: 183, distance: 69.9
click at [325, 183] on div "*I've been thinking clearly" at bounding box center [415, 180] width 357 height 10
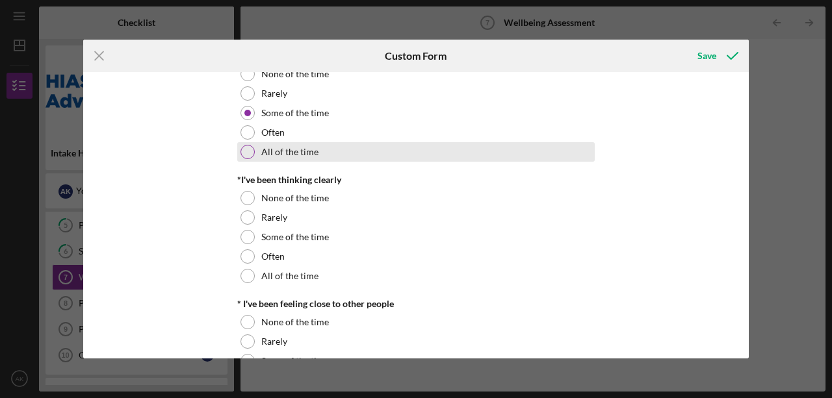
click at [433, 161] on div "All of the time" at bounding box center [415, 151] width 357 height 19
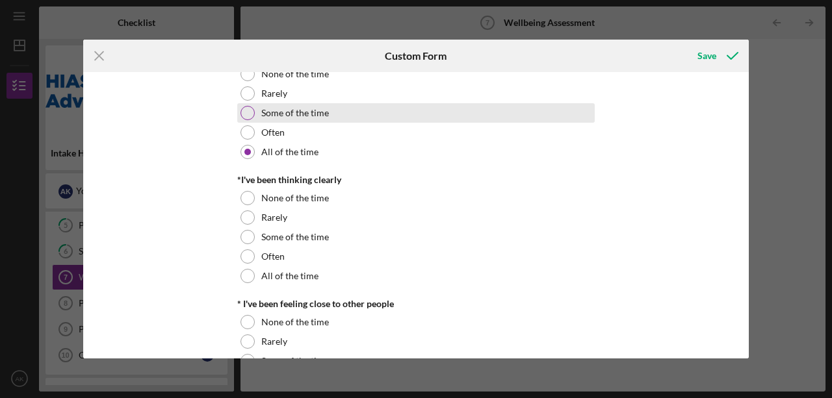
click at [351, 122] on div "Some of the time" at bounding box center [415, 112] width 357 height 19
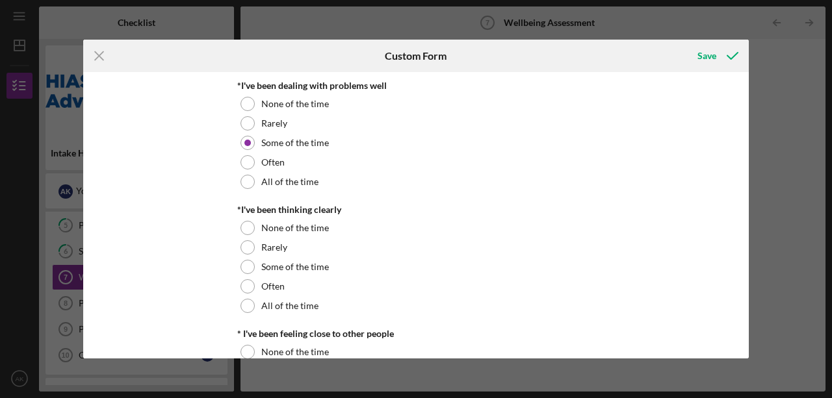
scroll to position [433, 0]
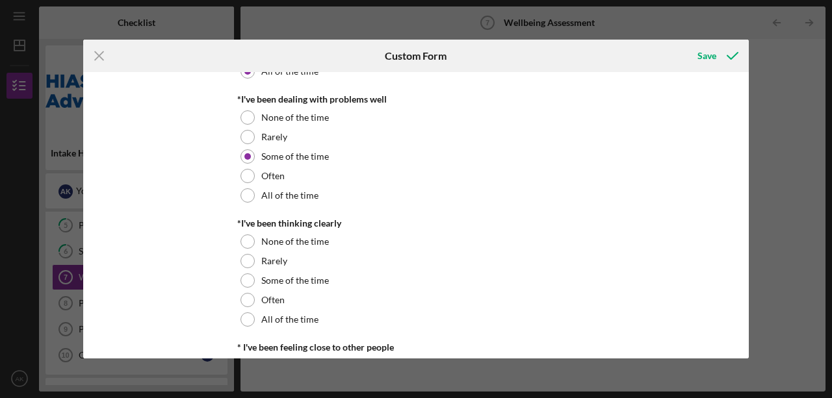
click at [140, 169] on div "Wellbeing WEMWBS was developed by the Universities of [GEOGRAPHIC_DATA], [GEOGR…" at bounding box center [415, 215] width 665 height 286
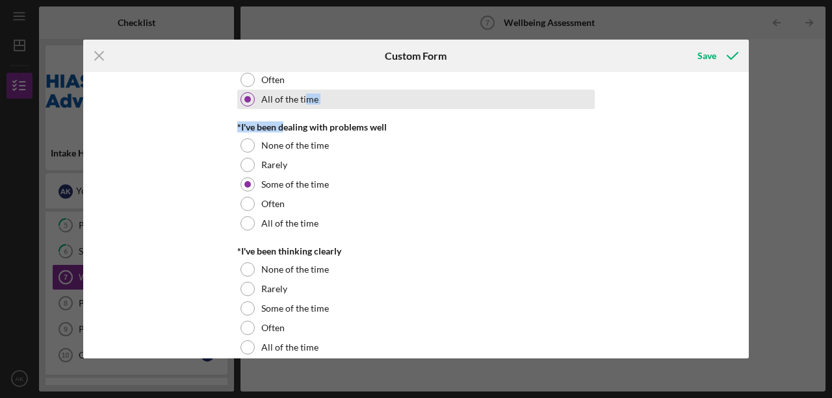
drag, startPoint x: 279, startPoint y: 100, endPoint x: 303, endPoint y: 97, distance: 23.5
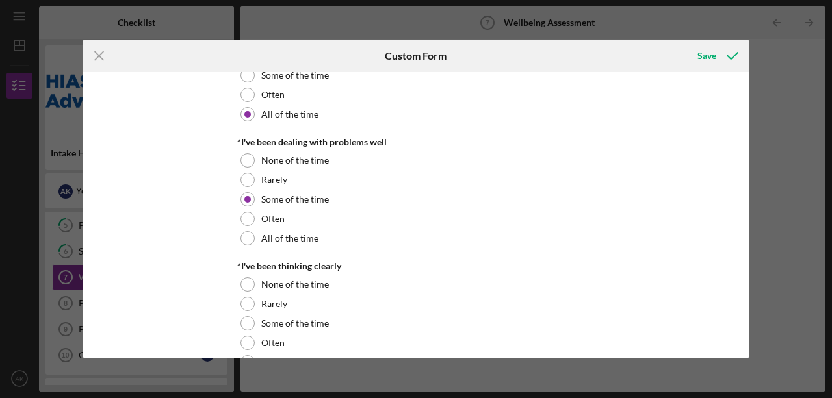
click at [392, 140] on div "*I've been dealing with problems well" at bounding box center [415, 142] width 357 height 10
drag, startPoint x: 390, startPoint y: 144, endPoint x: 239, endPoint y: 140, distance: 151.4
click at [239, 140] on div "*I've been dealing with problems well" at bounding box center [415, 142] width 357 height 10
copy div "I've been dealing with problems well"
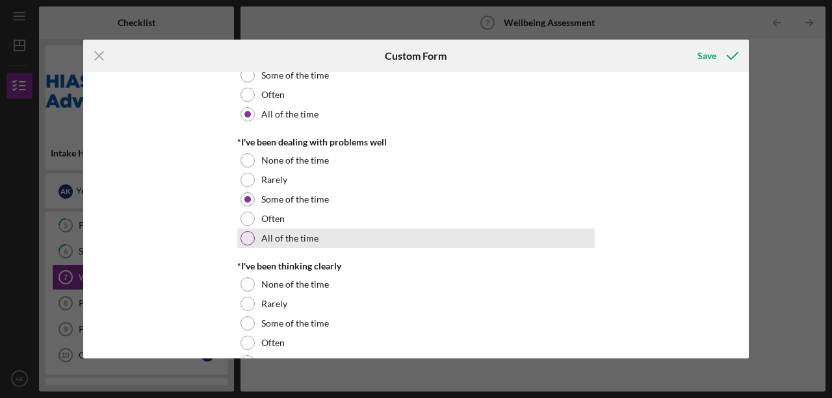
click at [288, 241] on label "All of the time" at bounding box center [289, 238] width 57 height 10
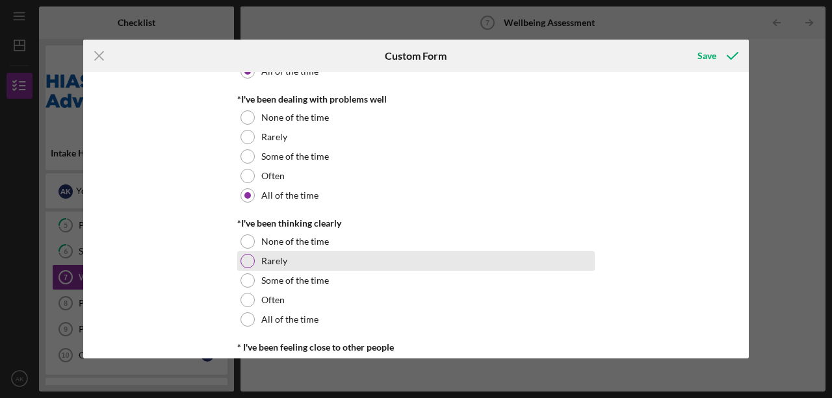
scroll to position [476, 0]
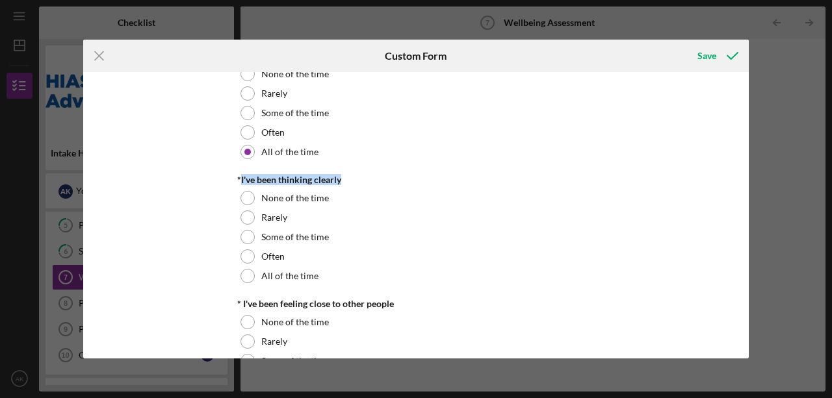
drag, startPoint x: 238, startPoint y: 178, endPoint x: 350, endPoint y: 174, distance: 111.8
click at [357, 175] on div "*I've been thinking clearly" at bounding box center [415, 180] width 357 height 10
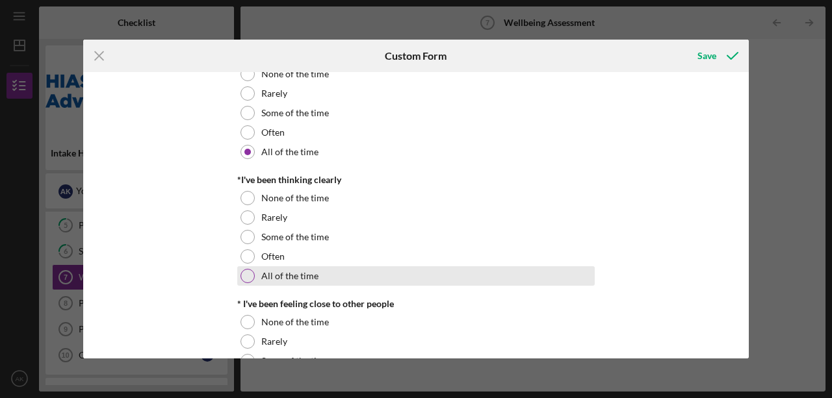
click at [268, 282] on div "All of the time" at bounding box center [415, 275] width 357 height 19
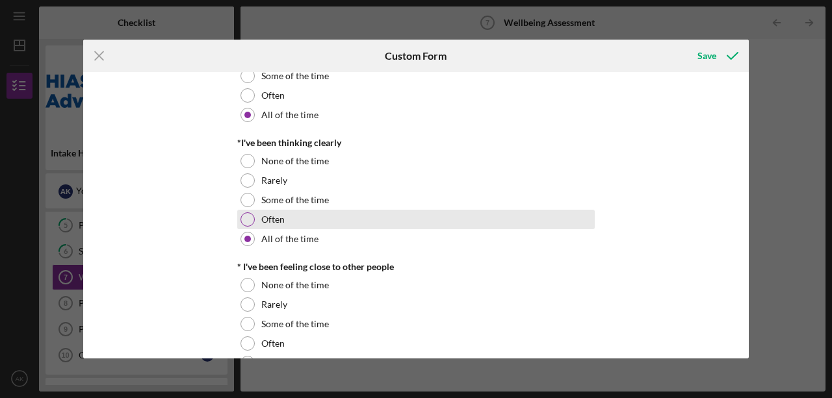
scroll to position [563, 0]
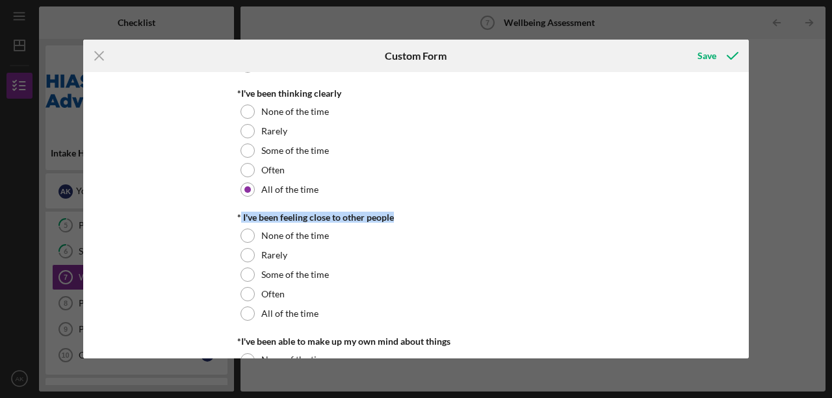
drag, startPoint x: 413, startPoint y: 219, endPoint x: 238, endPoint y: 222, distance: 175.4
click at [238, 222] on div "* I've been feeling close to other people" at bounding box center [415, 217] width 357 height 10
copy div "I've been feeling close to other people"
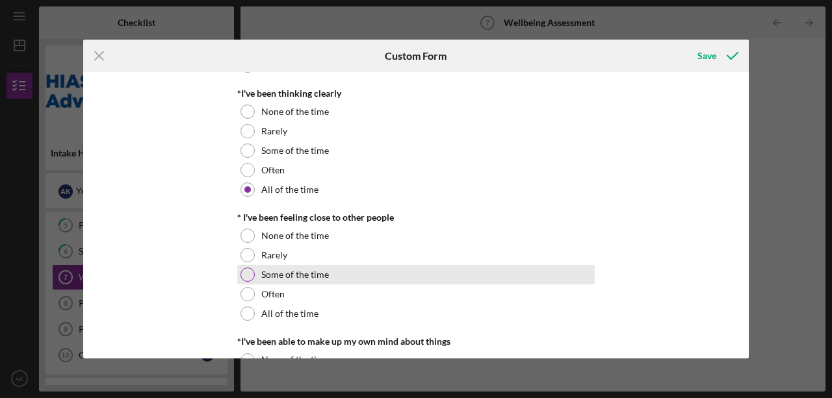
click at [330, 277] on div "Some of the time" at bounding box center [415, 274] width 357 height 19
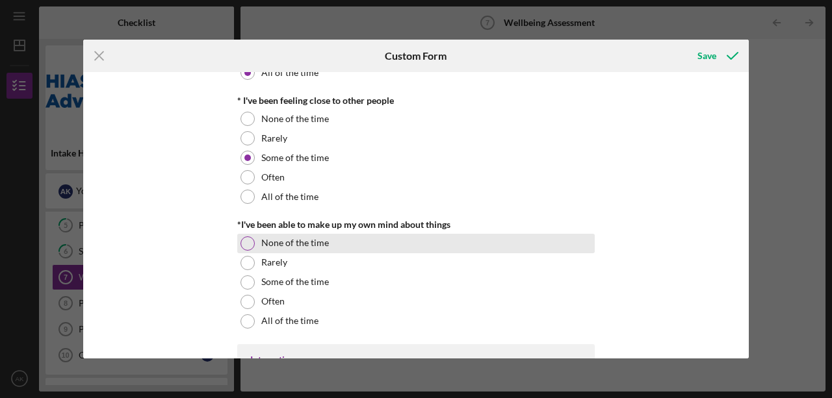
scroll to position [693, 0]
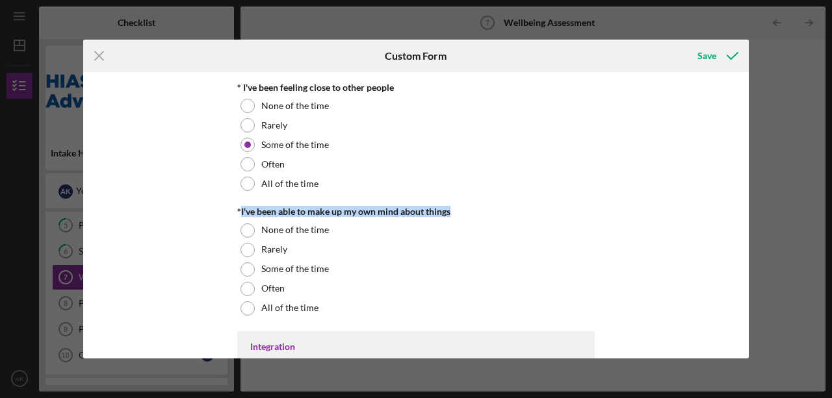
drag, startPoint x: 452, startPoint y: 212, endPoint x: 230, endPoint y: 207, distance: 221.6
click at [238, 207] on div "*I've been able to make up my own mind about things" at bounding box center [415, 212] width 357 height 10
copy div "I've been able to make up my own mind about things"
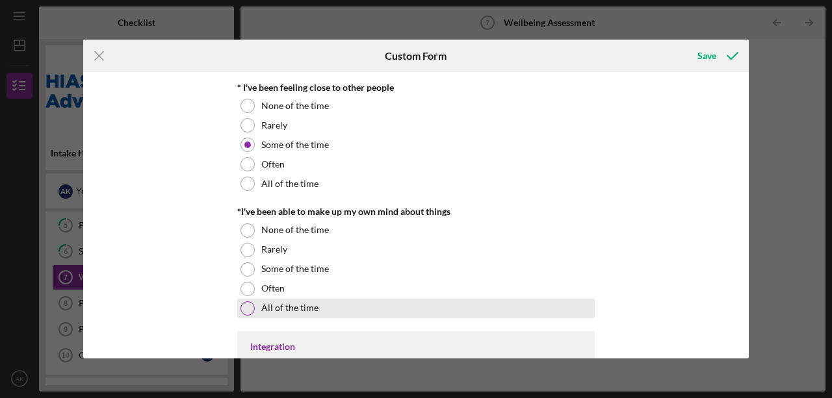
click at [278, 309] on label "All of the time" at bounding box center [289, 308] width 57 height 10
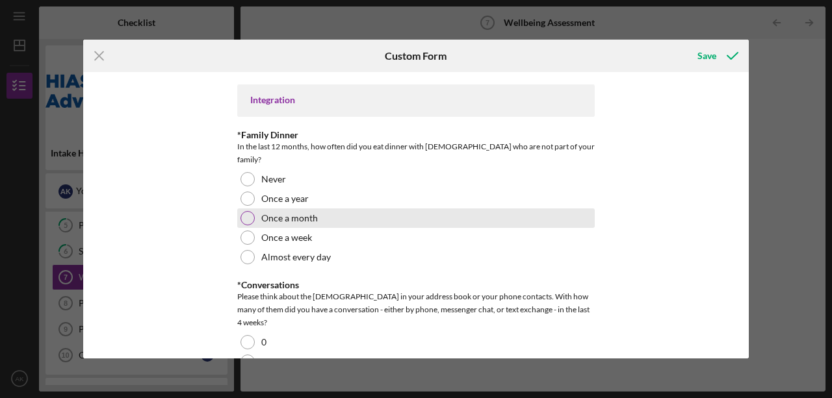
scroll to position [952, 0]
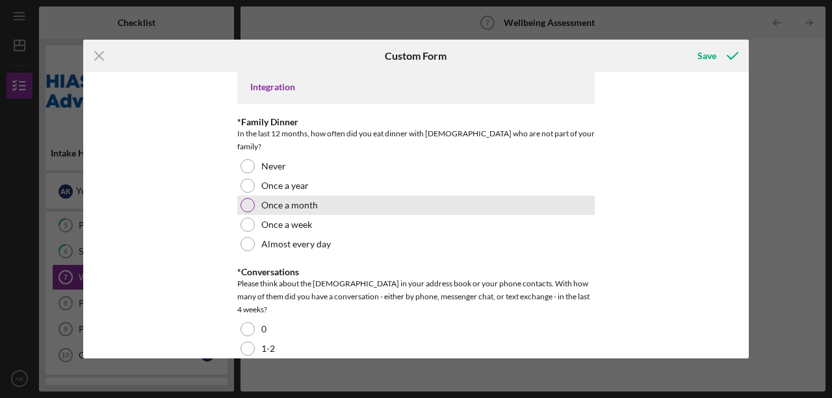
click at [255, 197] on div "Once a month" at bounding box center [415, 205] width 357 height 19
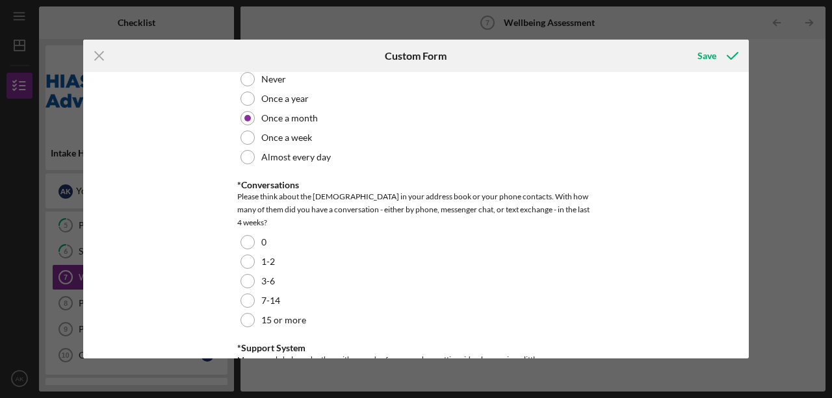
scroll to position [1082, 0]
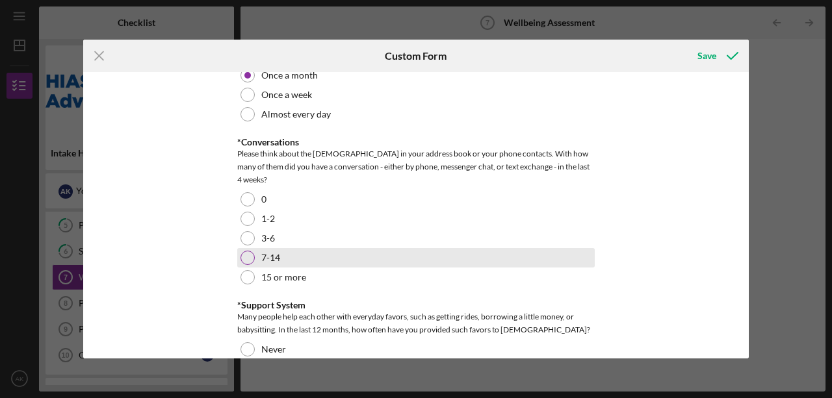
click at [335, 248] on div "7-14" at bounding box center [415, 257] width 357 height 19
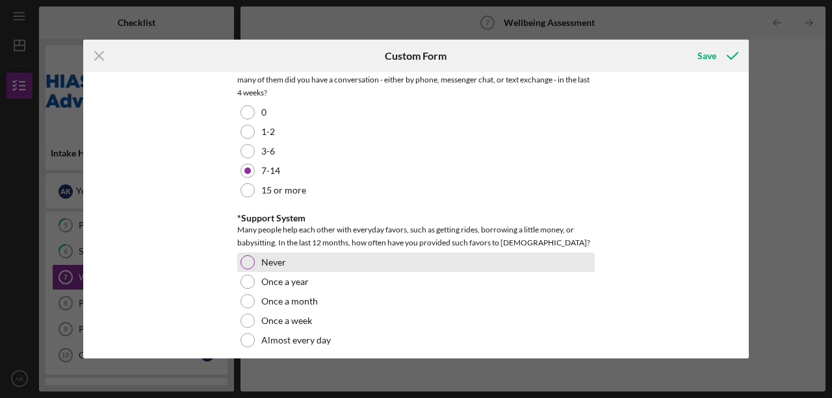
scroll to position [1212, 0]
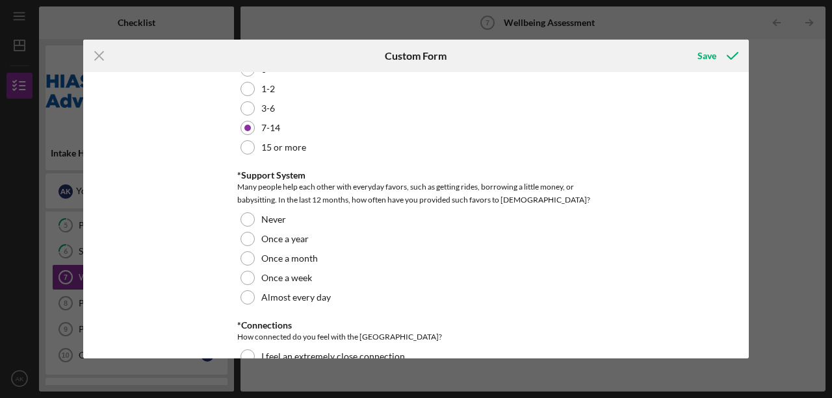
click at [392, 181] on div "Many people help each other with everyday favors, such as getting rides, borrow…" at bounding box center [415, 194] width 357 height 26
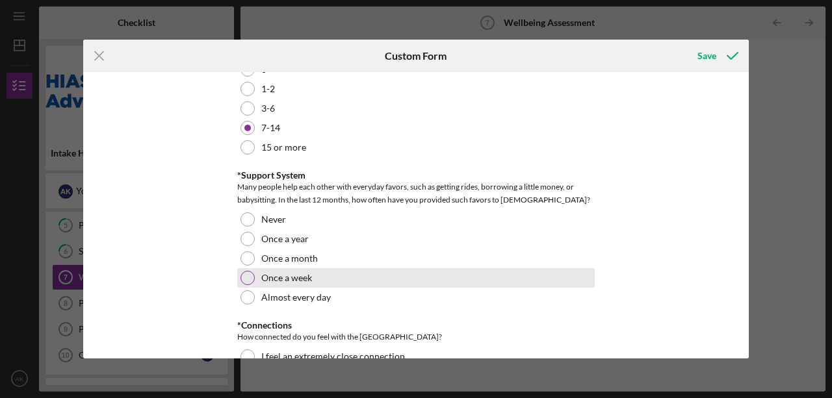
click at [315, 268] on div "Once a week" at bounding box center [415, 277] width 357 height 19
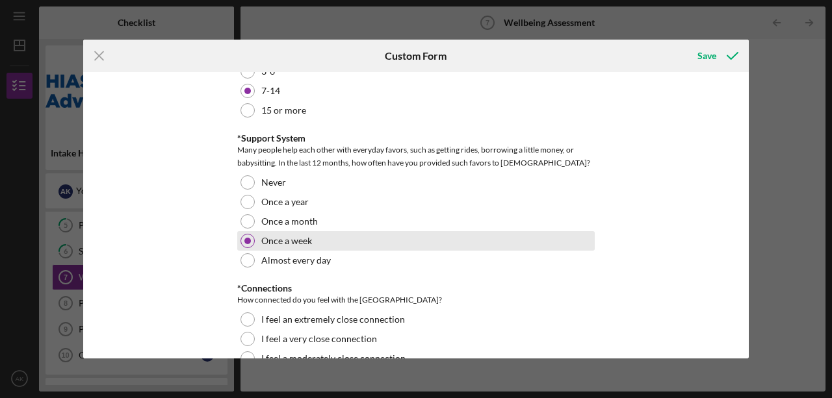
scroll to position [1292, 0]
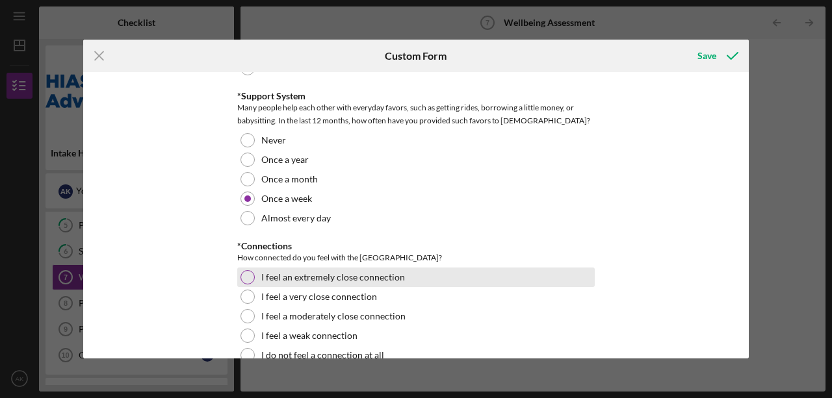
click at [311, 272] on label "I feel an extremely close connection" at bounding box center [333, 277] width 144 height 10
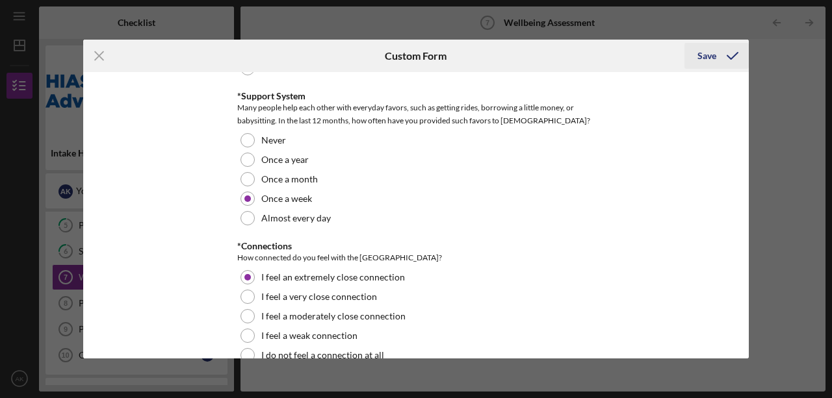
click at [716, 55] on icon "submit" at bounding box center [732, 56] width 32 height 32
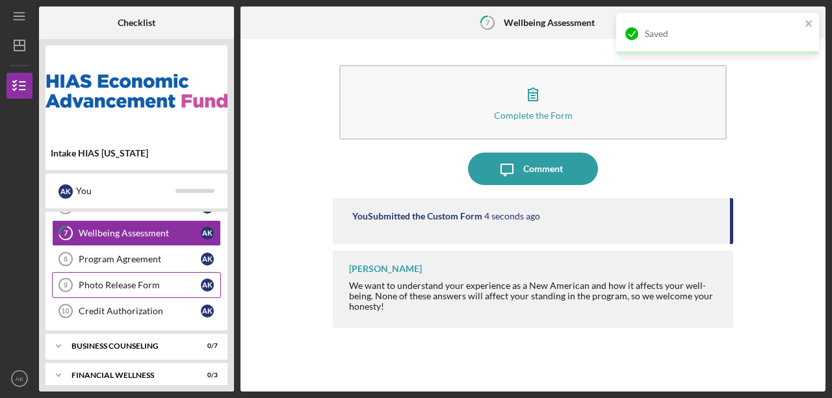
scroll to position [180, 0]
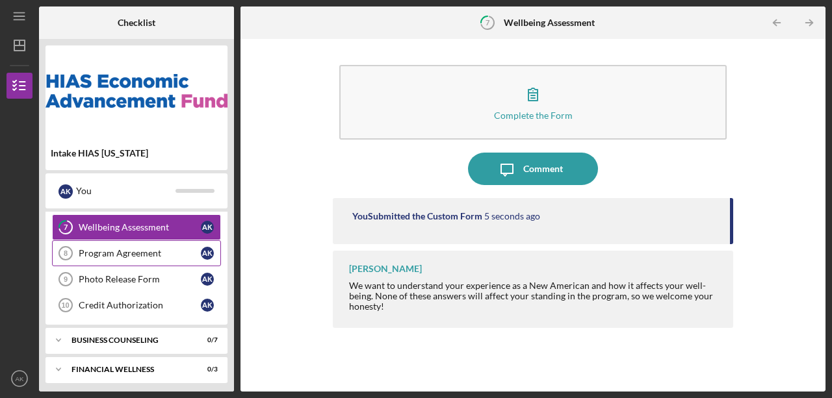
click at [149, 248] on div "Program Agreement" at bounding box center [140, 253] width 122 height 10
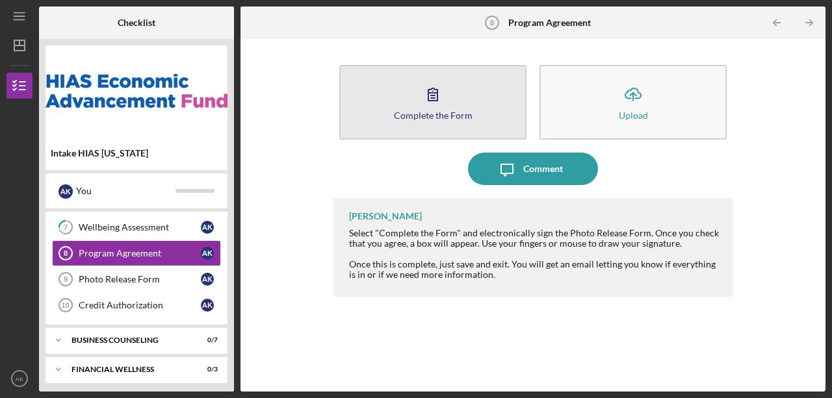
click at [435, 101] on icon "button" at bounding box center [432, 94] width 32 height 32
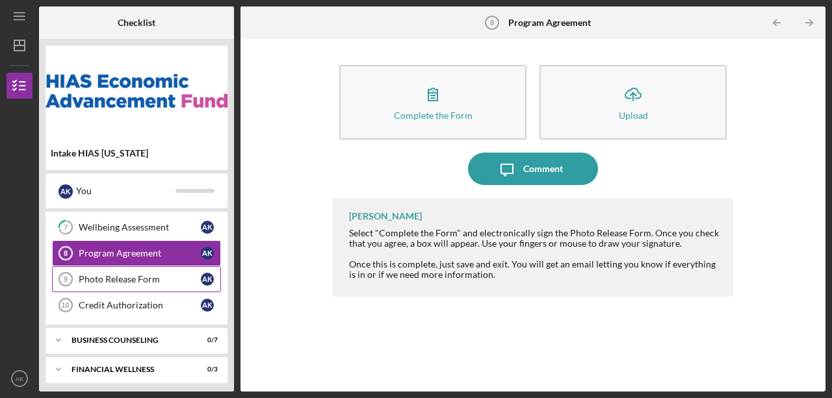
click at [146, 282] on link "Photo Release Form 9 Photo Release Form A K" at bounding box center [136, 279] width 169 height 26
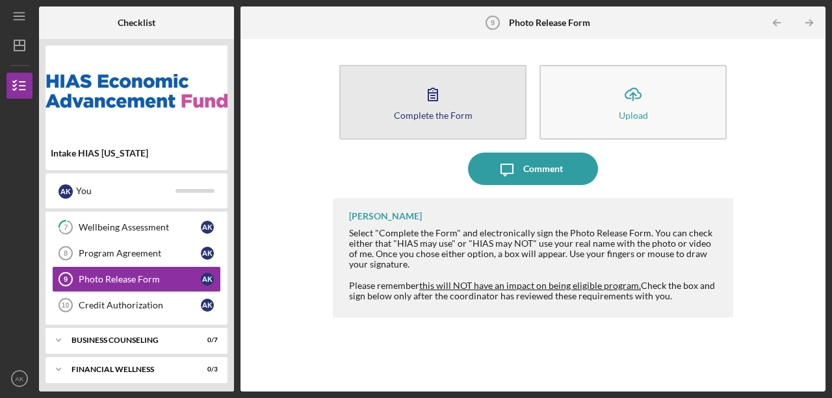
click at [450, 101] on button "Complete the Form Form" at bounding box center [432, 102] width 187 height 75
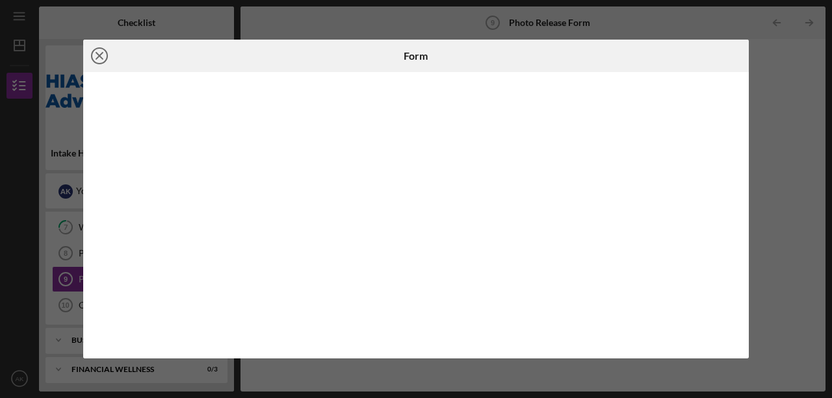
click at [102, 55] on icon "Icon/Close" at bounding box center [99, 56] width 32 height 32
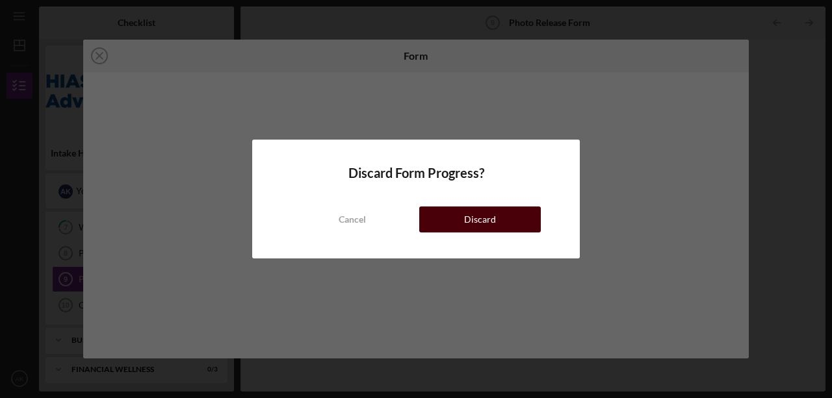
click at [456, 226] on button "Discard" at bounding box center [479, 220] width 121 height 26
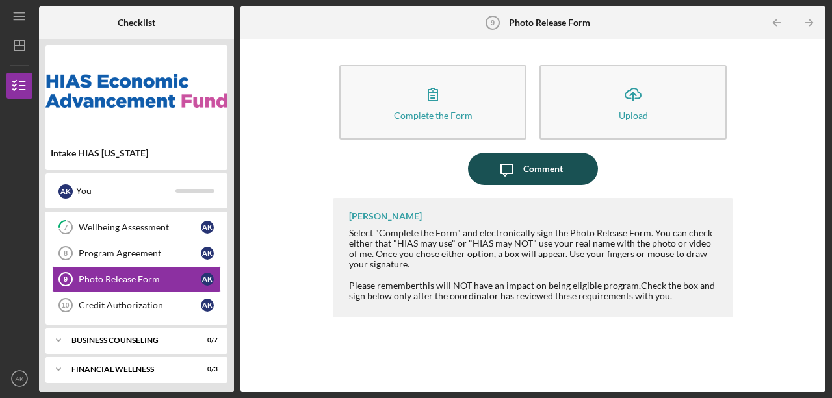
click at [531, 170] on div "Comment" at bounding box center [543, 169] width 40 height 32
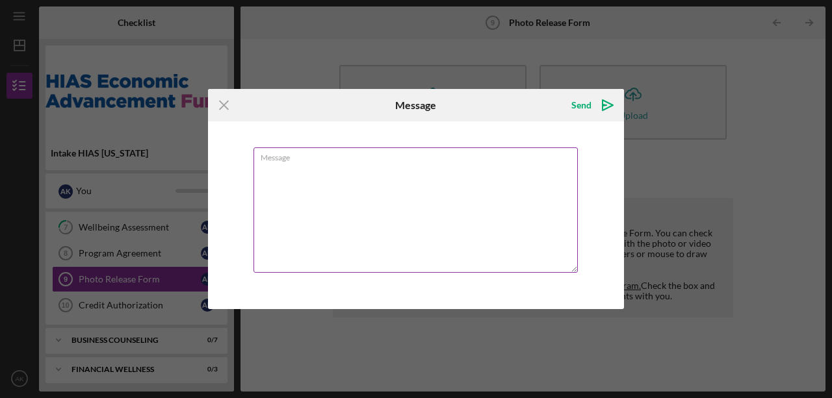
click at [336, 191] on textarea "Message" at bounding box center [415, 209] width 324 height 125
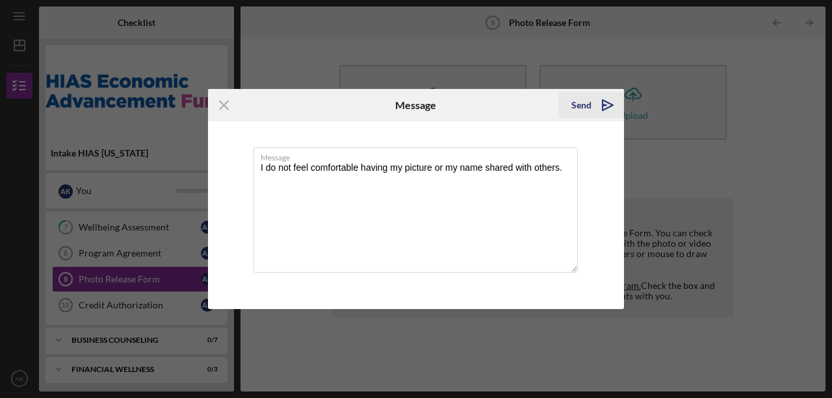
type textarea "I do not feel comfortable having my picture or my name shared with others."
click at [578, 105] on div "Send" at bounding box center [581, 105] width 20 height 26
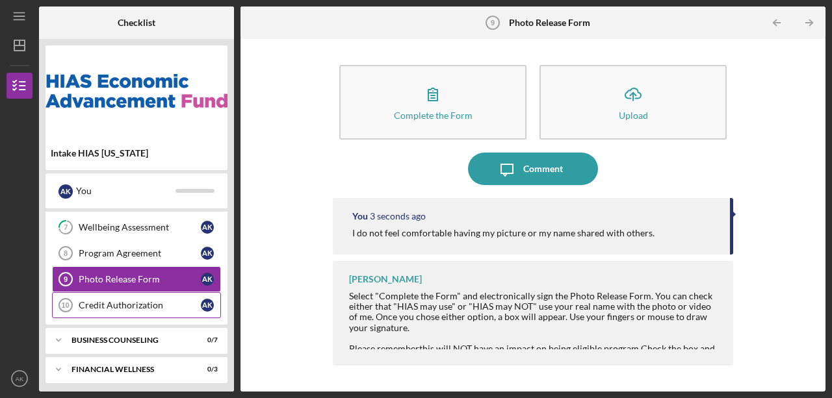
click at [122, 300] on div "Credit Authorization" at bounding box center [140, 305] width 122 height 10
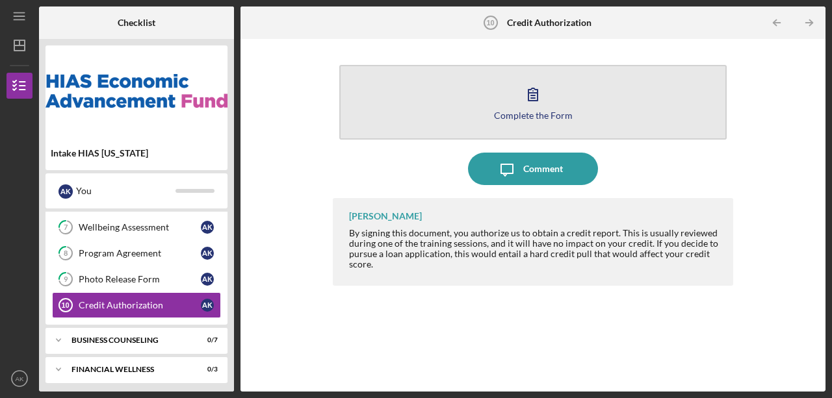
click at [553, 100] on button "Complete the Form Form" at bounding box center [532, 102] width 387 height 75
